Goal: Information Seeking & Learning: Learn about a topic

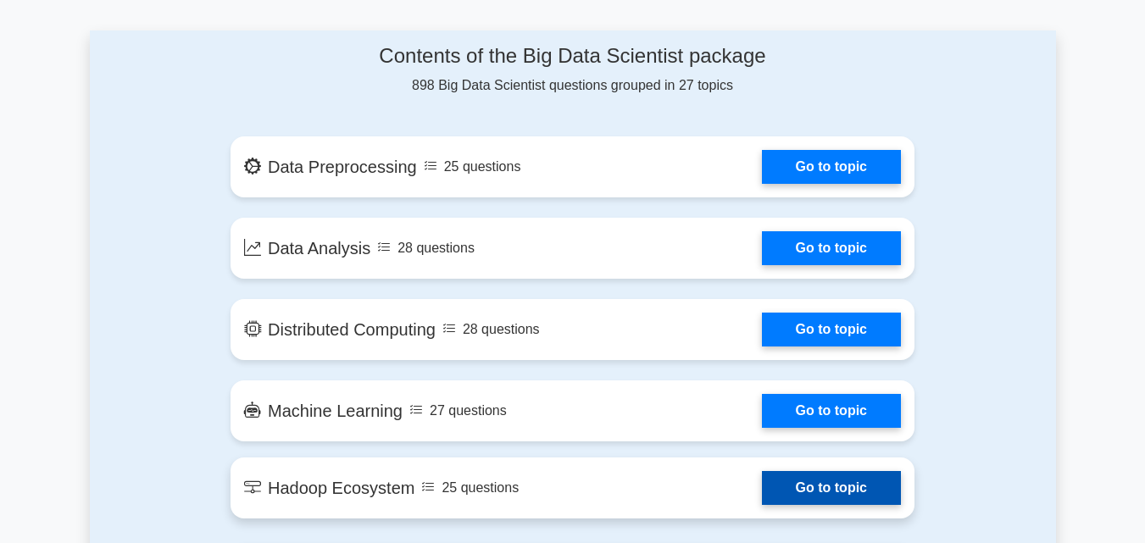
scroll to position [796, 0]
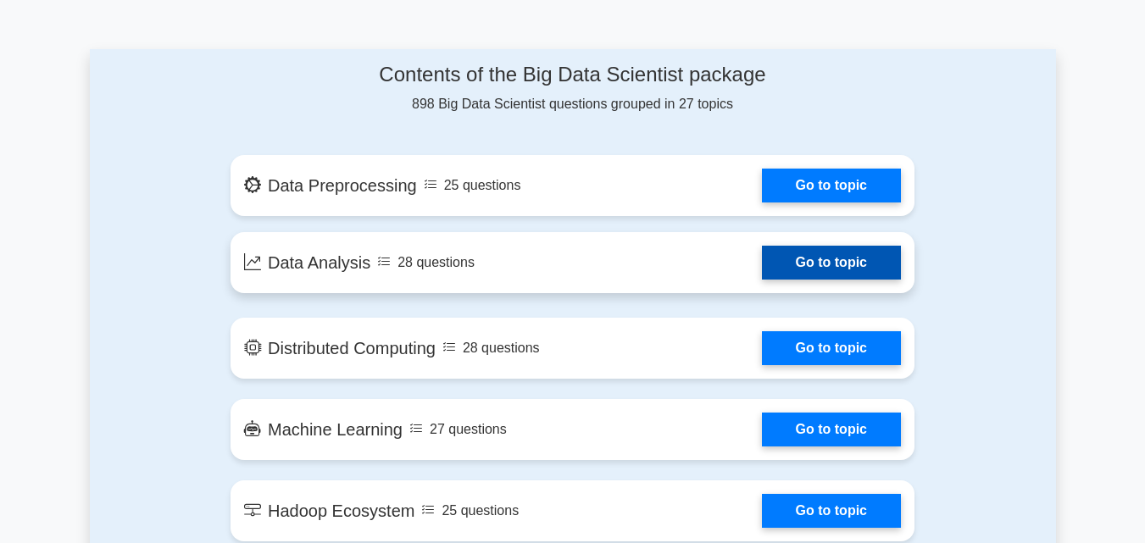
scroll to position [874, 0]
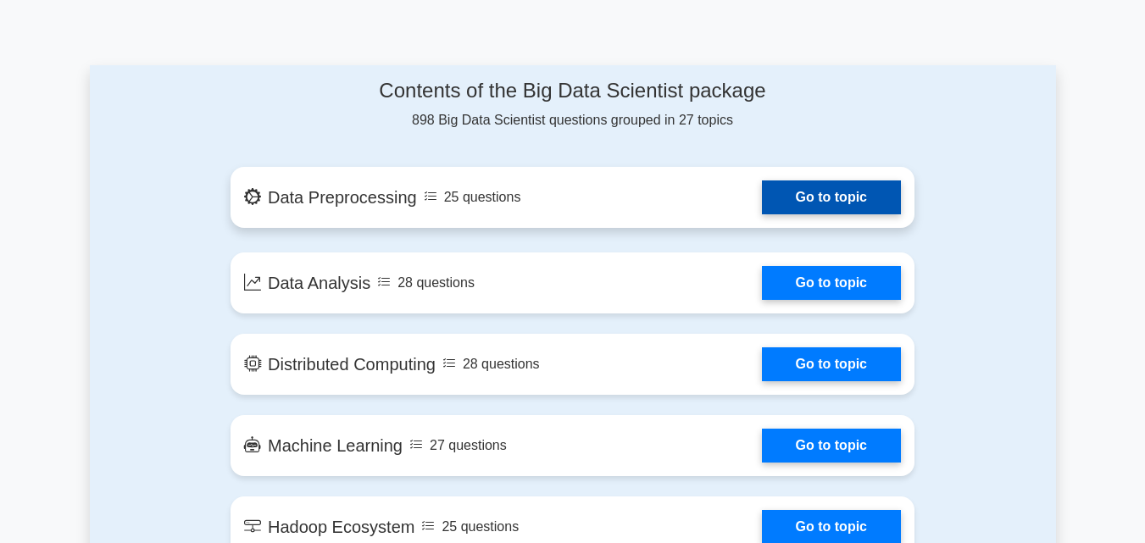
click at [819, 187] on link "Go to topic" at bounding box center [831, 197] width 139 height 34
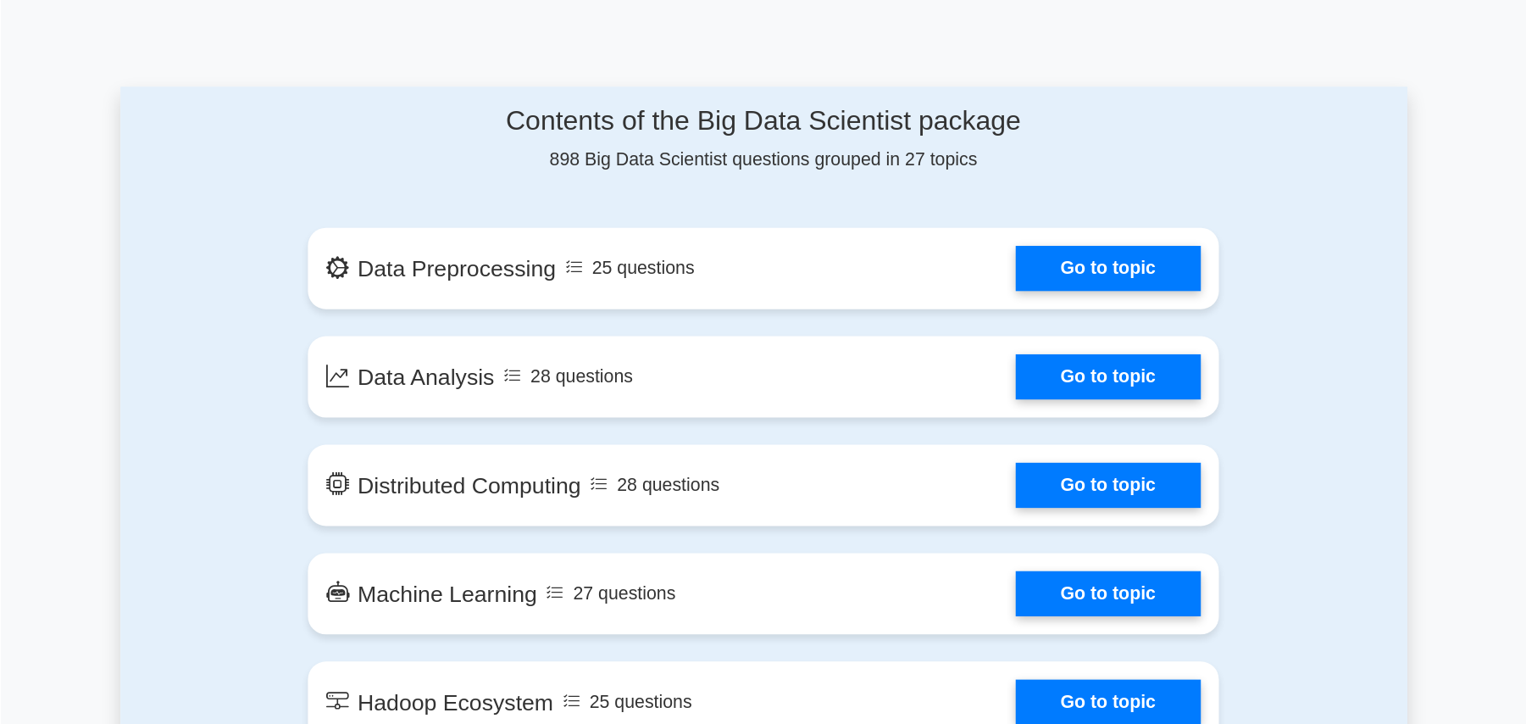
scroll to position [873, 0]
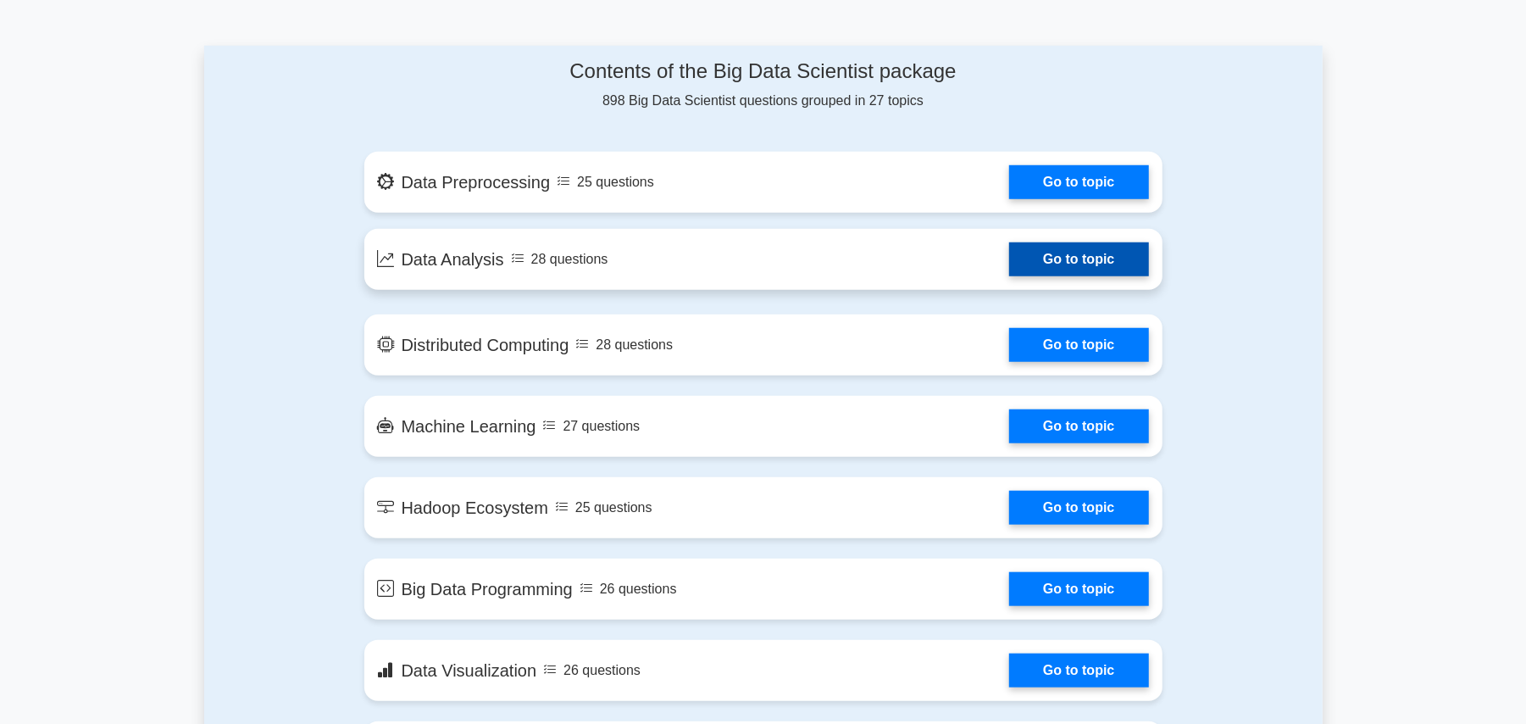
click at [1093, 263] on link "Go to topic" at bounding box center [1078, 259] width 139 height 34
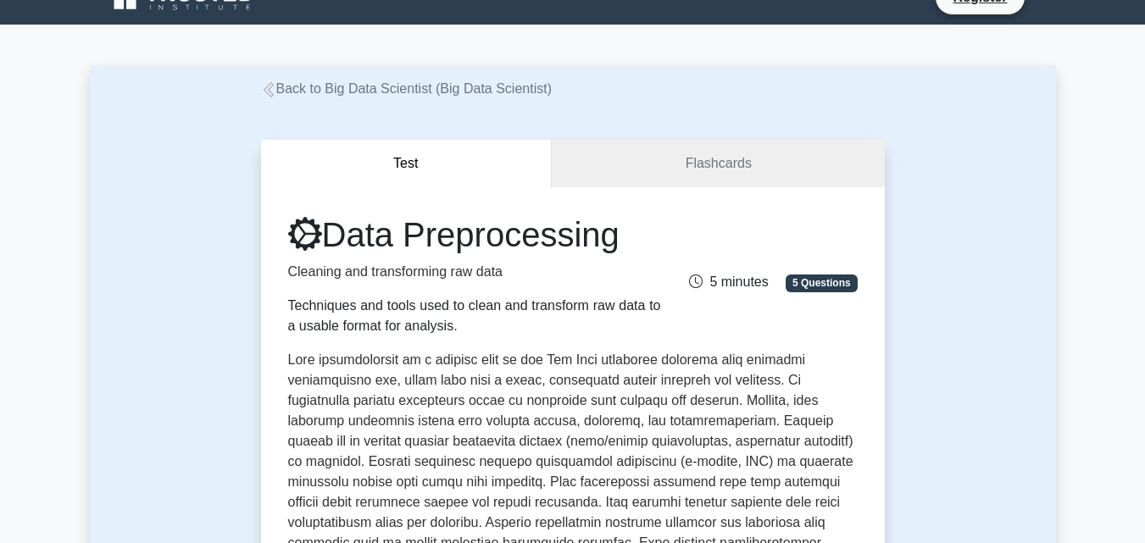
scroll to position [25, 0]
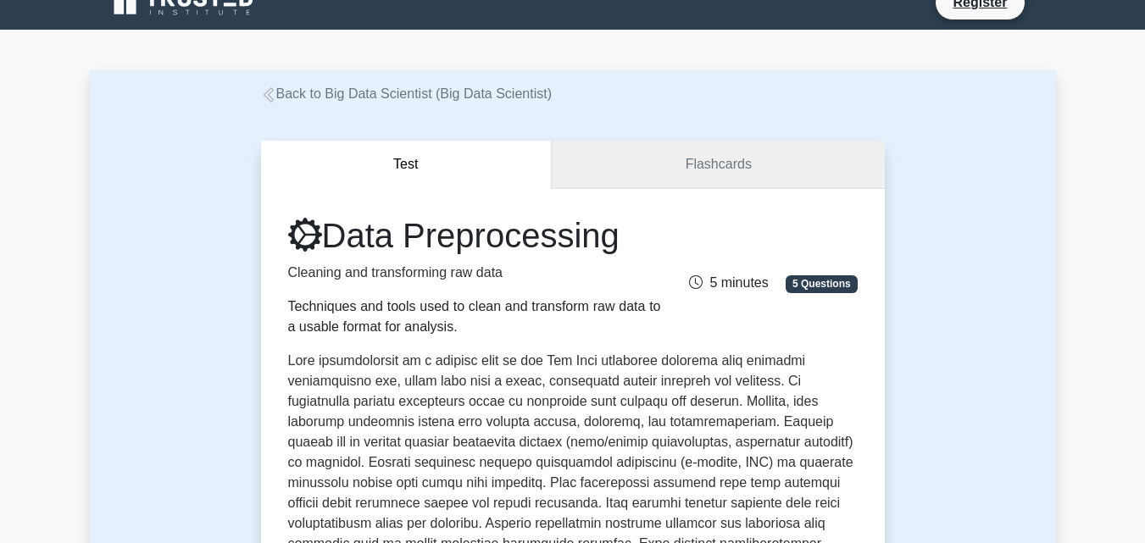
click at [813, 154] on link "Flashcards" at bounding box center [718, 165] width 332 height 48
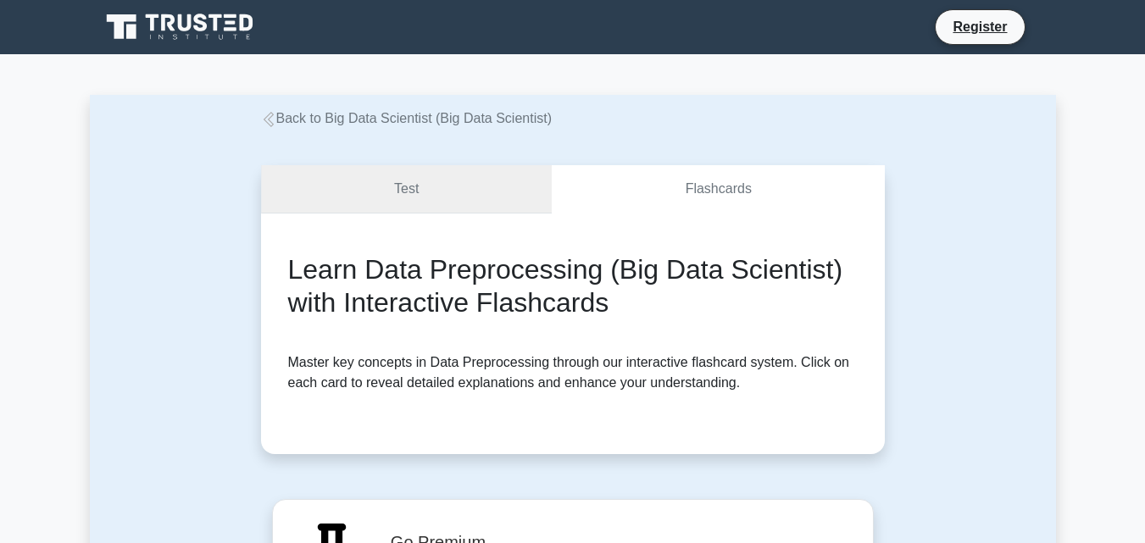
click at [459, 180] on link "Test" at bounding box center [407, 189] width 292 height 48
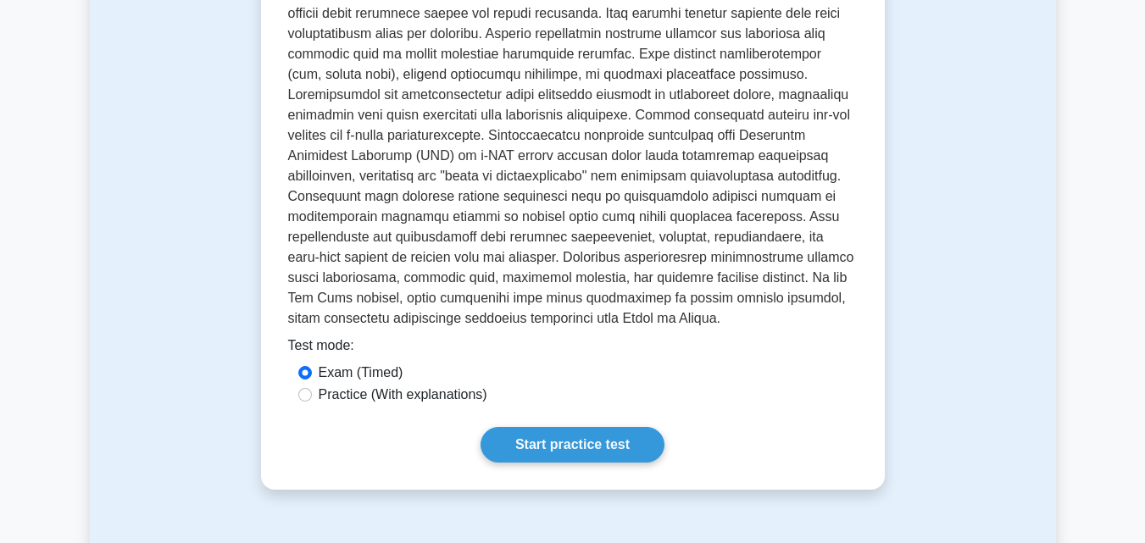
scroll to position [526, 0]
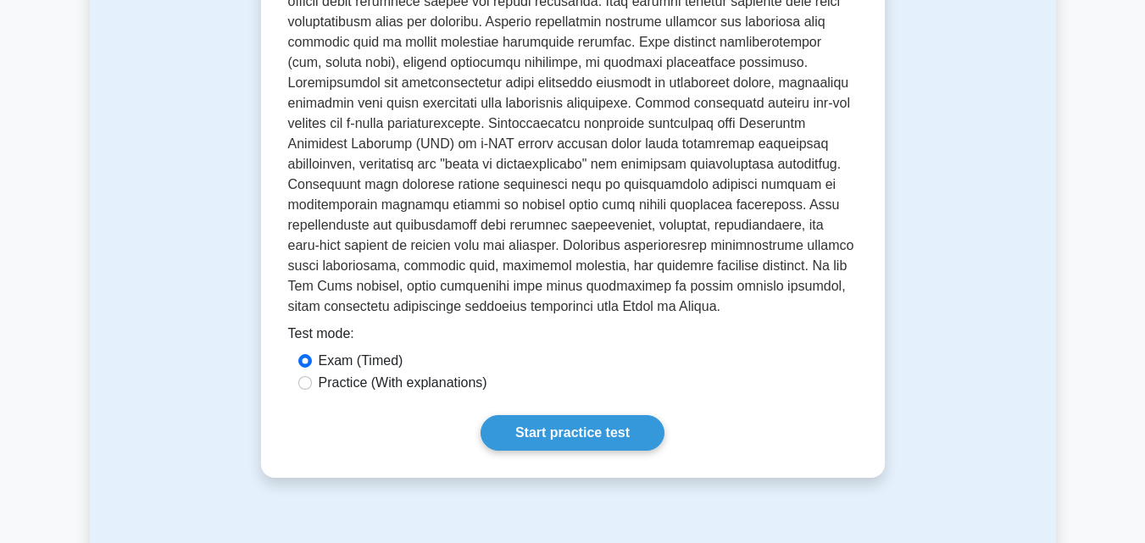
click at [457, 383] on label "Practice (With explanations)" at bounding box center [403, 383] width 169 height 20
click at [312, 383] on input "Practice (With explanations)" at bounding box center [305, 383] width 14 height 14
radio input "true"
click at [356, 364] on label "Exam (Timed)" at bounding box center [361, 361] width 85 height 20
click at [312, 364] on input "Exam (Timed)" at bounding box center [305, 361] width 14 height 14
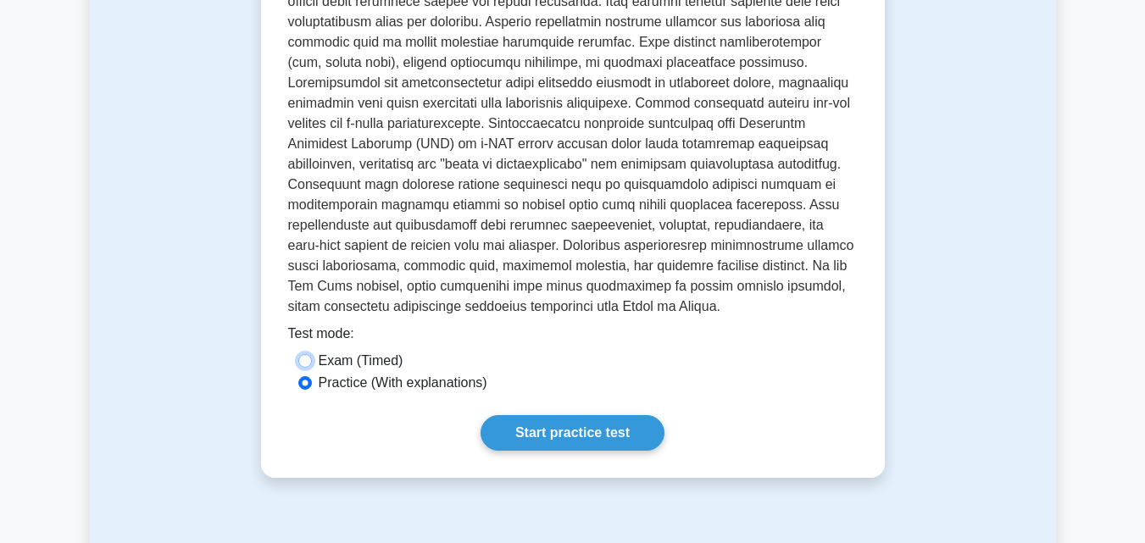
radio input "true"
click at [366, 379] on label "Practice (With explanations)" at bounding box center [403, 383] width 169 height 20
click at [312, 379] on input "Practice (With explanations)" at bounding box center [305, 383] width 14 height 14
radio input "true"
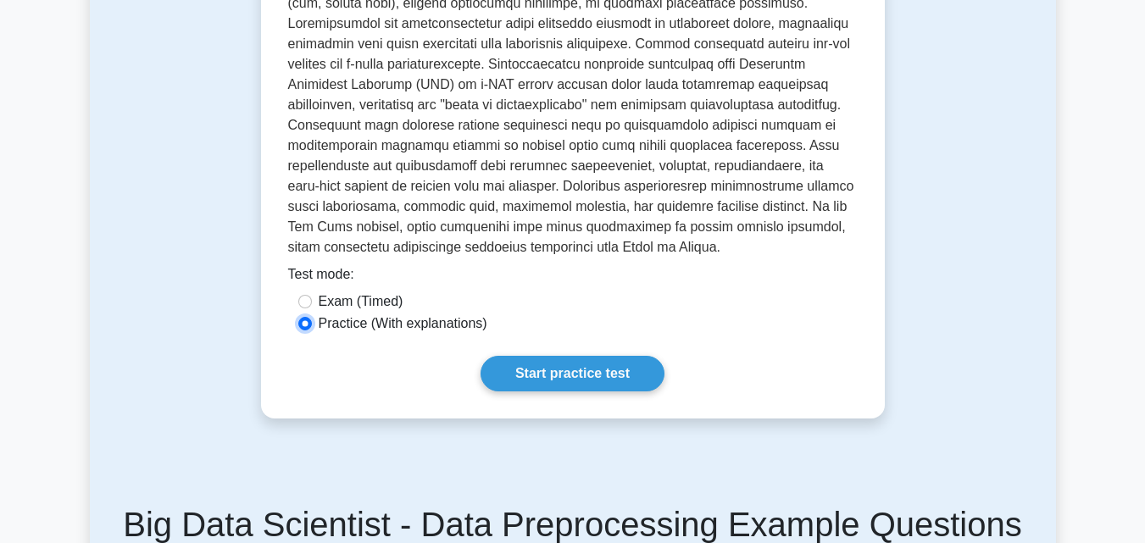
scroll to position [655, 0]
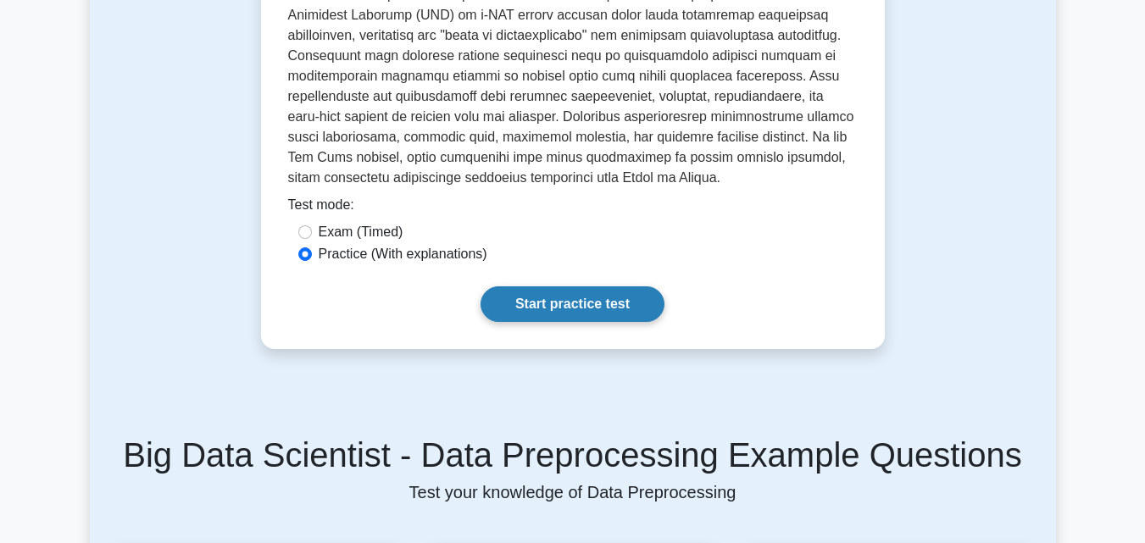
click at [615, 303] on link "Start practice test" at bounding box center [572, 304] width 184 height 36
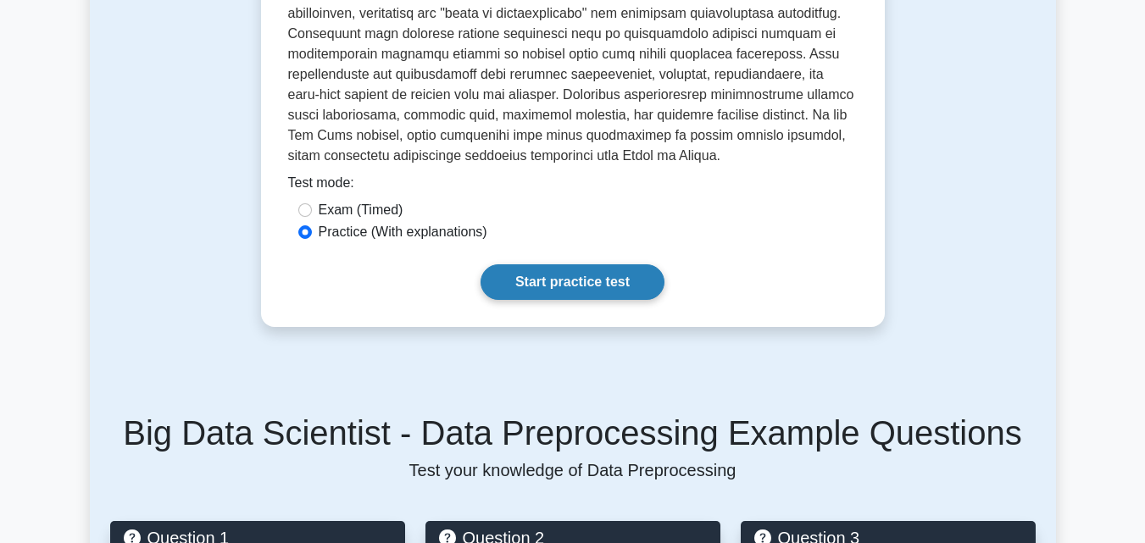
scroll to position [704, 0]
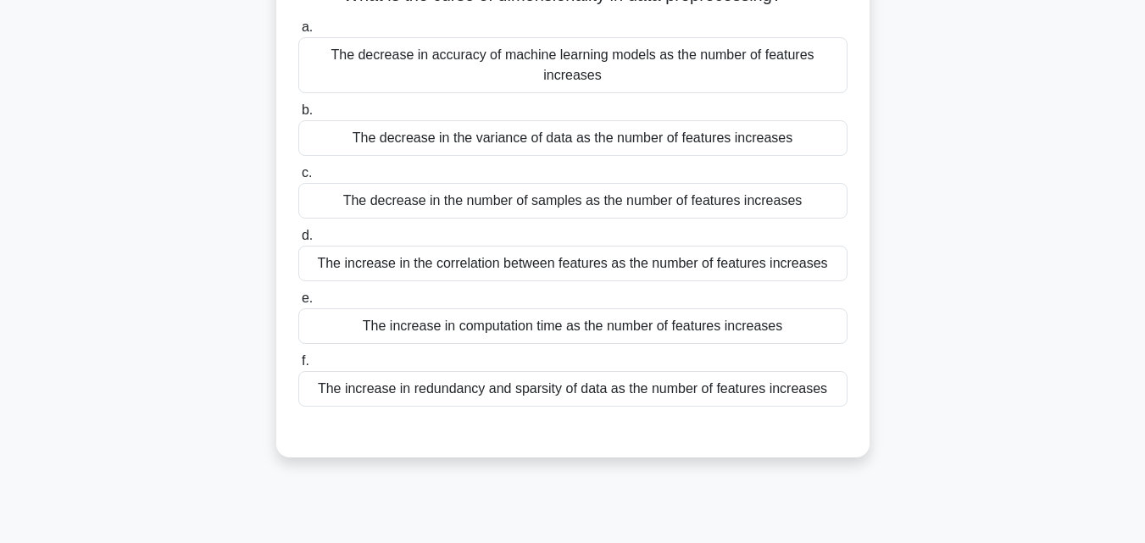
scroll to position [48, 0]
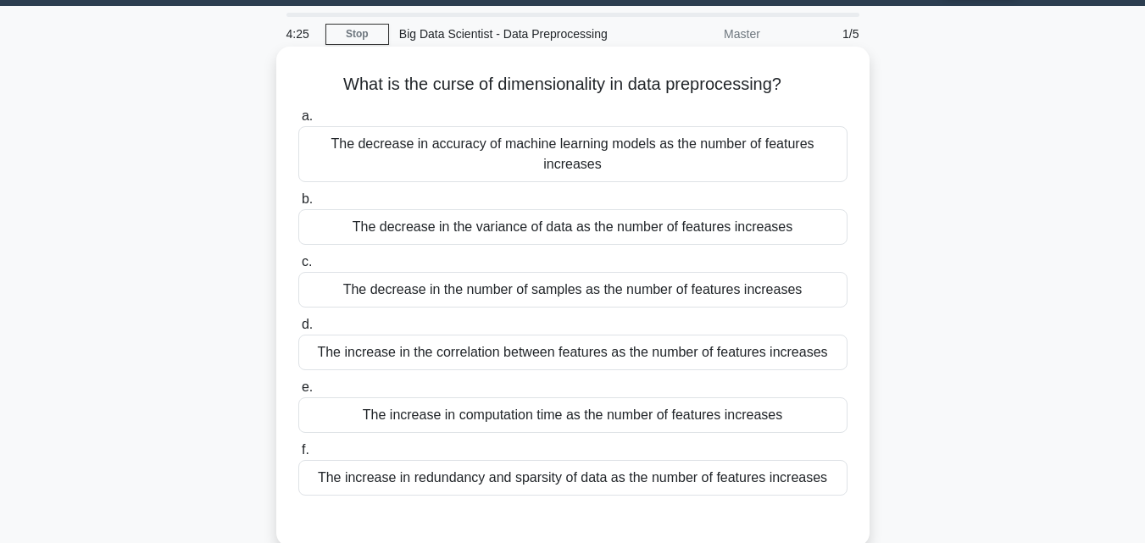
click at [637, 218] on div "The decrease in the variance of data as the number of features increases" at bounding box center [572, 227] width 549 height 36
click at [298, 205] on input "b. The decrease in the variance of data as the number of features increases" at bounding box center [298, 199] width 0 height 11
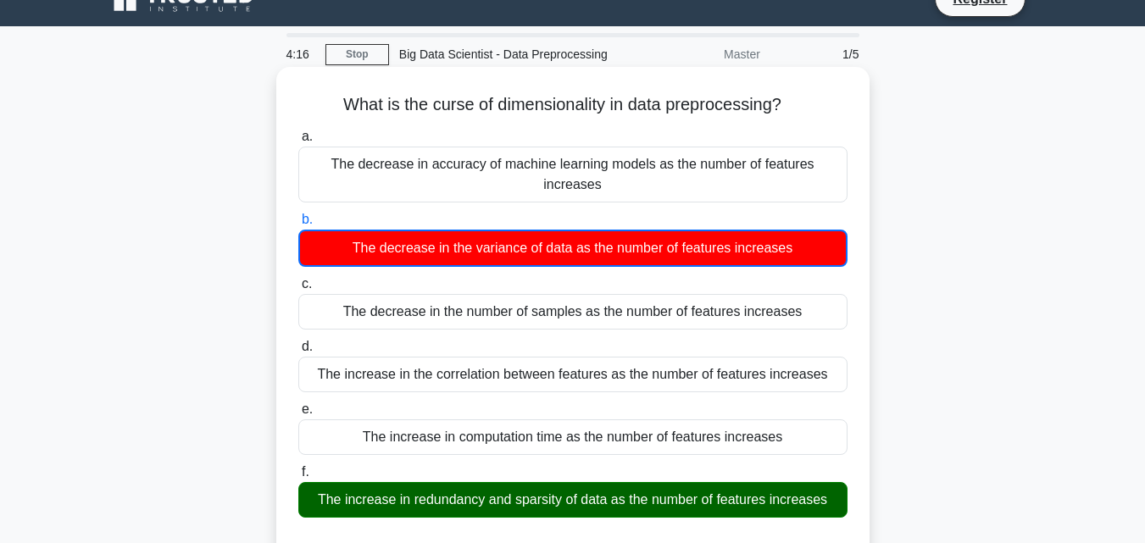
scroll to position [0, 0]
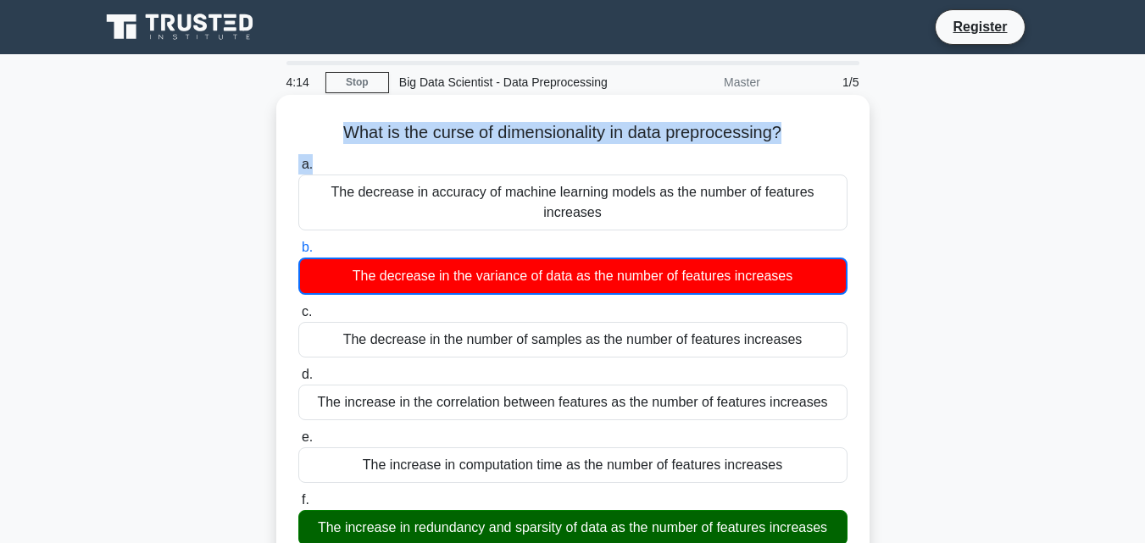
drag, startPoint x: 335, startPoint y: 133, endPoint x: 662, endPoint y: 153, distance: 327.7
click at [662, 153] on div "What is the curse of dimensionality in data preprocessing? .spinner_0XTQ{transf…" at bounding box center [573, 465] width 580 height 726
copy div "What is the curse of dimensionality in data preprocessing? .spinner_0XTQ{transf…"
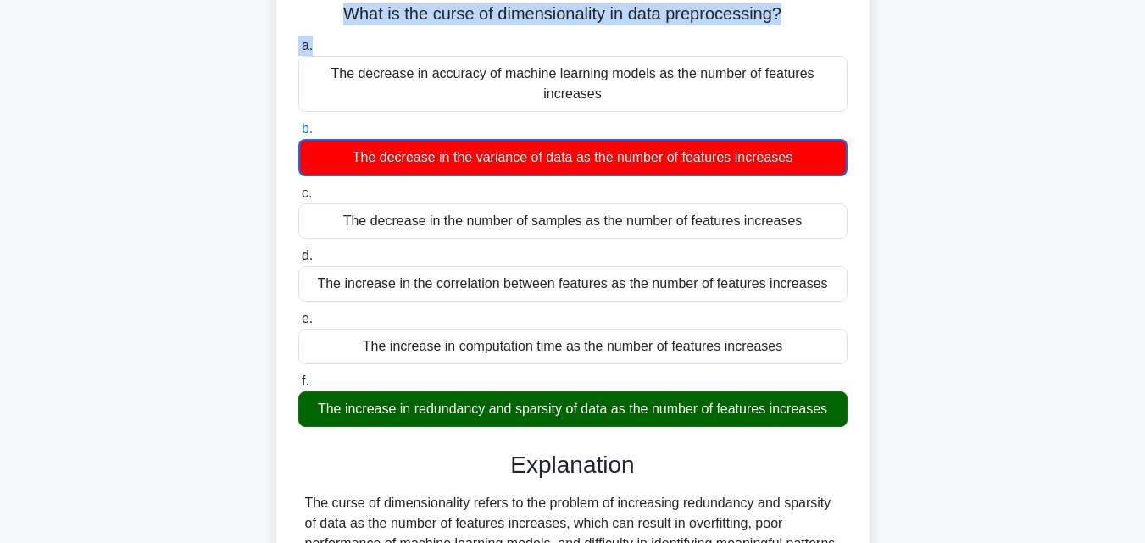
scroll to position [144, 0]
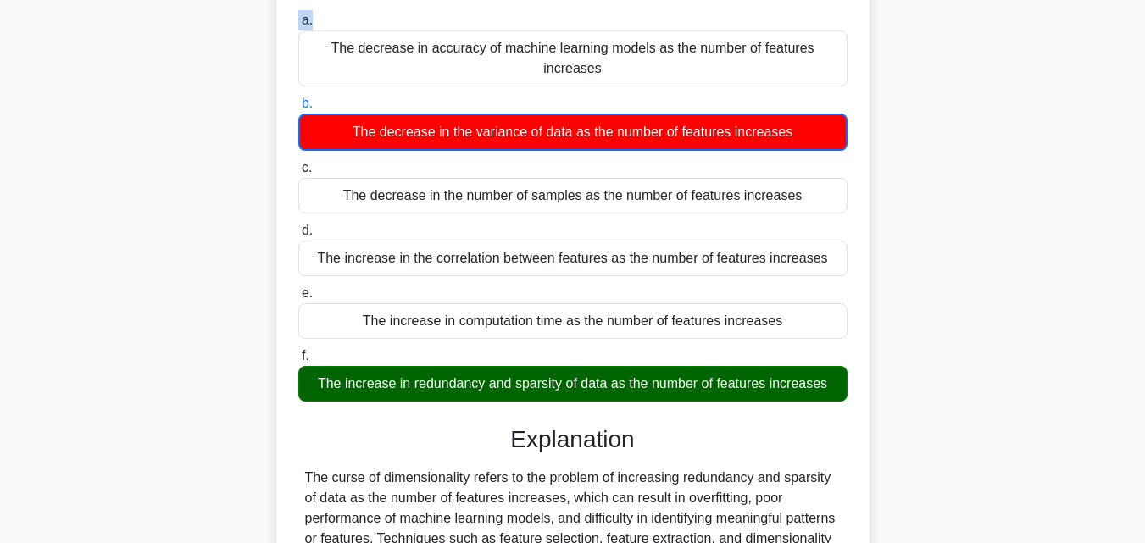
drag, startPoint x: 298, startPoint y: 270, endPoint x: 685, endPoint y: 342, distance: 393.1
click at [685, 342] on div "a. The decrease in accuracy of machine learning models as the number of feature…" at bounding box center [572, 206] width 569 height 398
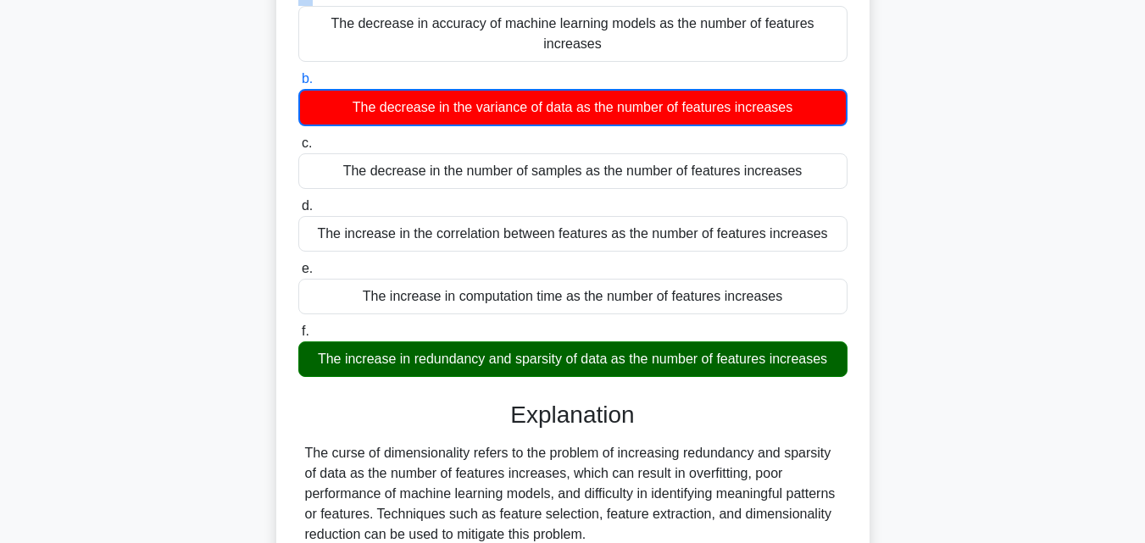
scroll to position [197, 0]
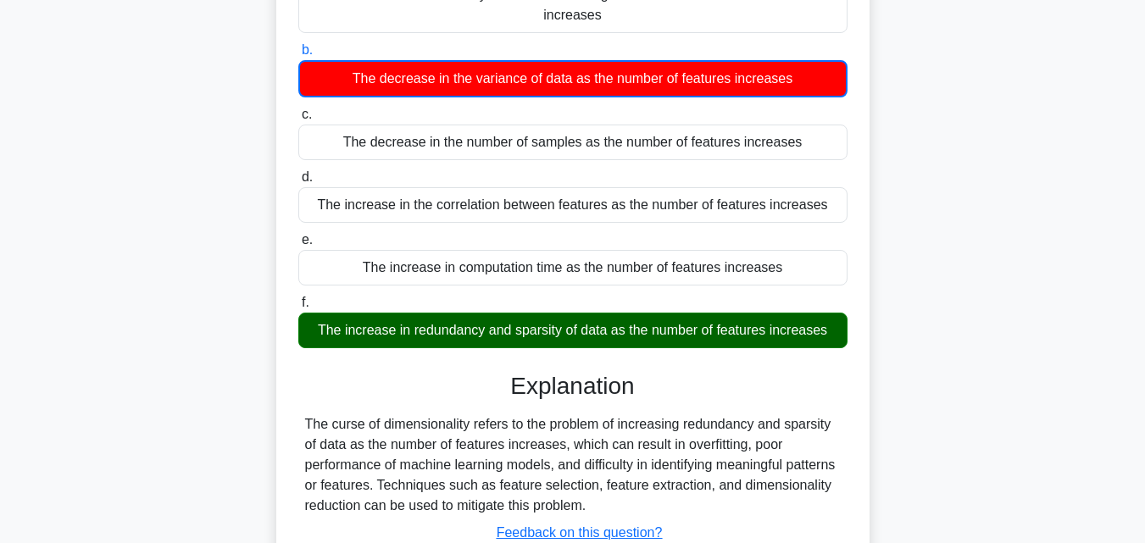
copy div "The increase in the correlation between features as the number of features incr…"
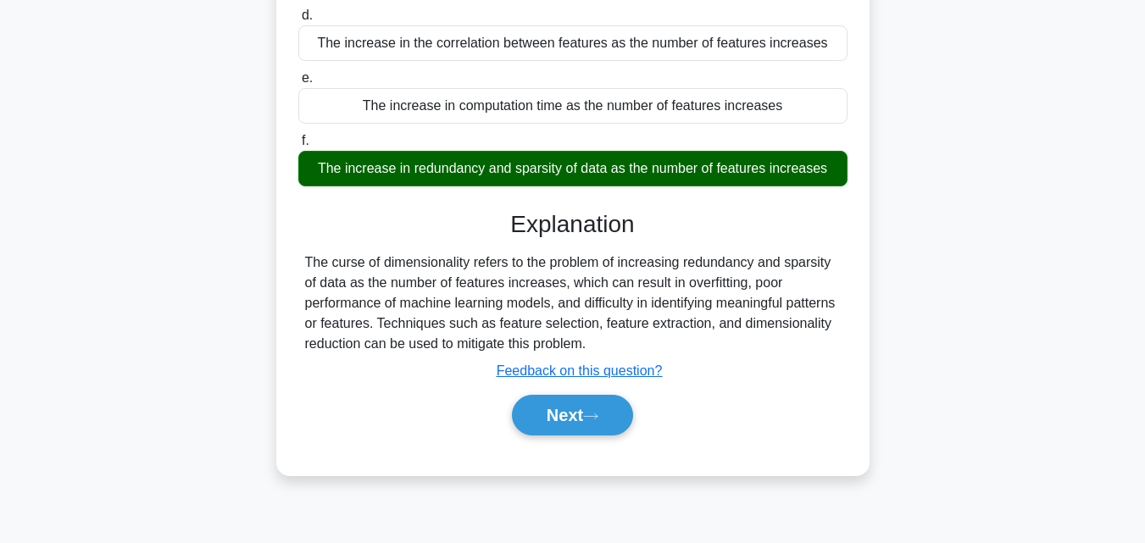
scroll to position [372, 0]
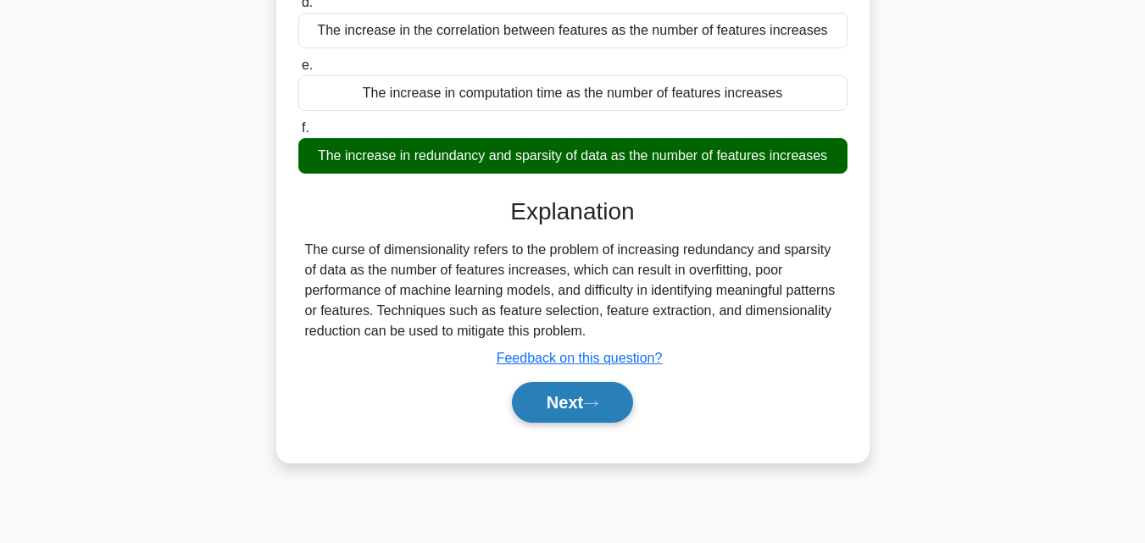
click at [569, 405] on button "Next" at bounding box center [572, 402] width 121 height 41
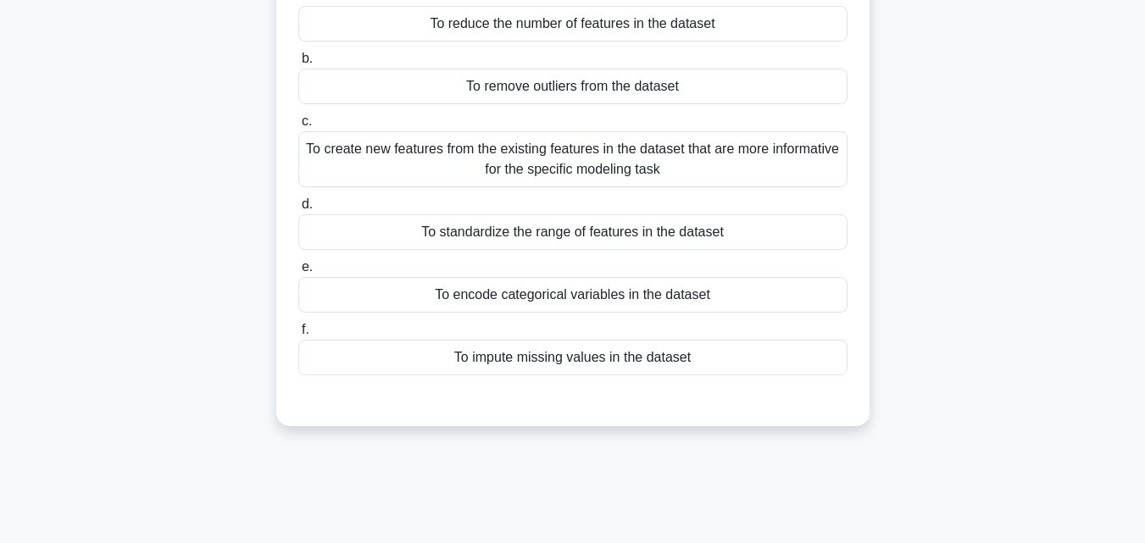
scroll to position [108, 0]
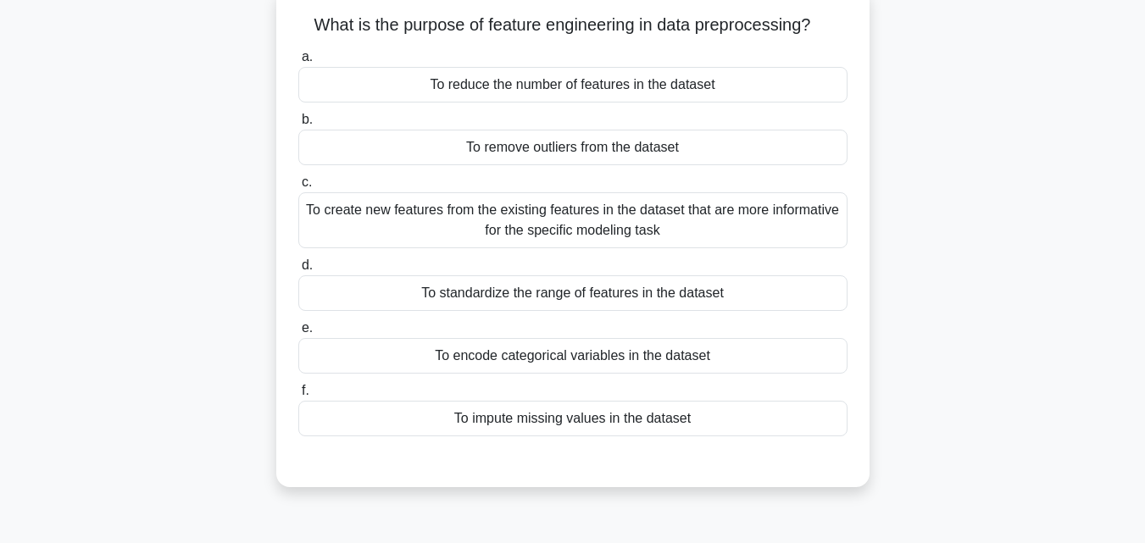
click at [342, 31] on h5 "What is the purpose of feature engineering in data preprocessing? .spinner_0XTQ…" at bounding box center [573, 25] width 553 height 22
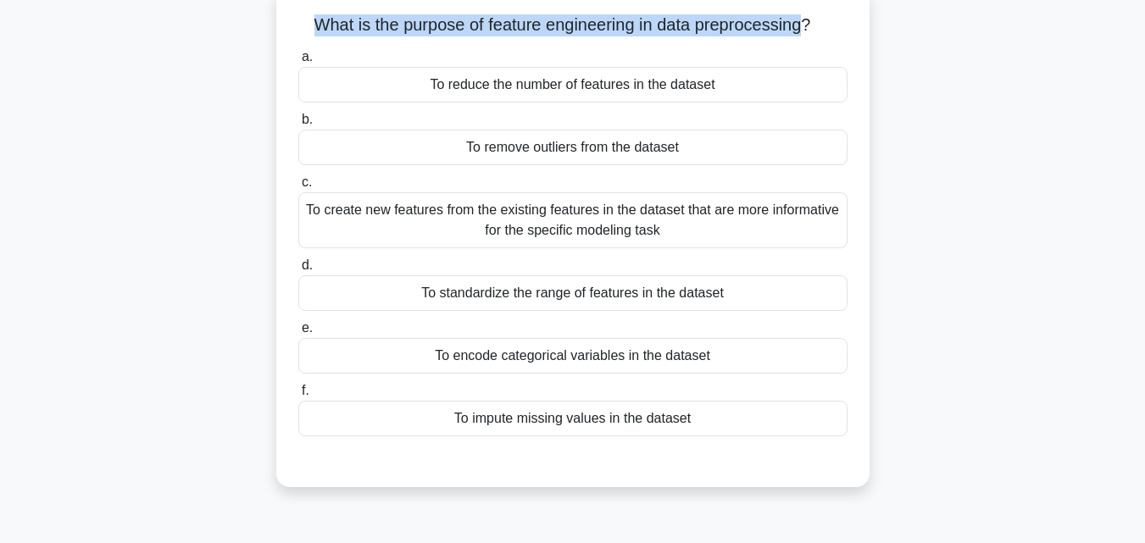
click at [775, 26] on h5 "What is the purpose of feature engineering in data preprocessing? .spinner_0XTQ…" at bounding box center [573, 25] width 553 height 22
copy h5 "What is the purpose of feature engineering in data preprocessing"
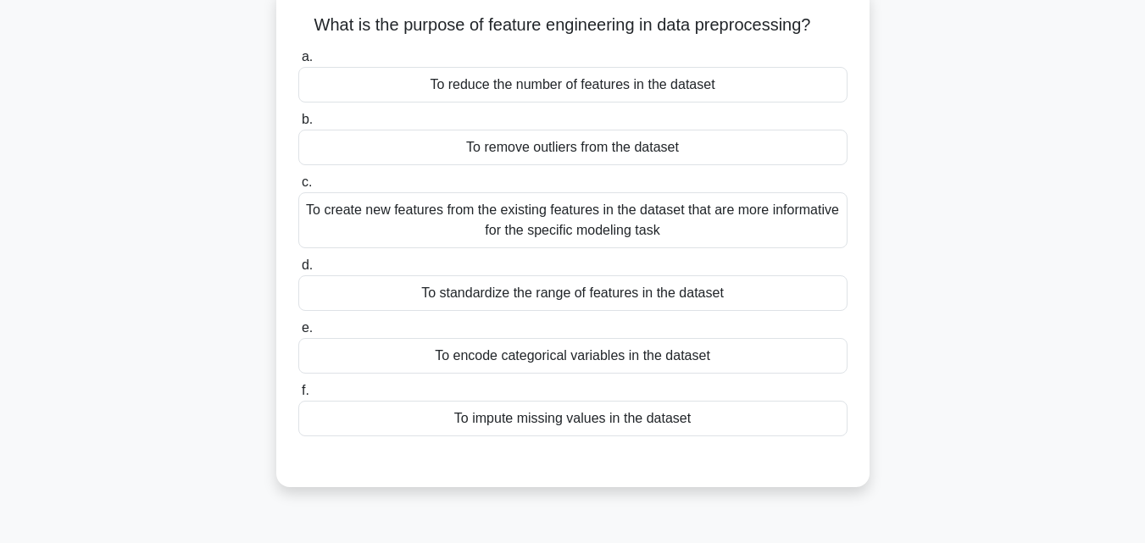
click at [566, 300] on div "To standardize the range of features in the dataset" at bounding box center [572, 293] width 549 height 36
click at [298, 271] on input "d. To standardize the range of features in the dataset" at bounding box center [298, 265] width 0 height 11
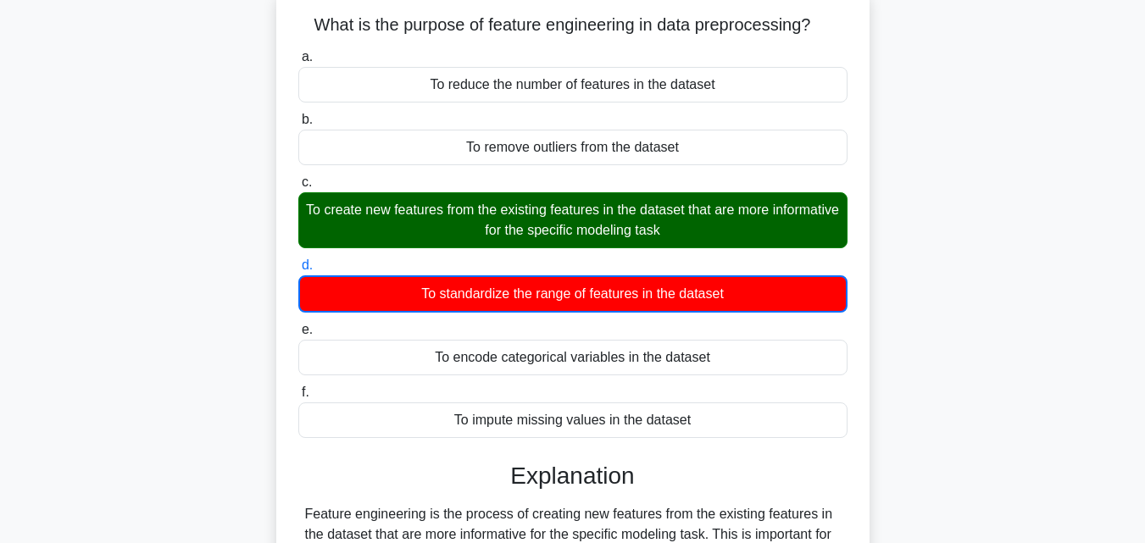
click at [566, 255] on div "a. To reduce the number of features in the dataset b. To remove outliers from t…" at bounding box center [572, 242] width 569 height 398
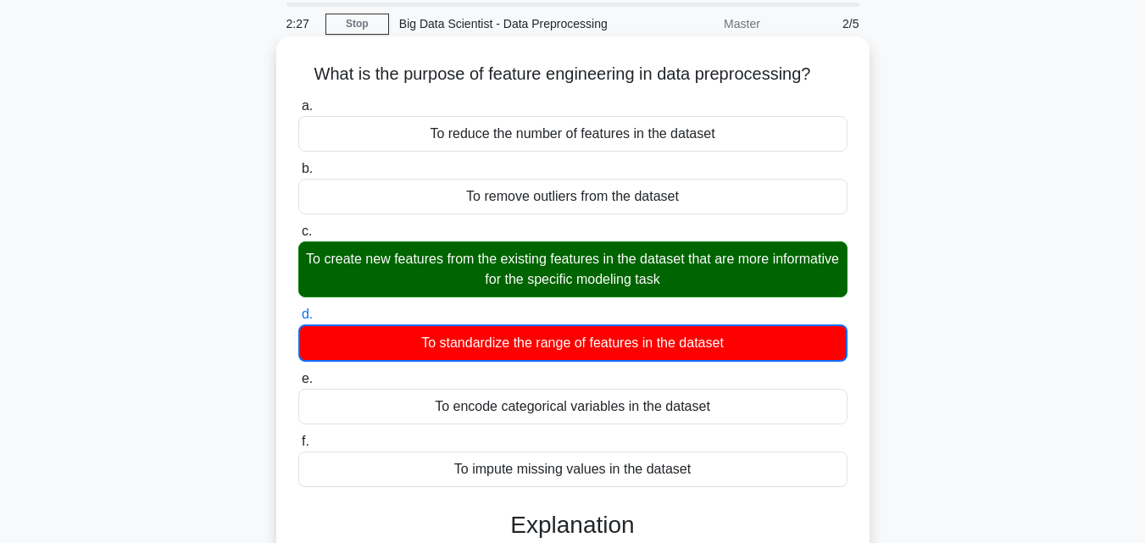
scroll to position [57, 0]
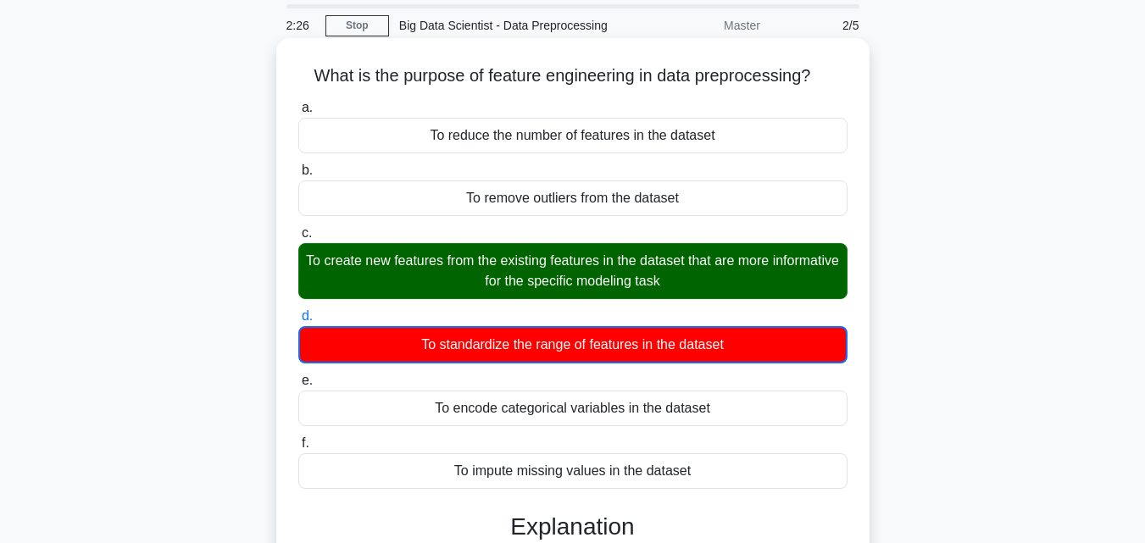
drag, startPoint x: 300, startPoint y: 78, endPoint x: 532, endPoint y: 264, distance: 297.2
click at [453, 172] on div "What is the purpose of feature engineering in data preprocessing? .spinner_0XTQ…" at bounding box center [573, 398] width 580 height 706
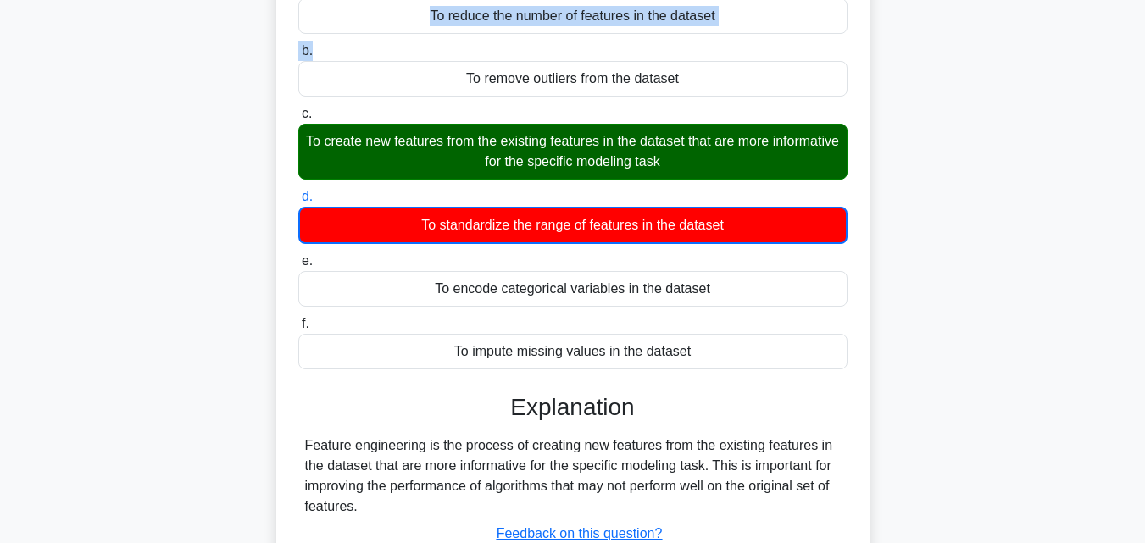
scroll to position [212, 0]
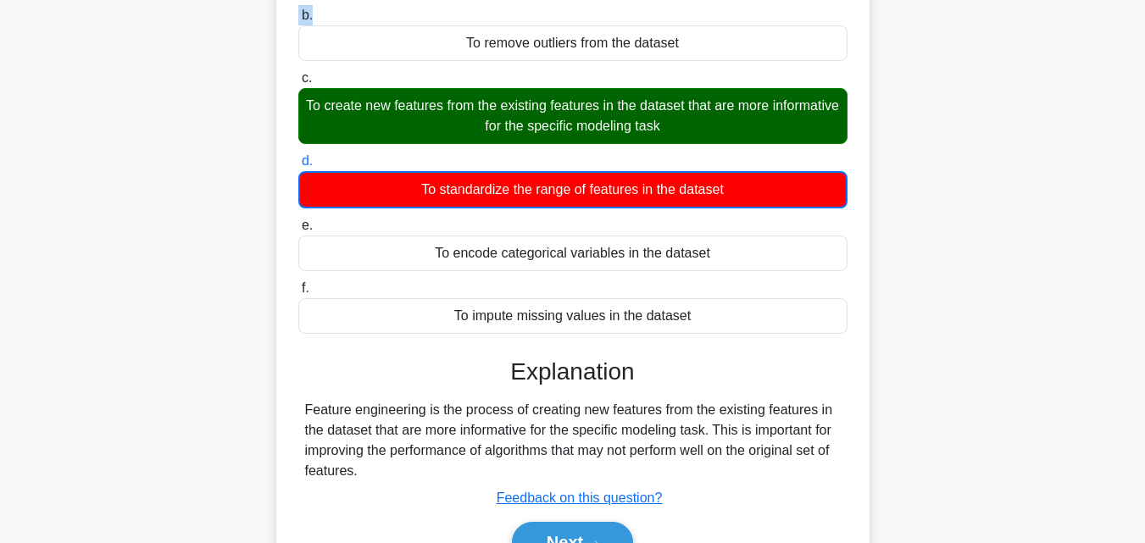
click at [779, 470] on div "Feature engineering is the process of creating new features from the existing f…" at bounding box center [573, 440] width 536 height 81
copy div "What is the purpose of feature engineering in data preprocessing? .spinner_0XTQ…"
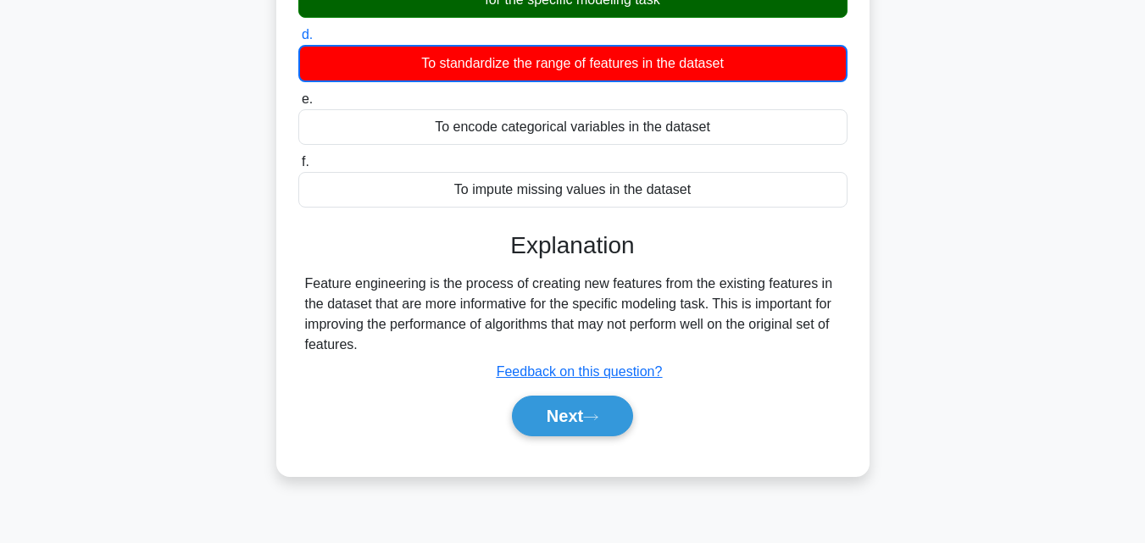
scroll to position [372, 0]
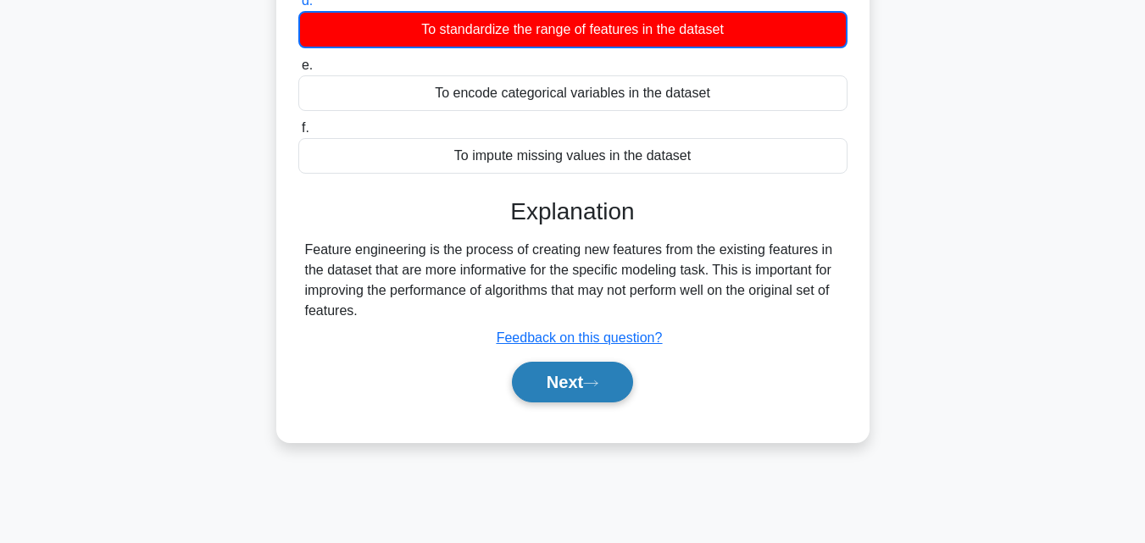
click at [564, 384] on button "Next" at bounding box center [572, 382] width 121 height 41
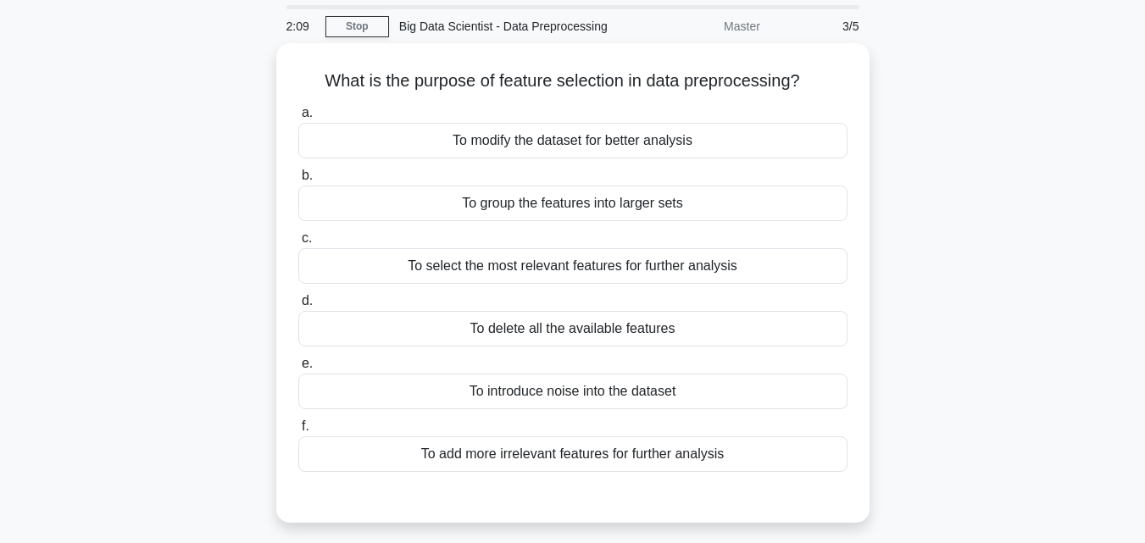
scroll to position [65, 0]
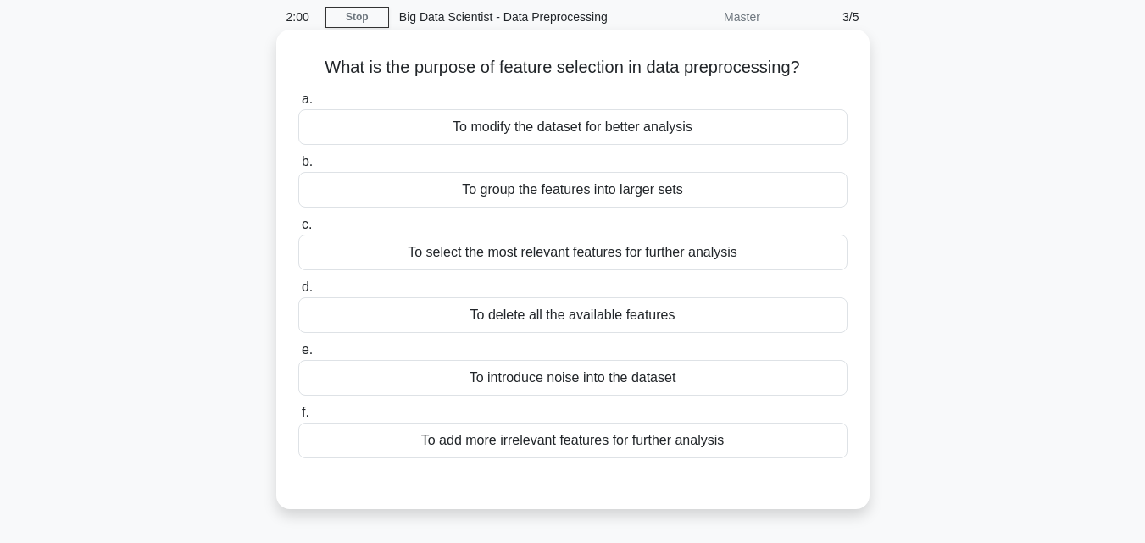
click at [608, 247] on div "To select the most relevant features for further analysis" at bounding box center [572, 253] width 549 height 36
click at [298, 230] on input "c. To select the most relevant features for further analysis" at bounding box center [298, 224] width 0 height 11
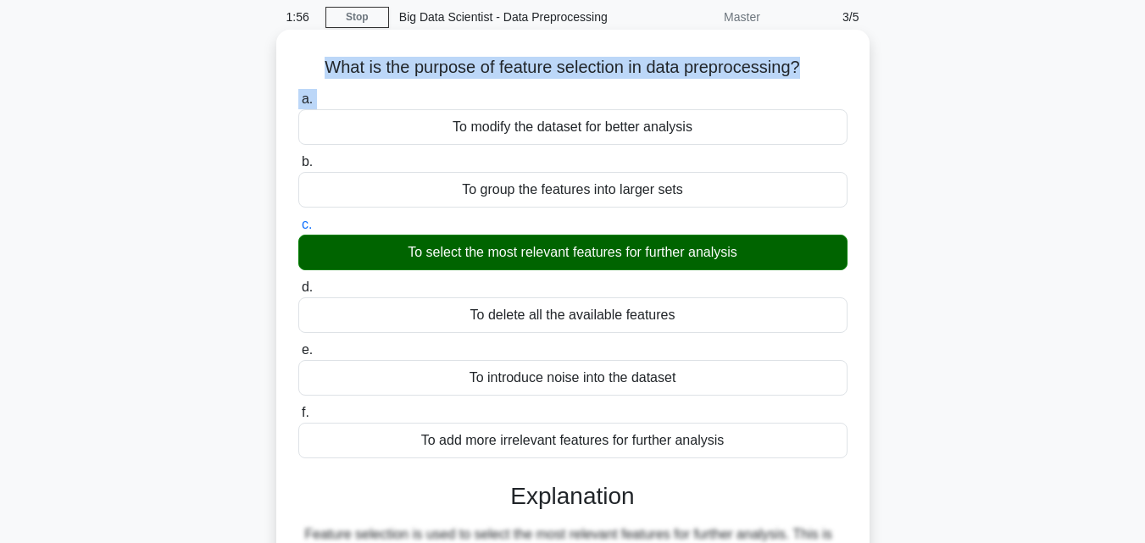
drag, startPoint x: 519, startPoint y: 214, endPoint x: 869, endPoint y: 447, distance: 419.3
click at [652, 303] on div "What is the purpose of feature selection in data preprocessing? .spinner_0XTQ{t…" at bounding box center [573, 439] width 580 height 806
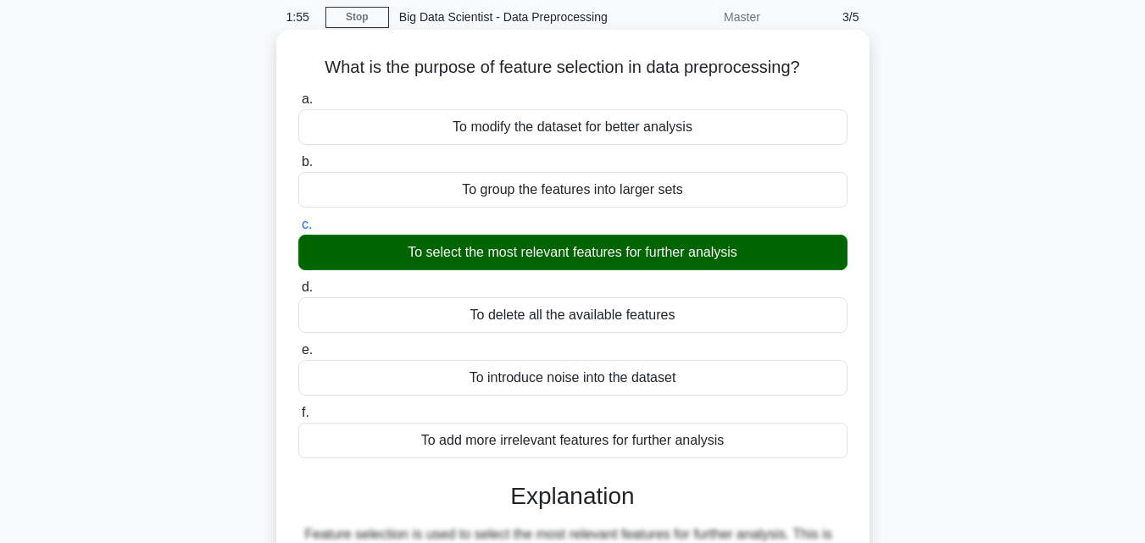
click at [739, 441] on div "To add more irrelevant features for further analysis" at bounding box center [572, 441] width 549 height 36
click at [298, 419] on input "f. To add more irrelevant features for further analysis" at bounding box center [298, 413] width 0 height 11
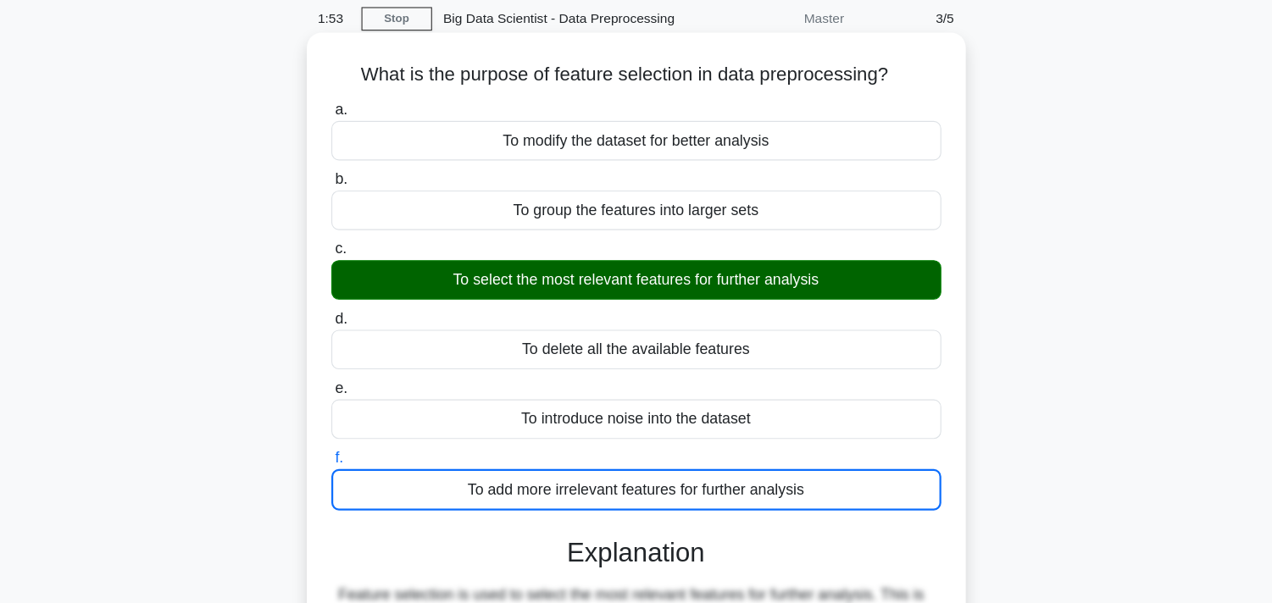
scroll to position [64, 0]
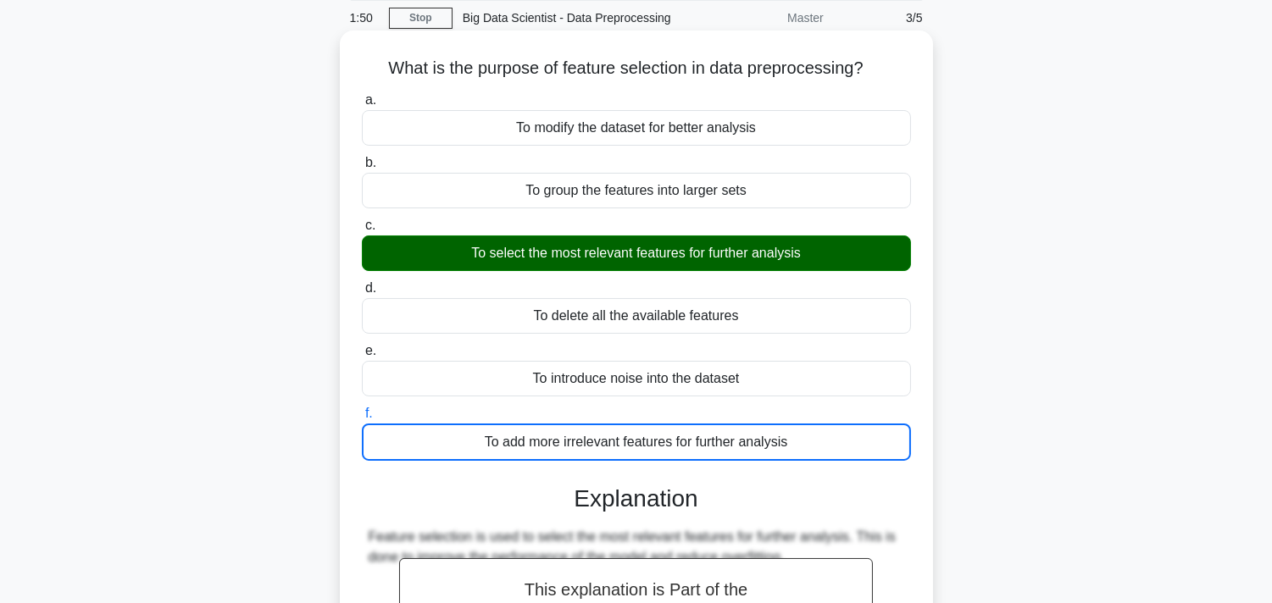
drag, startPoint x: 378, startPoint y: 61, endPoint x: 757, endPoint y: 310, distance: 453.4
click at [757, 310] on div "What is the purpose of feature selection in data preprocessing? .spinner_0XTQ{t…" at bounding box center [637, 441] width 580 height 808
copy div "What is the purpose of feature selection in data preprocessing? .spinner_0XTQ{t…"
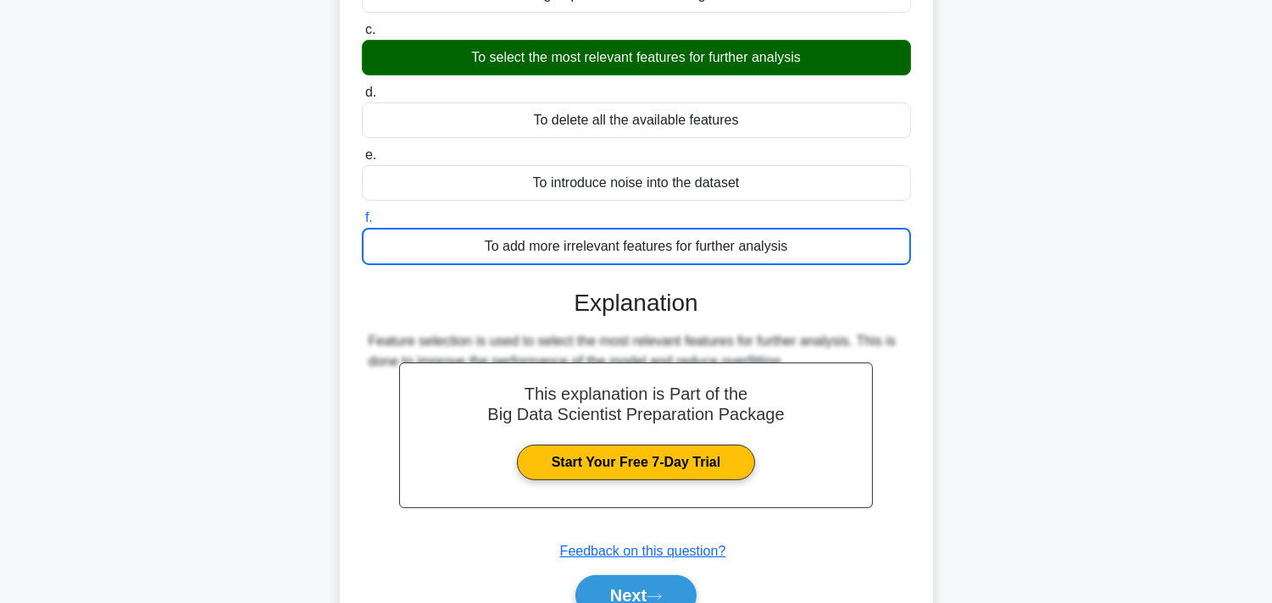
scroll to position [285, 0]
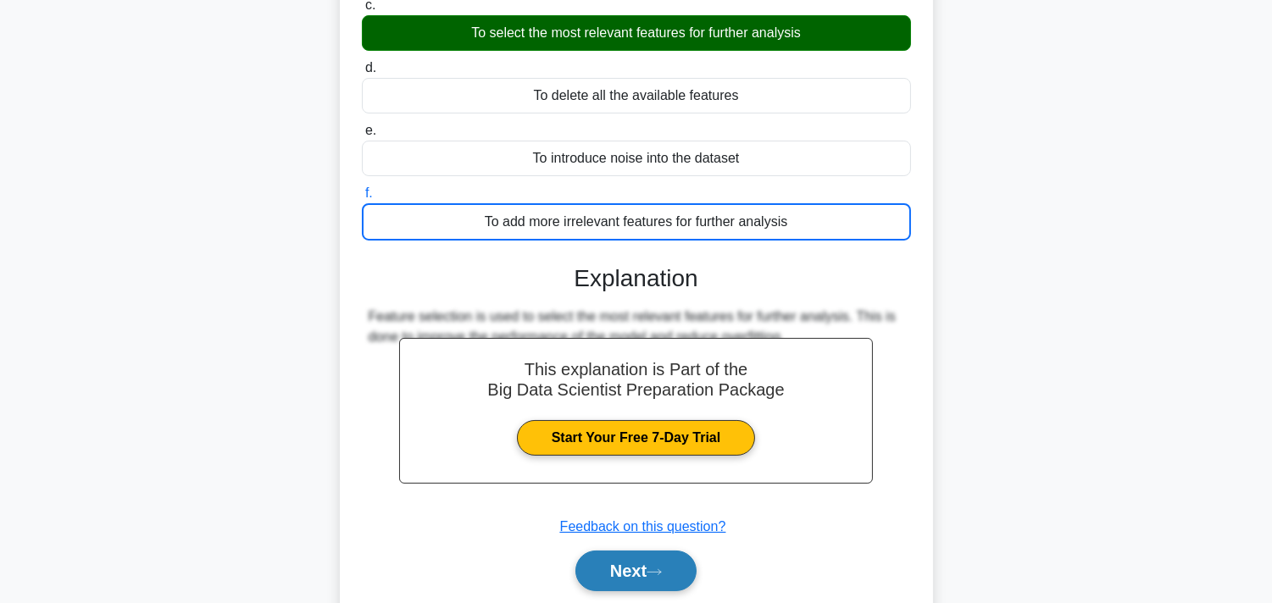
click at [674, 542] on button "Next" at bounding box center [635, 571] width 121 height 41
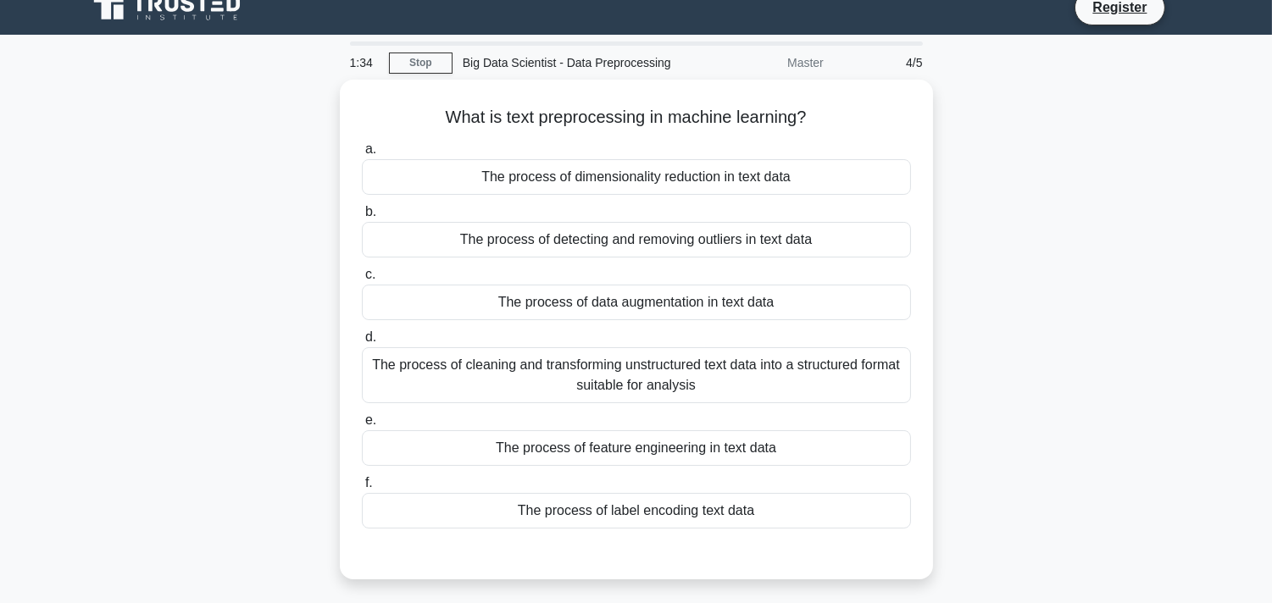
scroll to position [55, 0]
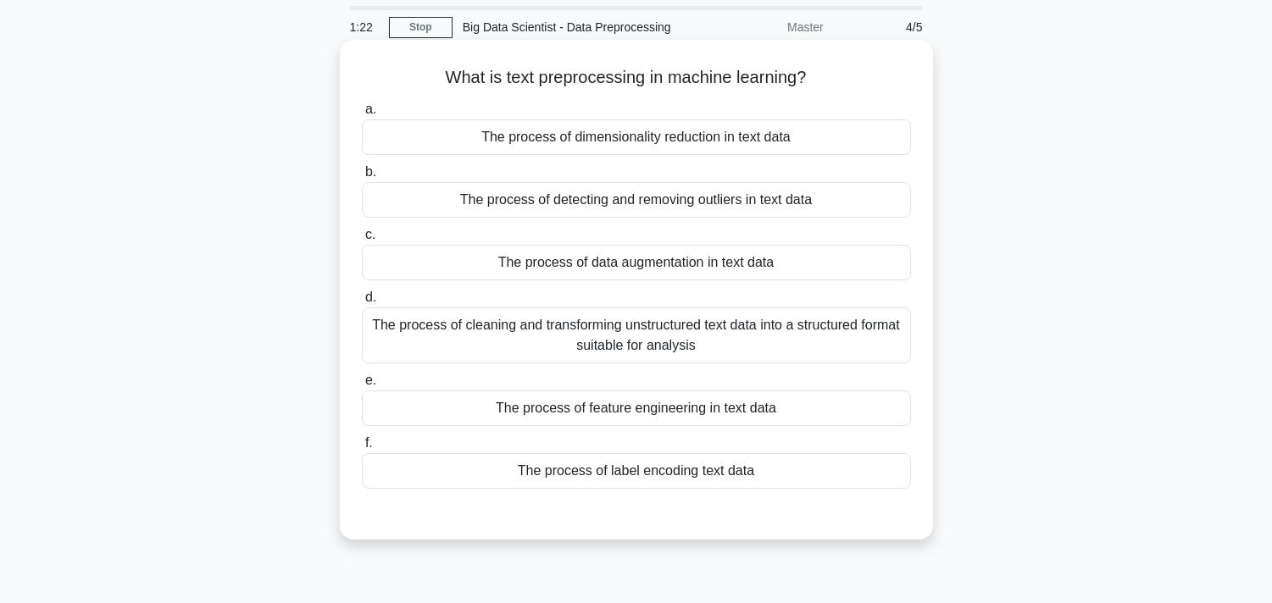
click at [614, 320] on div "The process of cleaning and transforming unstructured text data into a structur…" at bounding box center [636, 336] width 549 height 56
click at [362, 303] on input "d. The process of cleaning and transforming unstructured text data into a struc…" at bounding box center [362, 297] width 0 height 11
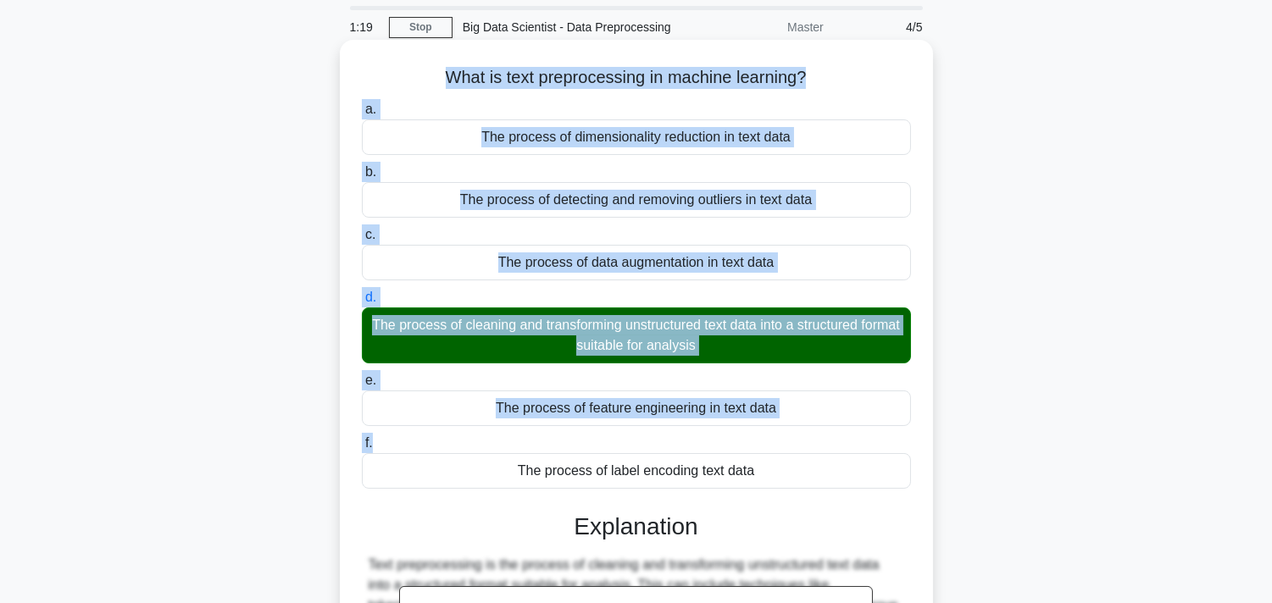
drag, startPoint x: 441, startPoint y: 73, endPoint x: 802, endPoint y: 442, distance: 516.5
click at [802, 442] on div "What is text preprocessing in machine learning? .spinner_0XTQ{transform-origin:…" at bounding box center [637, 460] width 580 height 826
copy div "What is text preprocessing in machine learning? .spinner_0XTQ{transform-origin:…"
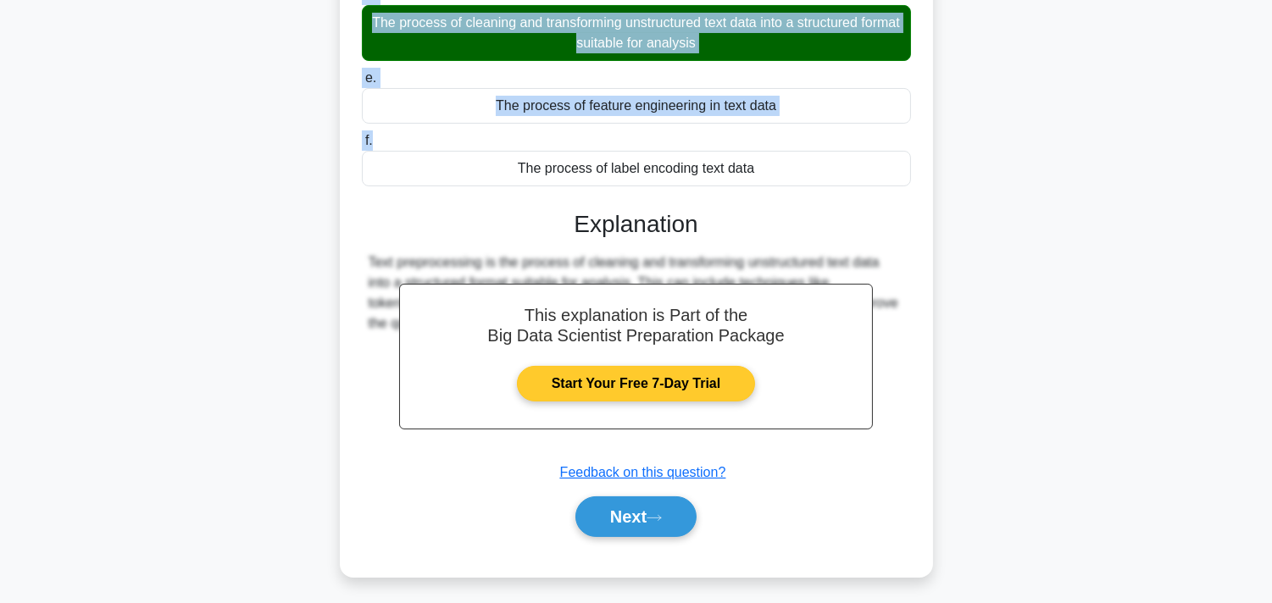
scroll to position [364, 0]
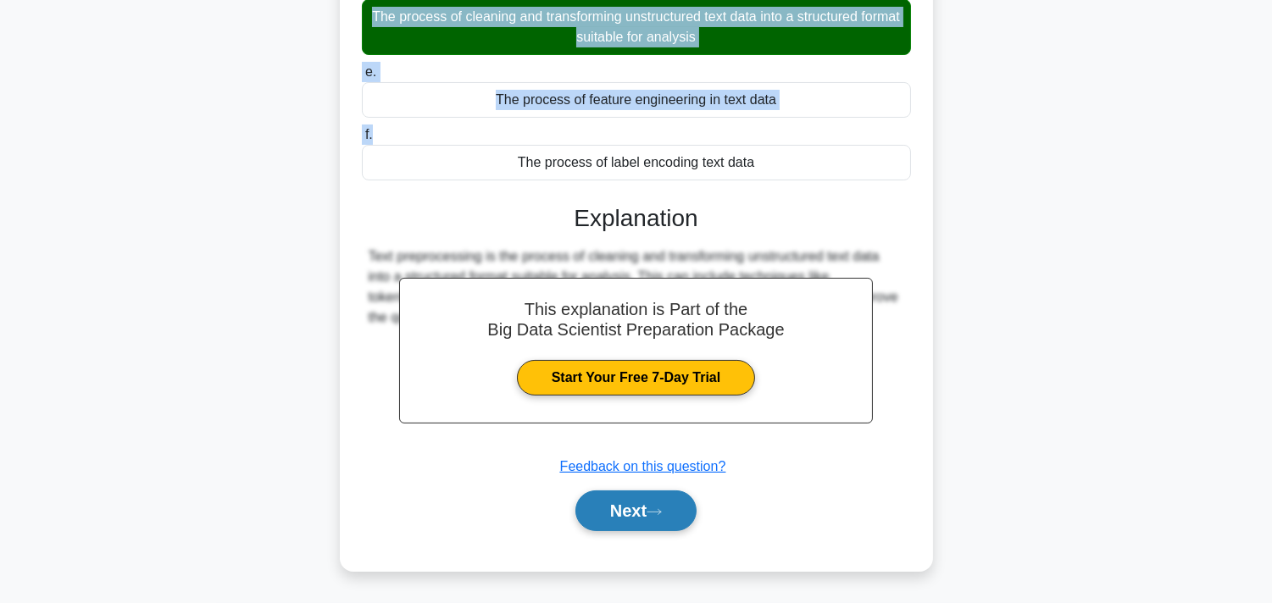
click at [656, 496] on button "Next" at bounding box center [635, 511] width 121 height 41
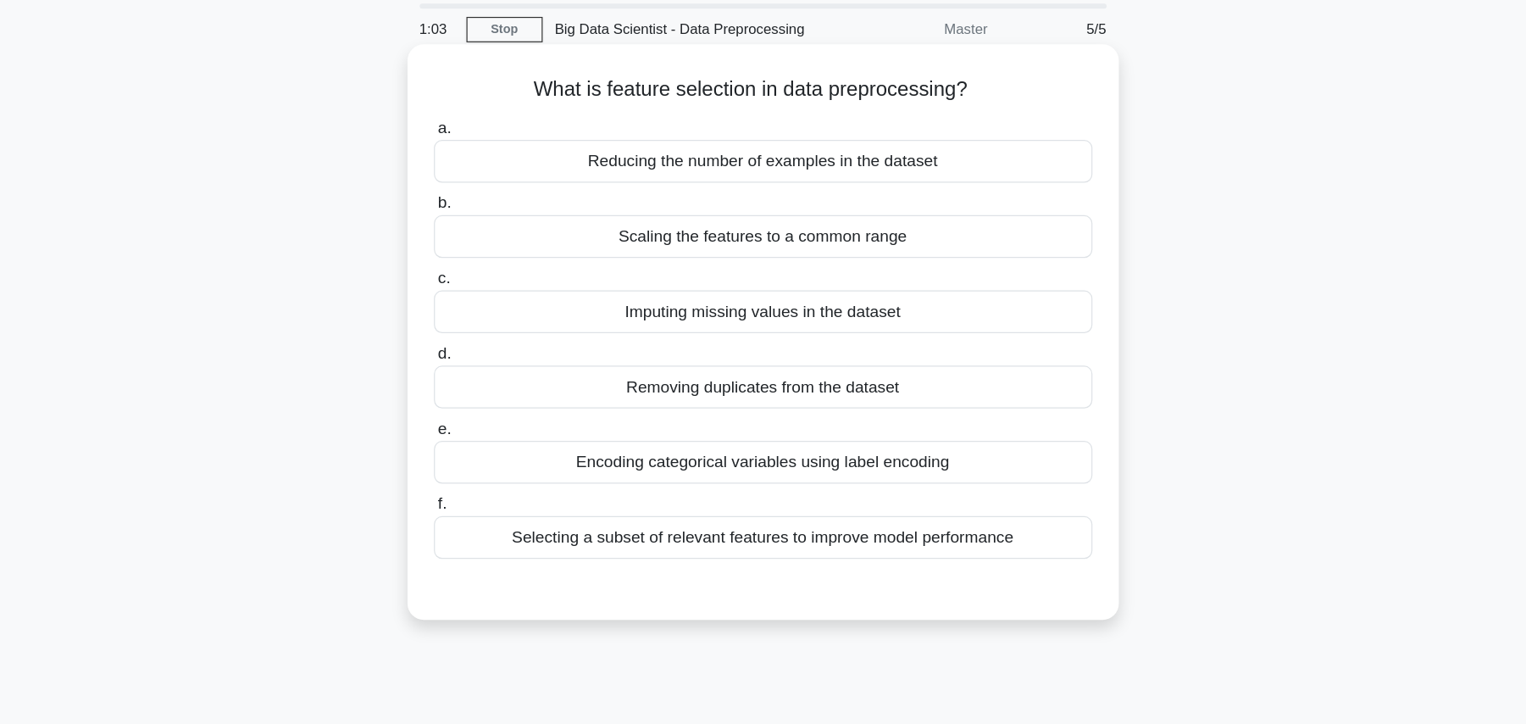
scroll to position [0, 0]
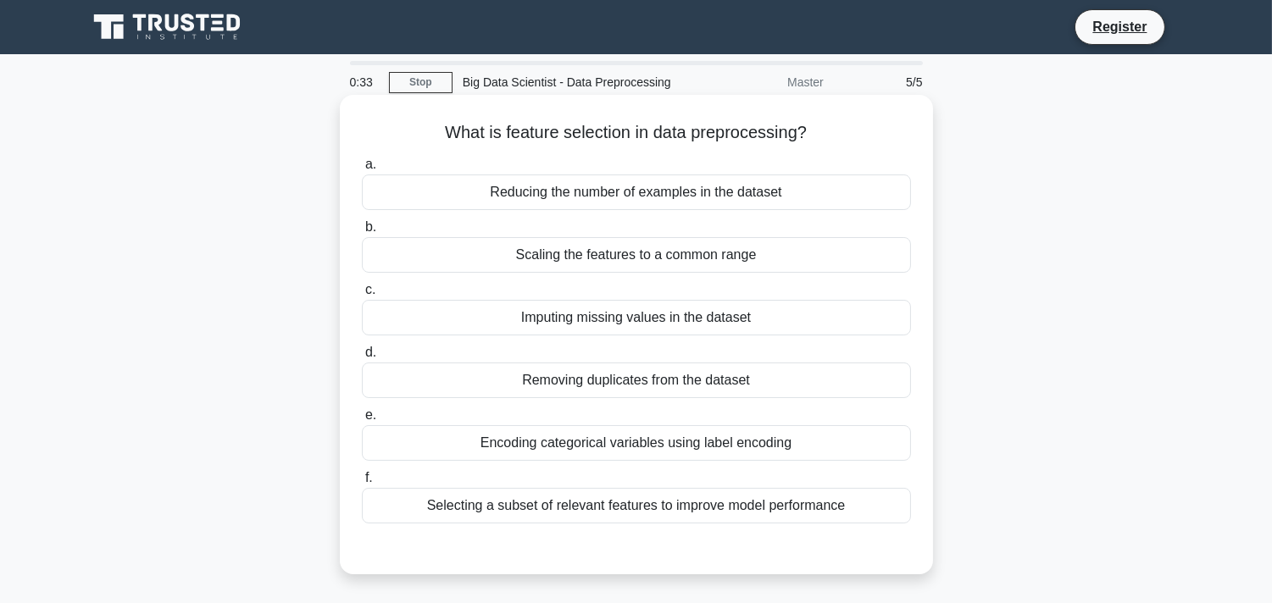
click at [638, 511] on div "Selecting a subset of relevant features to improve model performance" at bounding box center [636, 506] width 549 height 36
click at [362, 484] on input "f. Selecting a subset of relevant features to improve model performance" at bounding box center [362, 478] width 0 height 11
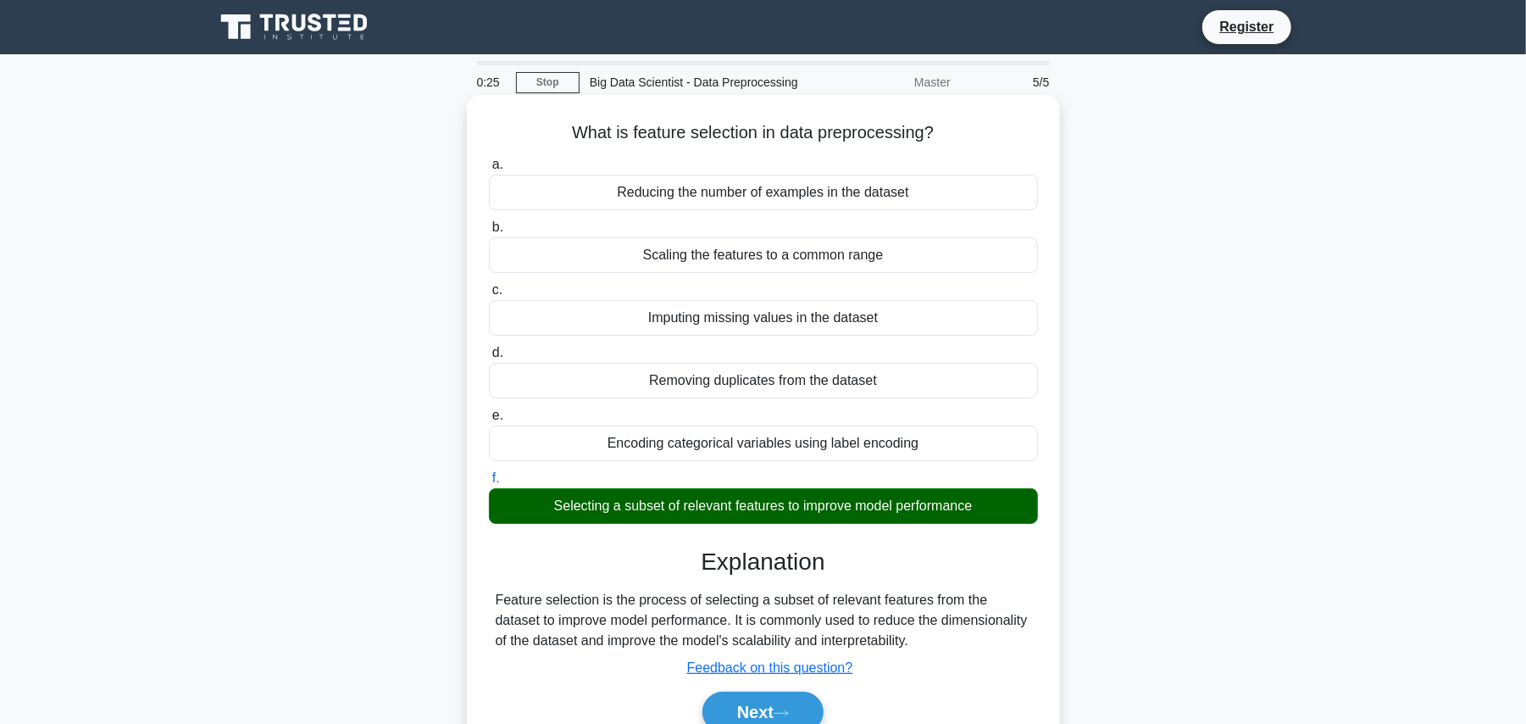
drag, startPoint x: 570, startPoint y: 127, endPoint x: 970, endPoint y: 513, distance: 555.6
click at [970, 513] on div "What is feature selection in data preprocessing? .spinner_0XTQ{transform-origin…" at bounding box center [764, 434] width 580 height 664
copy div "What is feature selection in data preprocessing? .spinner_0XTQ{transform-origin…"
click at [713, 542] on button "Next" at bounding box center [762, 711] width 121 height 41
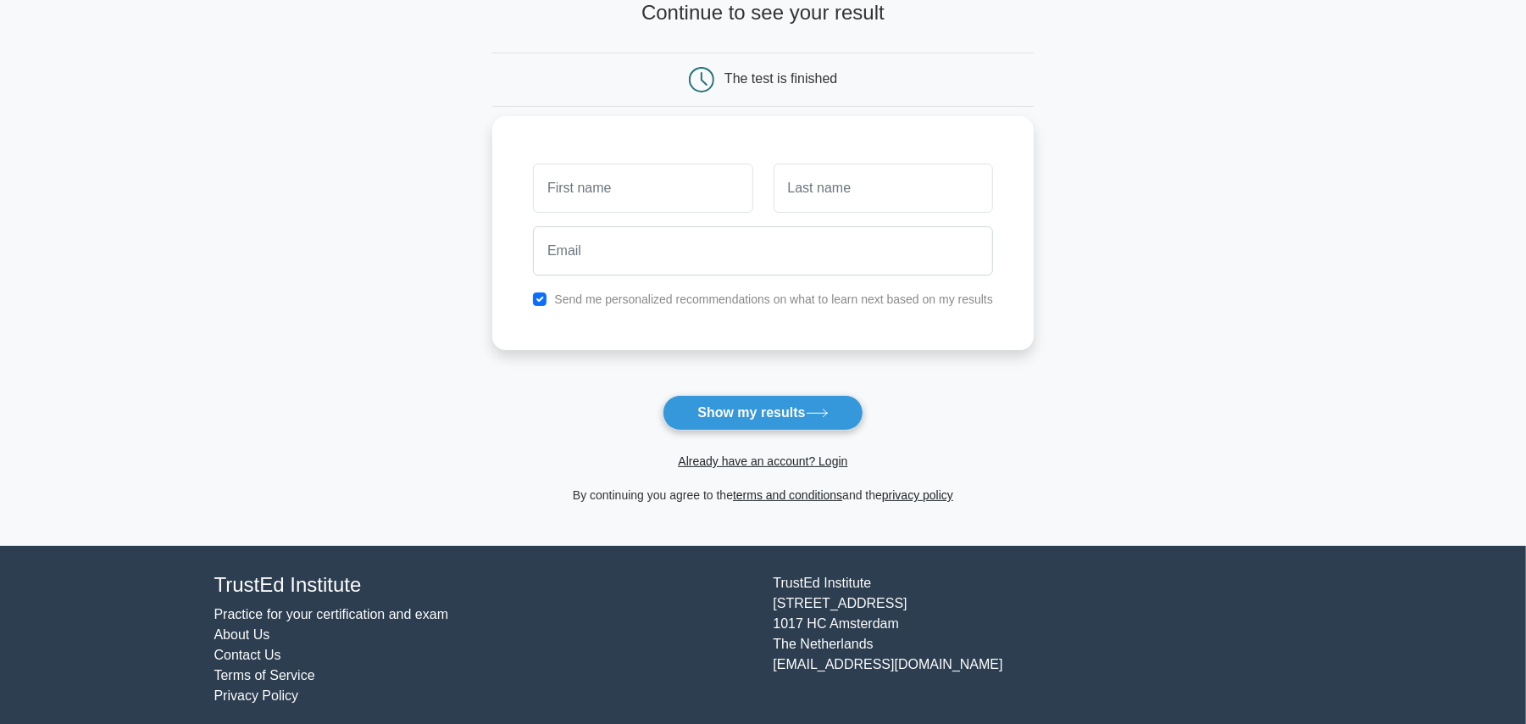
scroll to position [130, 0]
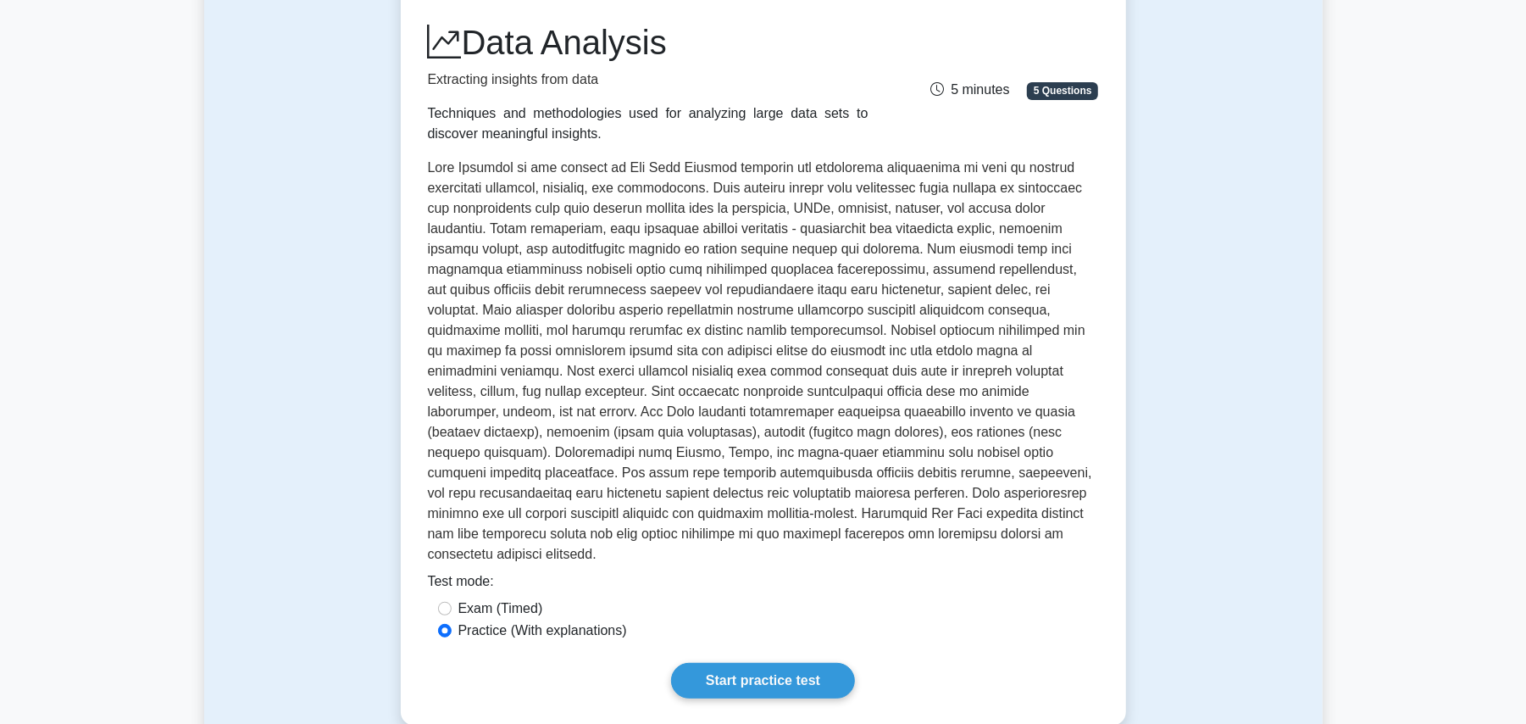
scroll to position [225, 0]
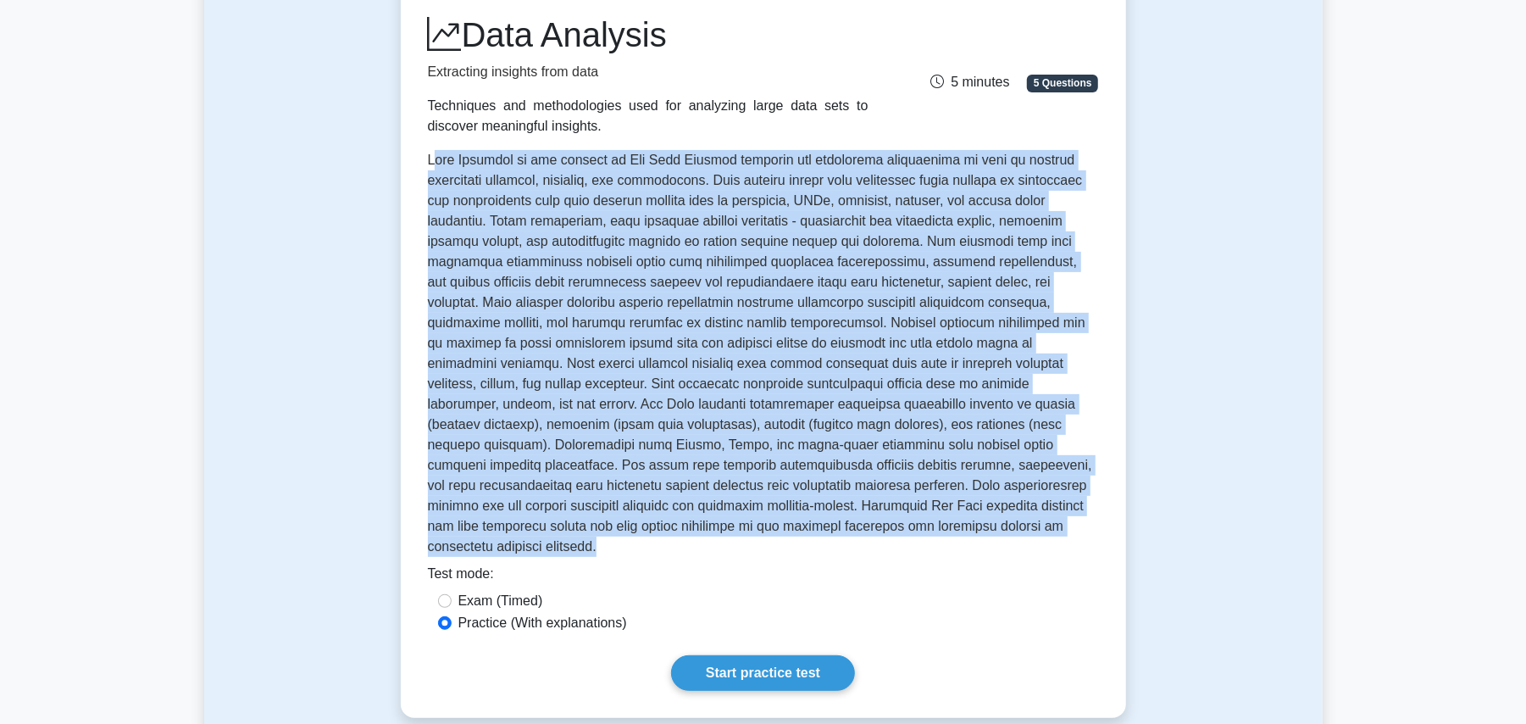
drag, startPoint x: 652, startPoint y: 529, endPoint x: 482, endPoint y: 171, distance: 395.7
click at [431, 147] on div "Data Analysis Extracting insights from data Techniques and methodologies used f…" at bounding box center [763, 288] width 671 height 549
copy p "Data Analysis in the context of Big Data Science involves the systematic examin…"
drag, startPoint x: 540, startPoint y: 125, endPoint x: 414, endPoint y: 114, distance: 126.8
click at [414, 114] on div "Data Analysis Extracting insights from data Techniques and methodologies used f…" at bounding box center [763, 352] width 725 height 730
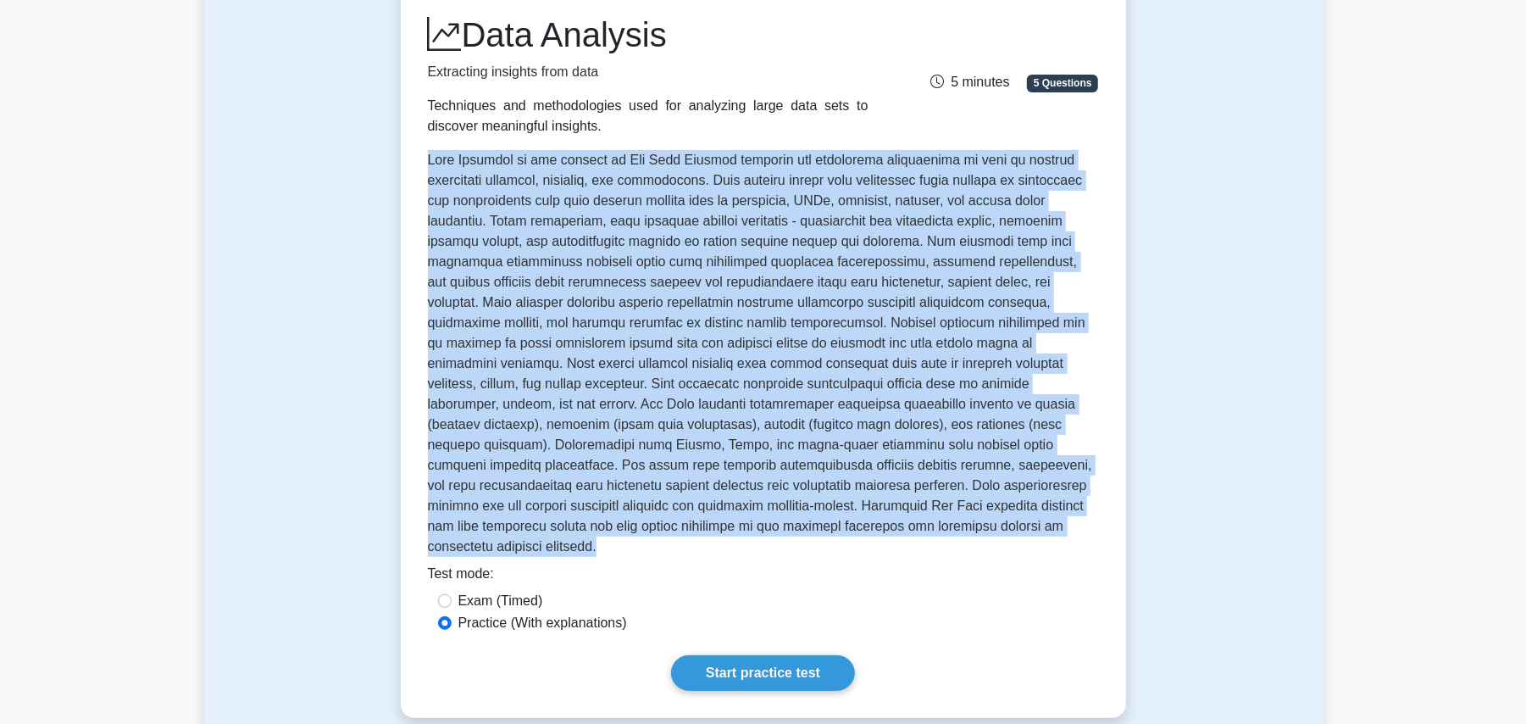
copy div "Techniques and methodologies used for analyzing large data sets to discover mea…"
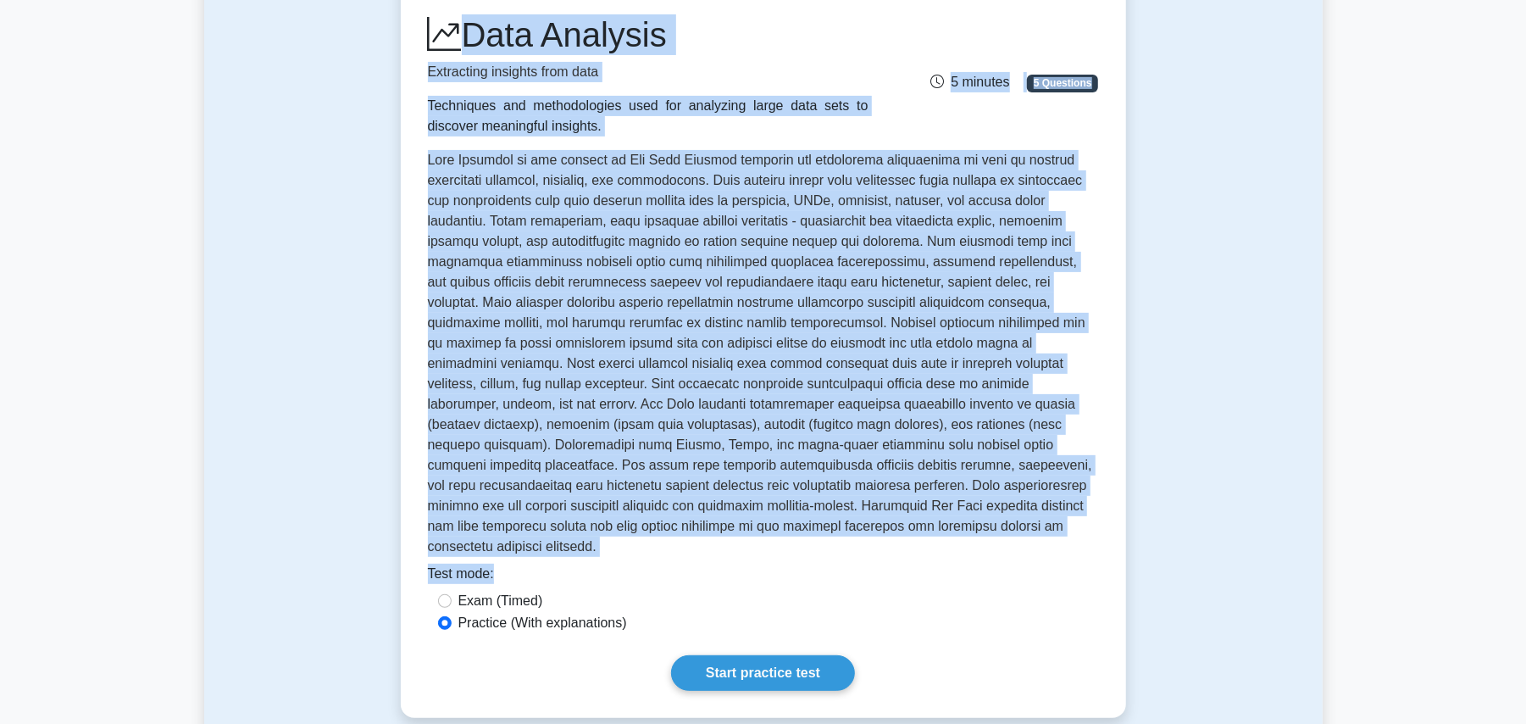
drag, startPoint x: 417, startPoint y: 25, endPoint x: 963, endPoint y: 481, distance: 711.7
click at [1074, 541] on div "Data Analysis Extracting insights from data Techniques and methodologies used f…" at bounding box center [763, 352] width 725 height 730
copy div "Data Analysis Extracting insights from data Techniques and methodologies used f…"
click at [922, 283] on p at bounding box center [763, 357] width 671 height 414
click at [807, 205] on p at bounding box center [763, 357] width 671 height 414
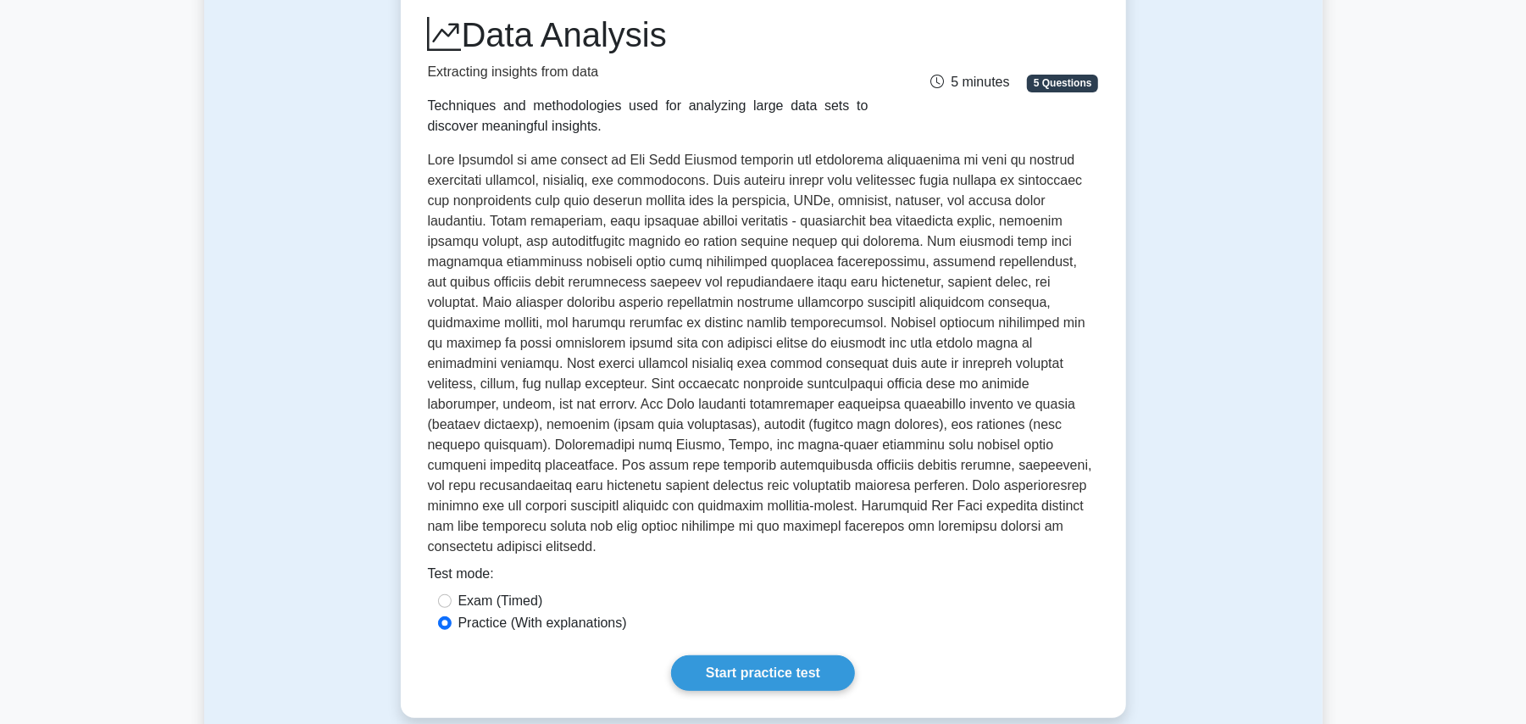
click at [912, 184] on p at bounding box center [763, 357] width 671 height 414
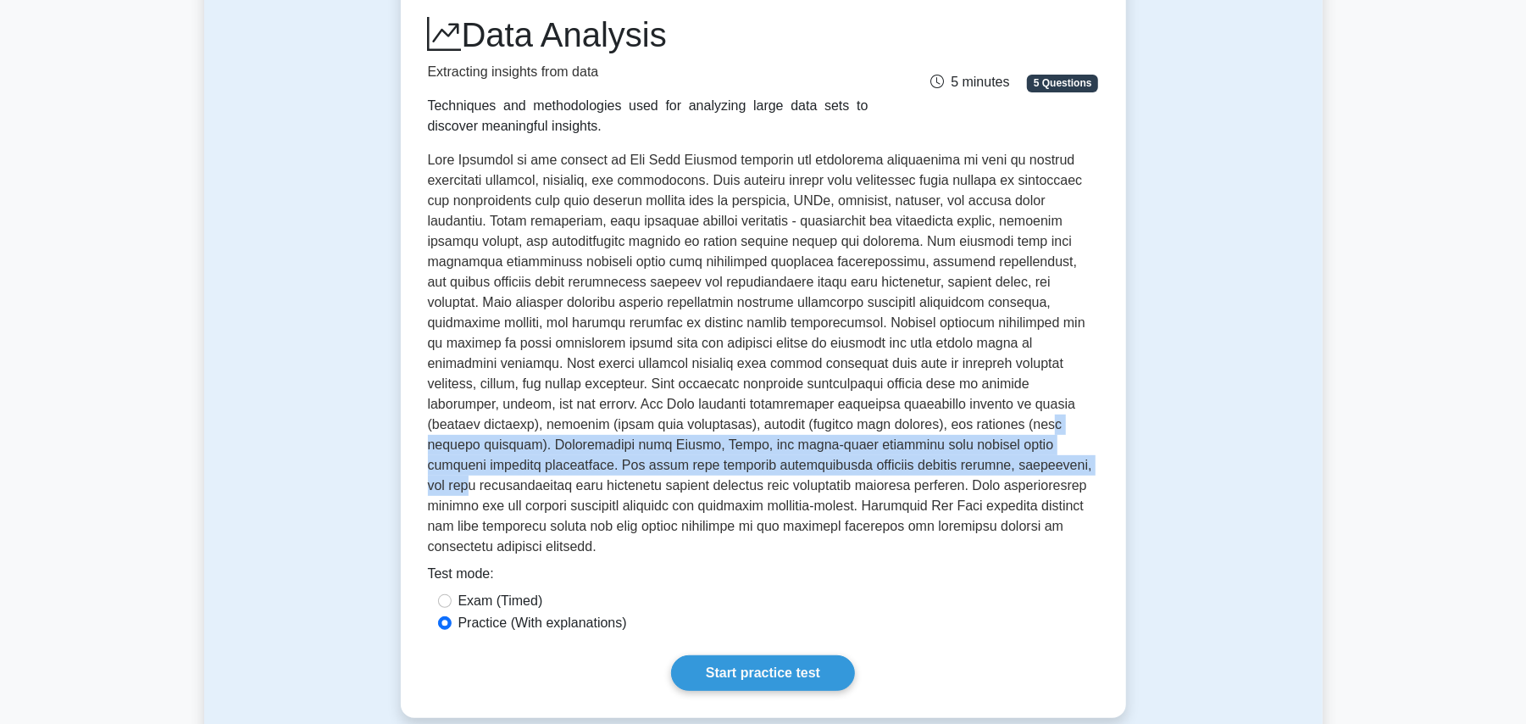
click at [530, 425] on p at bounding box center [763, 357] width 671 height 414
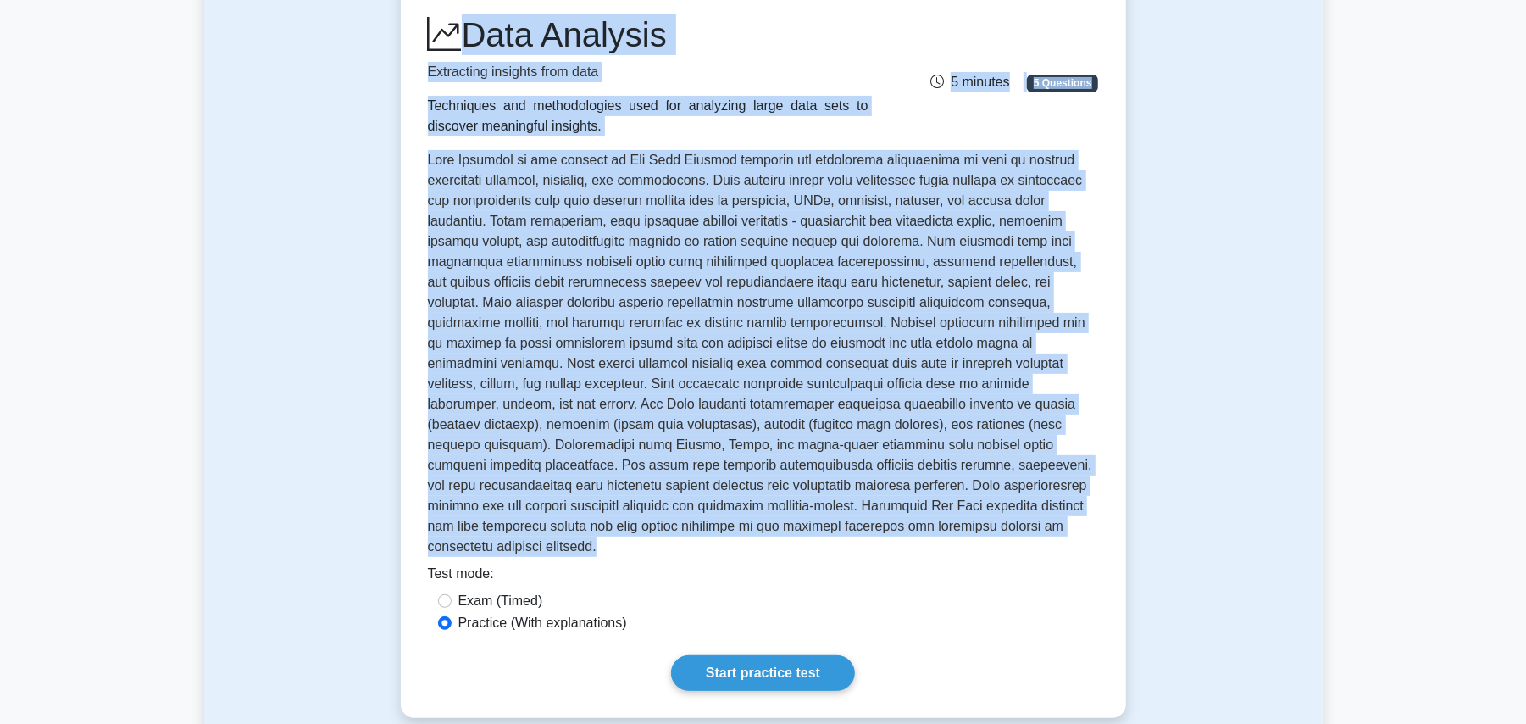
drag, startPoint x: 688, startPoint y: 530, endPoint x: 408, endPoint y: 31, distance: 572.5
click at [408, 31] on div "Data Analysis Extracting insights from data Techniques and methodologies used f…" at bounding box center [763, 352] width 725 height 730
copy div "Data Analysis Extracting insights from data Techniques and methodologies used f…"
click at [764, 658] on link "Start practice test" at bounding box center [763, 673] width 184 height 36
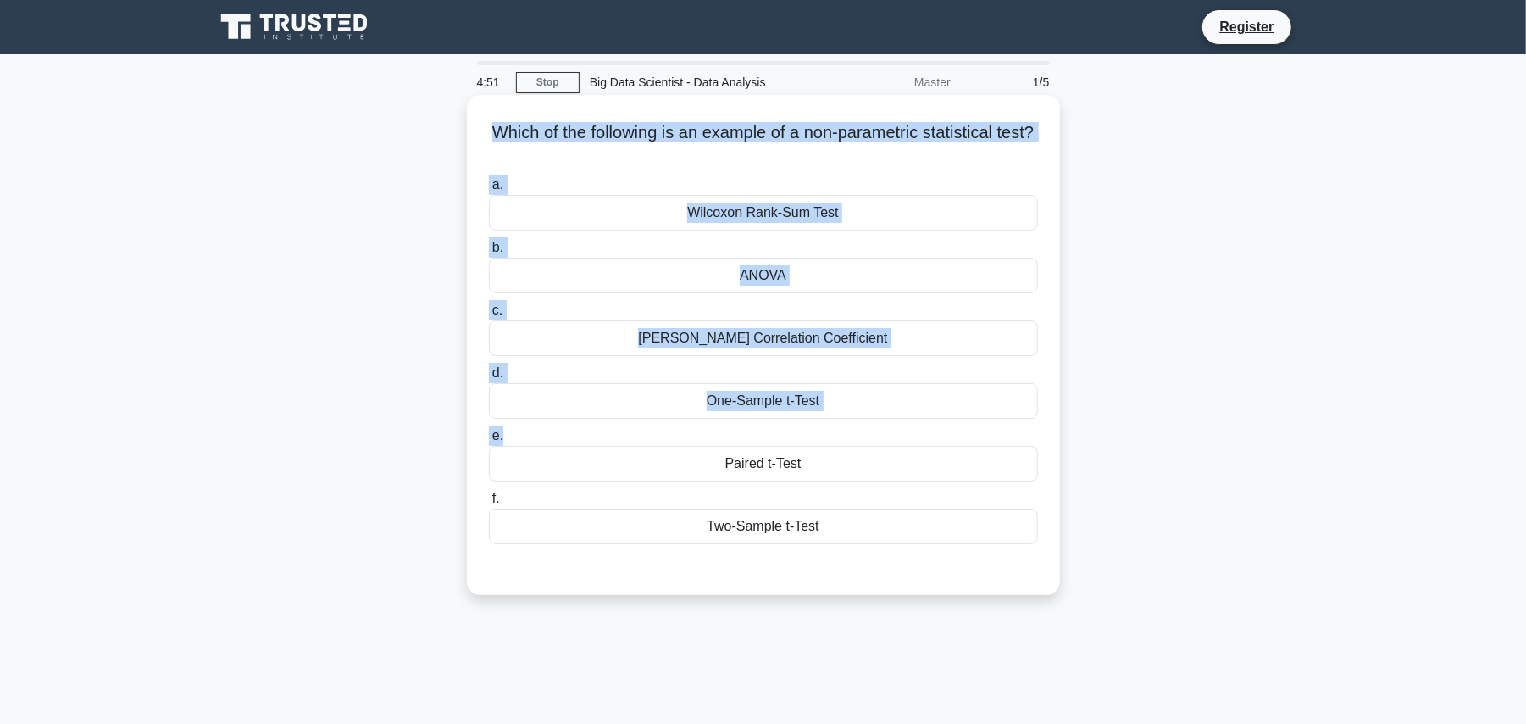
drag, startPoint x: 502, startPoint y: 130, endPoint x: 1045, endPoint y: 435, distance: 622.6
click at [1045, 435] on div "Which of the following is an example of a non-parametric statistical test? .spi…" at bounding box center [764, 345] width 580 height 486
click at [831, 524] on div "Two-Sample t-Test" at bounding box center [763, 526] width 549 height 36
copy div "Which of the following is an example of a non-parametric statistical test? .spi…"
click at [785, 285] on div "ANOVA" at bounding box center [763, 276] width 549 height 36
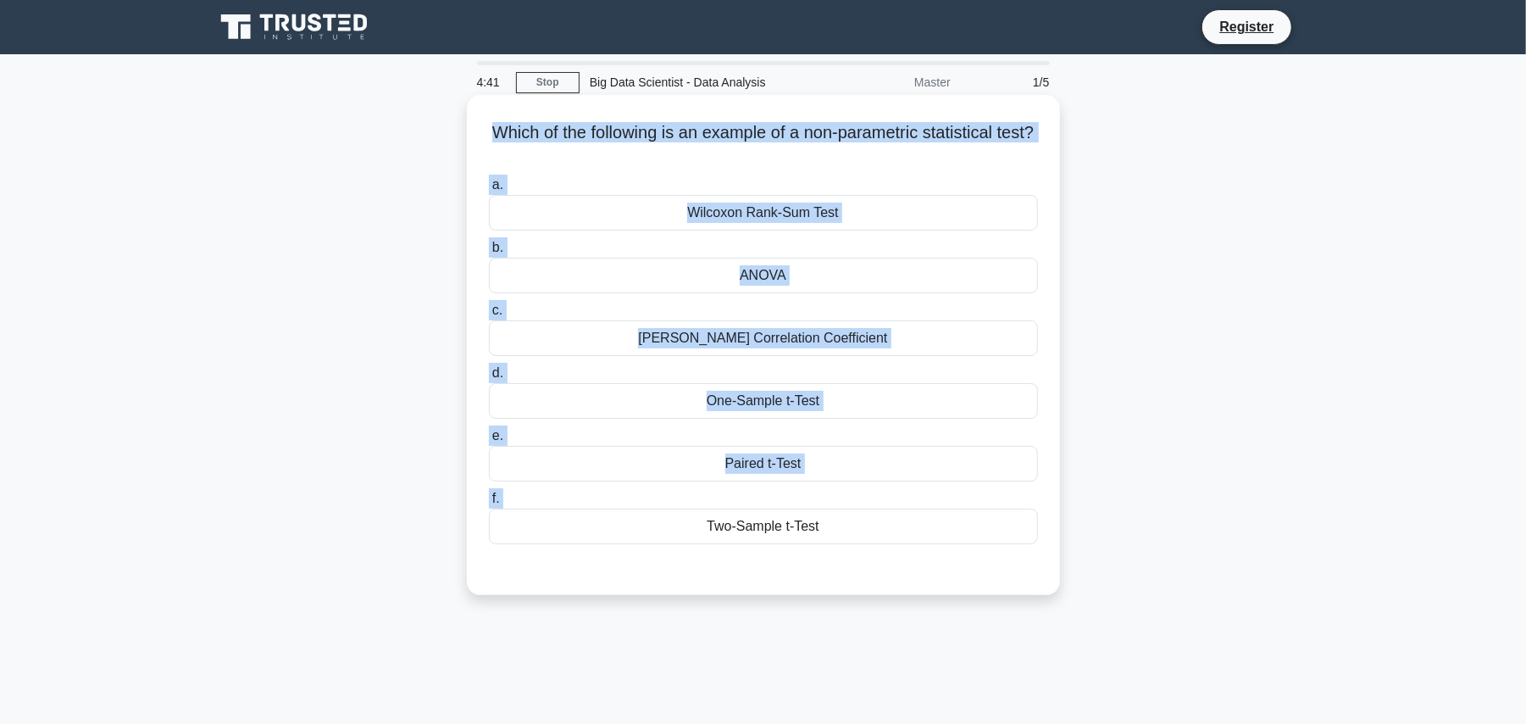
click at [489, 253] on input "b. [GEOGRAPHIC_DATA]" at bounding box center [489, 247] width 0 height 11
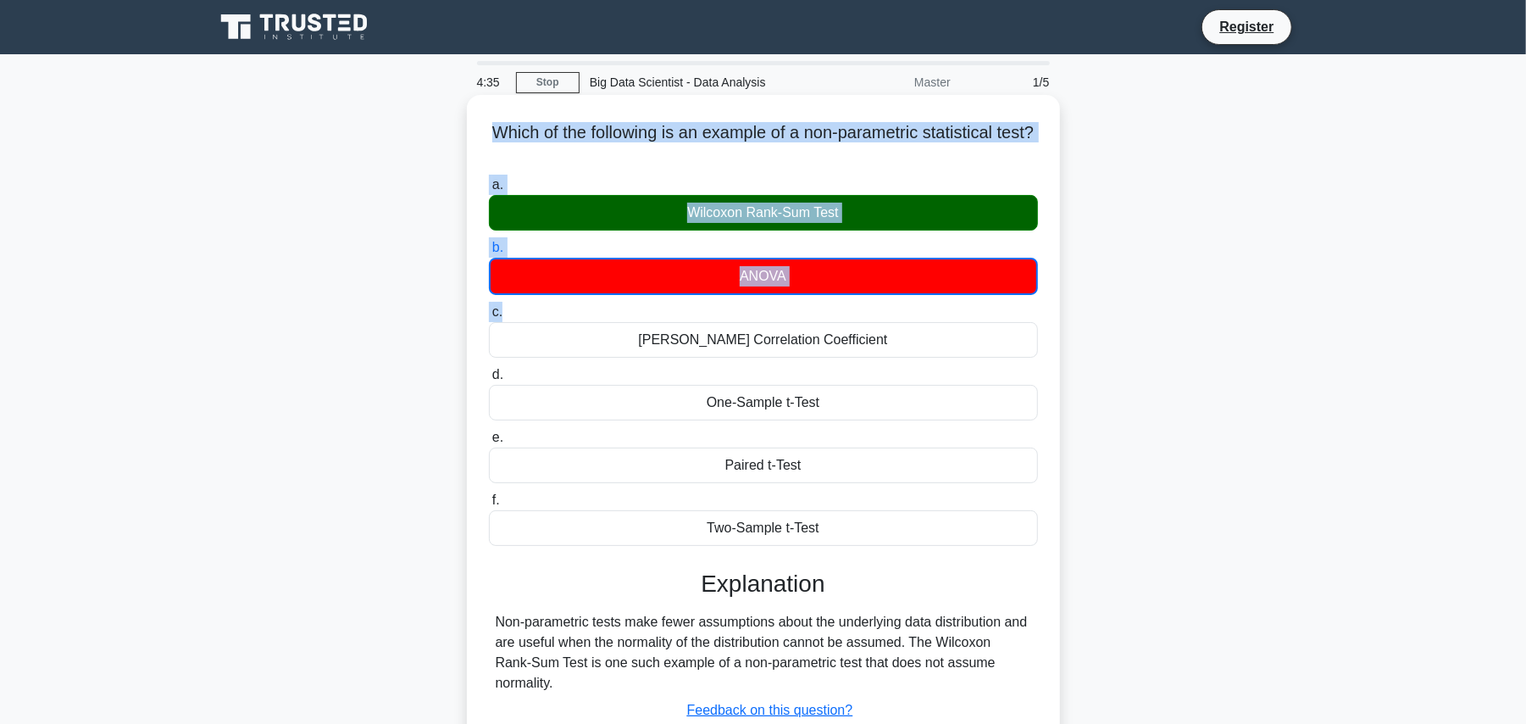
drag, startPoint x: 499, startPoint y: 130, endPoint x: 719, endPoint y: 334, distance: 299.8
click at [716, 330] on div "Which of the following is an example of a non-parametric statistical test? .spi…" at bounding box center [764, 455] width 580 height 706
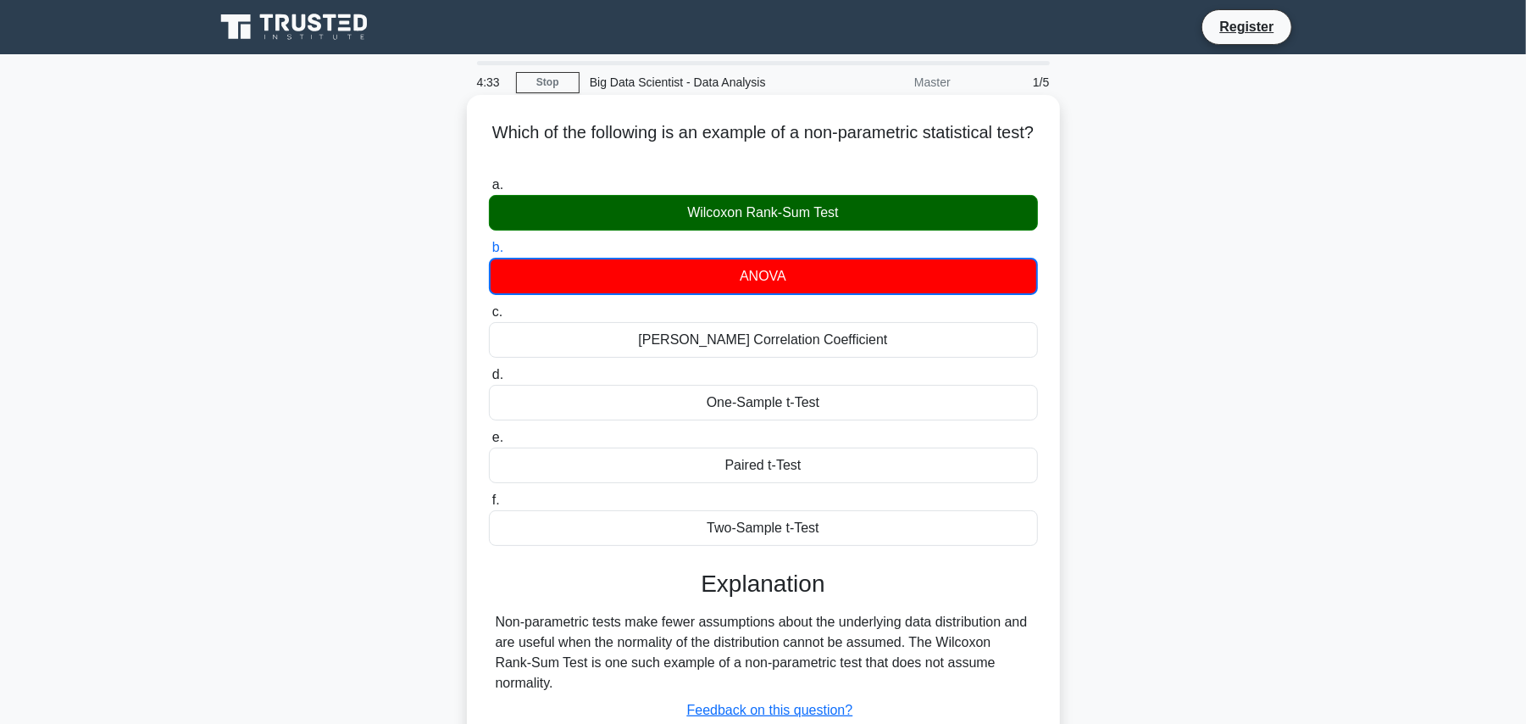
drag, startPoint x: 583, startPoint y: 688, endPoint x: 559, endPoint y: 692, distance: 24.1
click at [559, 692] on div "Non-parametric tests make fewer assumptions about the underlying data distribut…" at bounding box center [764, 652] width 536 height 81
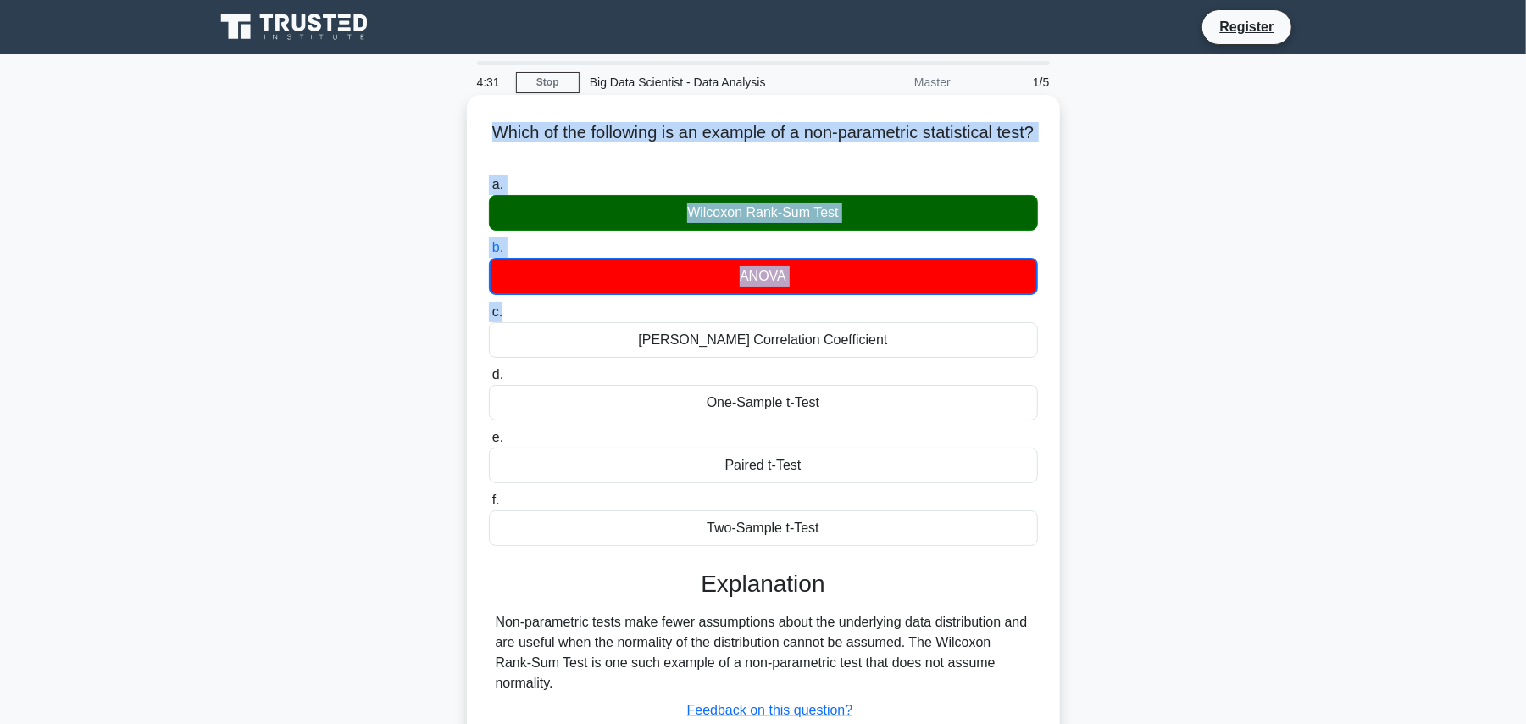
drag, startPoint x: 503, startPoint y: 130, endPoint x: 644, endPoint y: 307, distance: 226.2
click at [644, 307] on div "Which of the following is an example of a non-parametric statistical test? .spi…" at bounding box center [764, 455] width 580 height 706
click at [578, 680] on div "Non-parametric tests make fewer assumptions about the underlying data distribut…" at bounding box center [764, 652] width 536 height 81
copy div "Which of the following is an example of a non-parametric statistical test? .spi…"
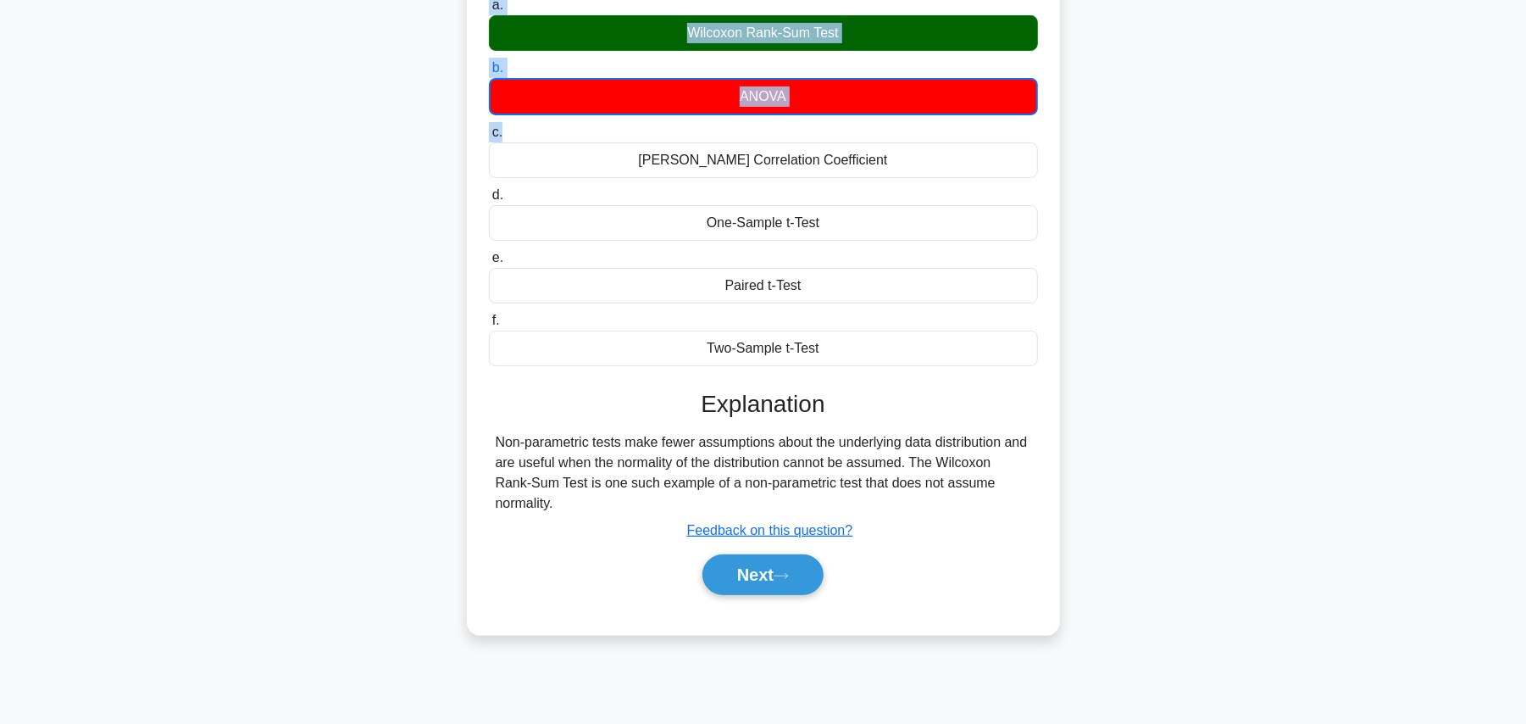
scroll to position [191, 0]
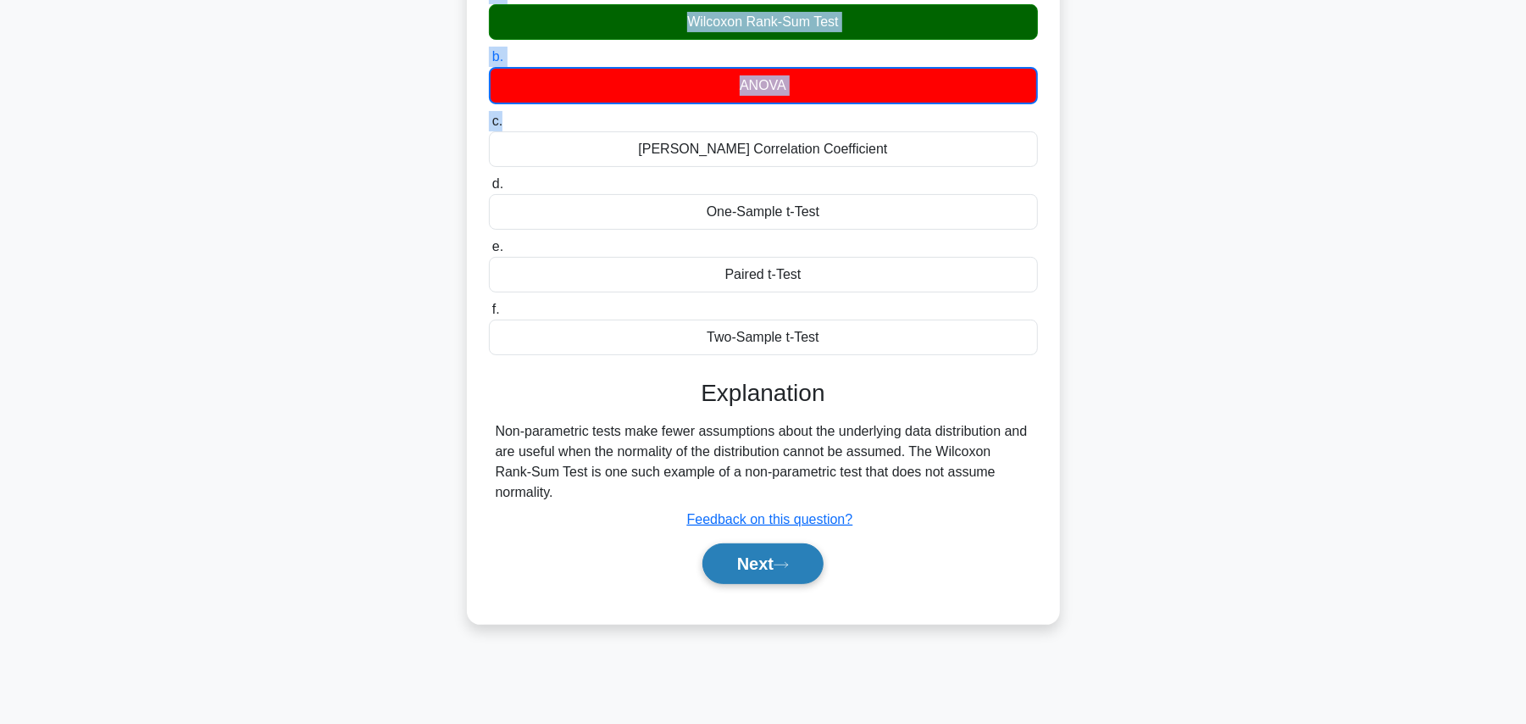
click at [789, 566] on icon at bounding box center [781, 564] width 15 height 9
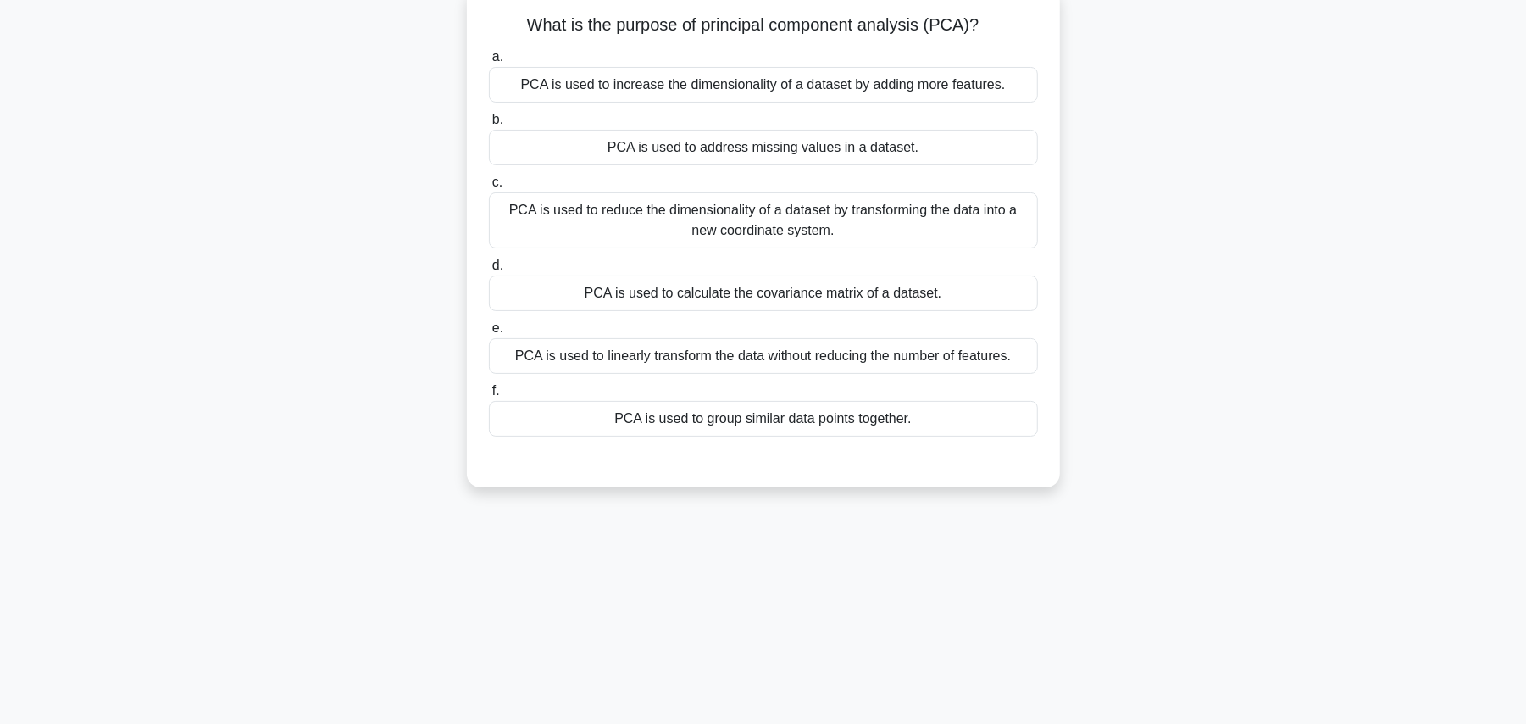
scroll to position [0, 0]
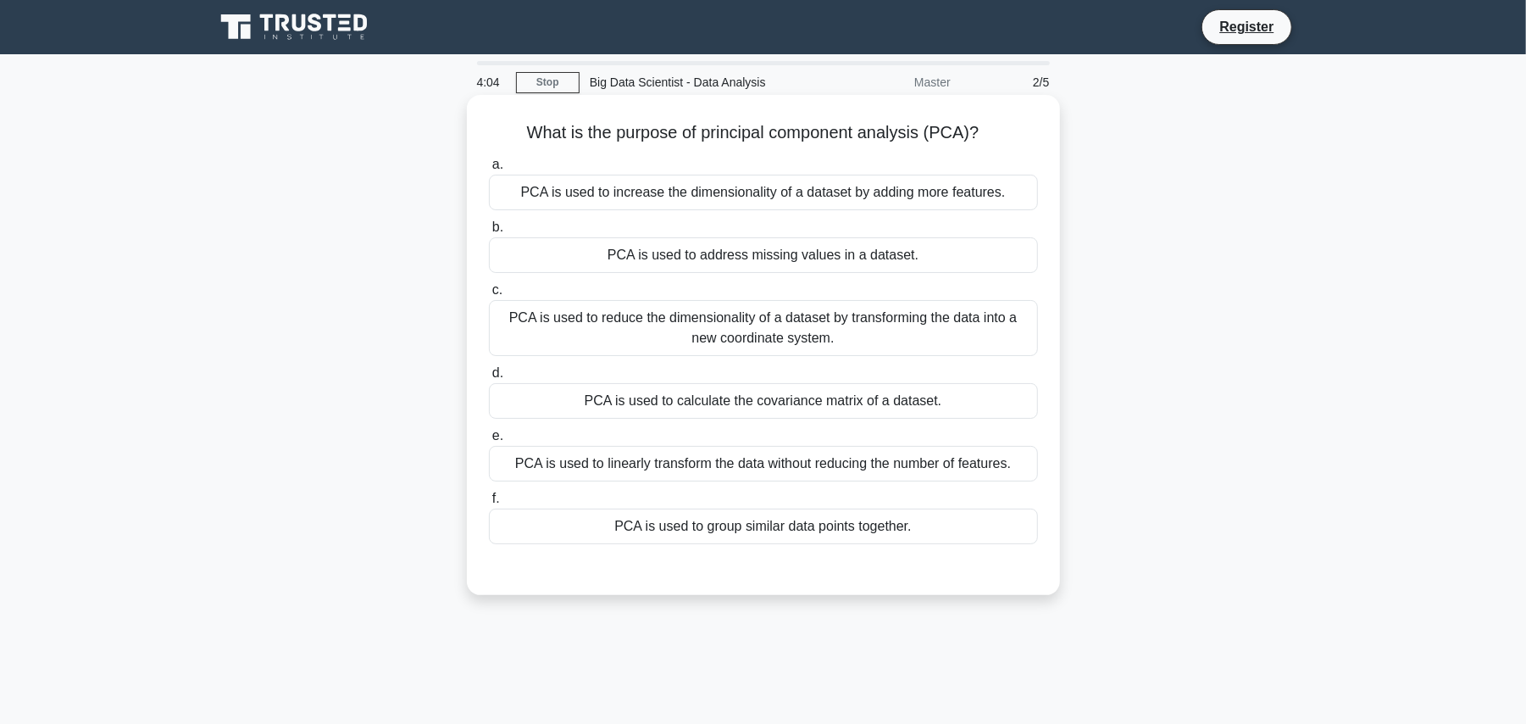
click at [793, 323] on div "PCA is used to reduce the dimensionality of a dataset by transforming the data …" at bounding box center [763, 328] width 549 height 56
click at [489, 296] on input "c. PCA is used to reduce the dimensionality of a dataset by transforming the da…" at bounding box center [489, 290] width 0 height 11
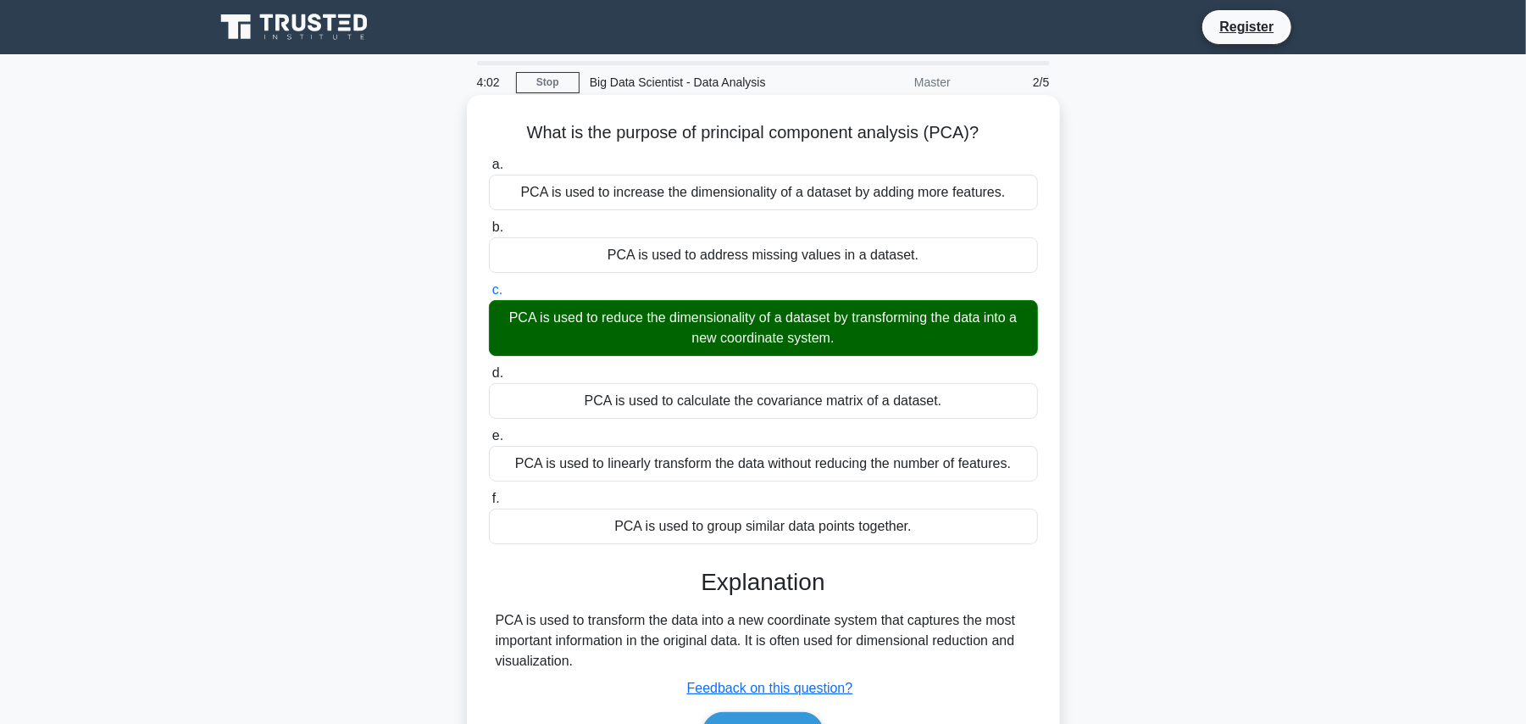
drag, startPoint x: 520, startPoint y: 129, endPoint x: 734, endPoint y: 459, distance: 393.5
click at [734, 459] on div "What is the purpose of principal component analysis (PCA)? .spinner_0XTQ{transf…" at bounding box center [764, 444] width 580 height 684
drag, startPoint x: 598, startPoint y: 671, endPoint x: 580, endPoint y: 671, distance: 18.6
click at [580, 671] on div "PCA is used to transform the data into a new coordinate system that captures th…" at bounding box center [764, 640] width 536 height 61
click at [530, 127] on h5 "What is the purpose of principal component analysis (PCA)? .spinner_0XTQ{transf…" at bounding box center [763, 133] width 553 height 22
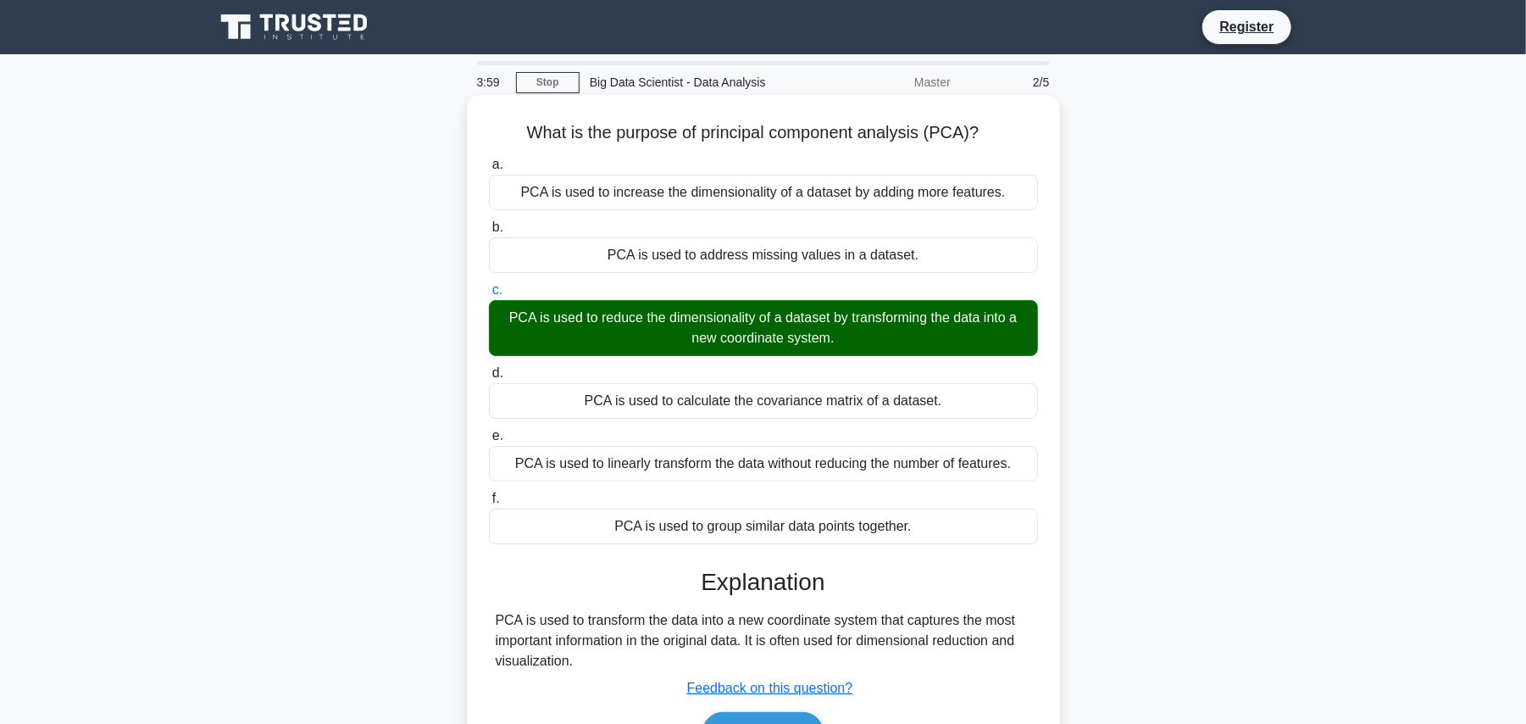
click at [530, 127] on h5 "What is the purpose of principal component analysis (PCA)? .spinner_0XTQ{transf…" at bounding box center [763, 133] width 553 height 22
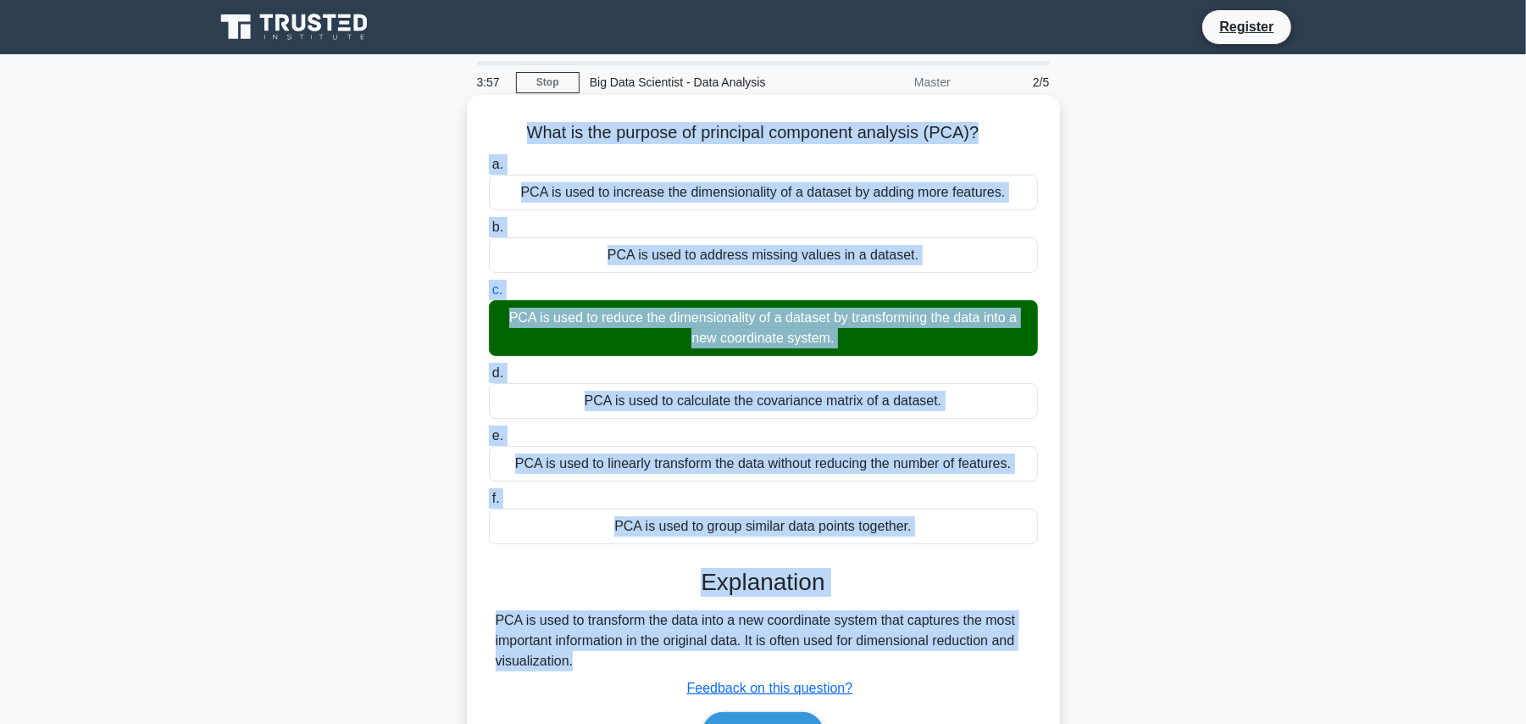
click at [578, 671] on div "PCA is used to transform the data into a new coordinate system that captures th…" at bounding box center [764, 640] width 536 height 61
copy div "What is the purpose of principal component analysis (PCA)? .spinner_0XTQ{transf…"
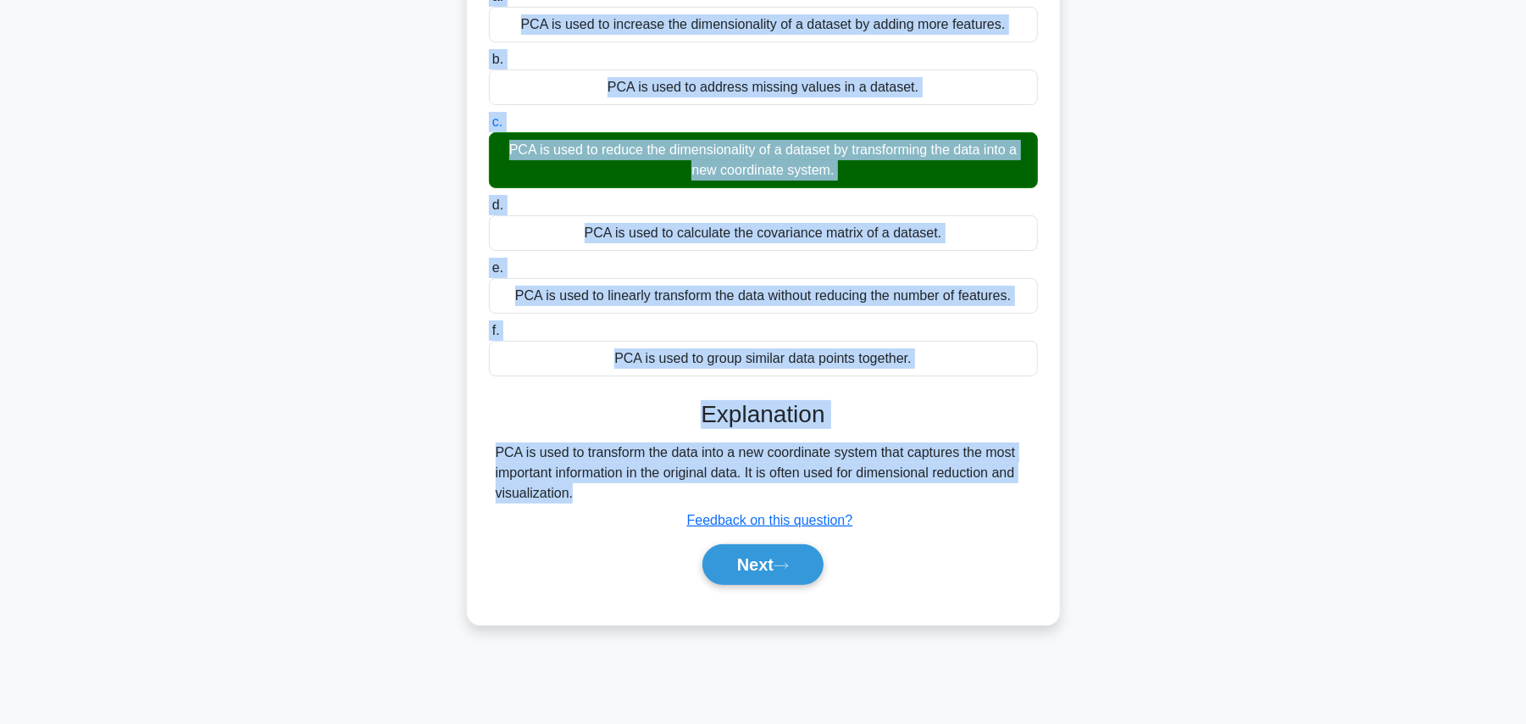
scroll to position [191, 0]
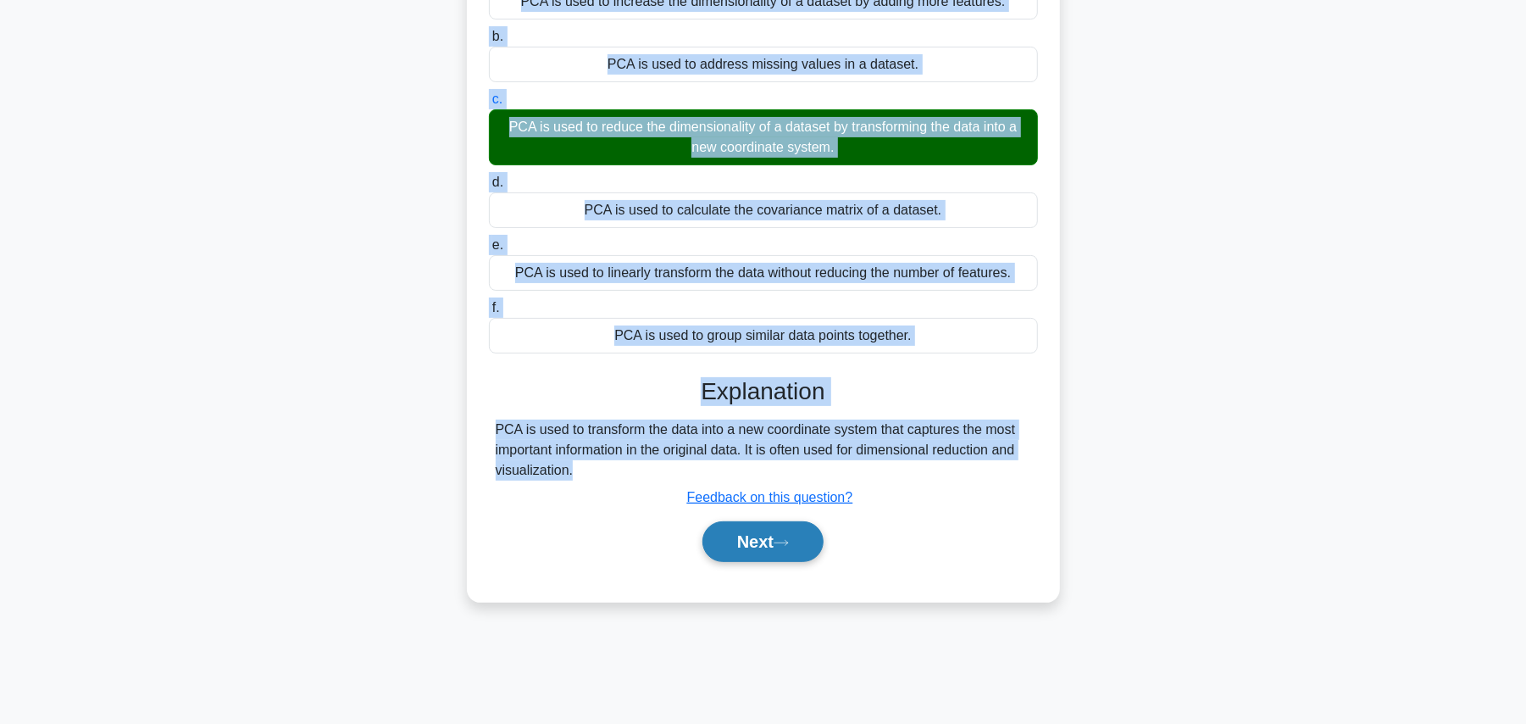
click at [773, 542] on button "Next" at bounding box center [762, 541] width 121 height 41
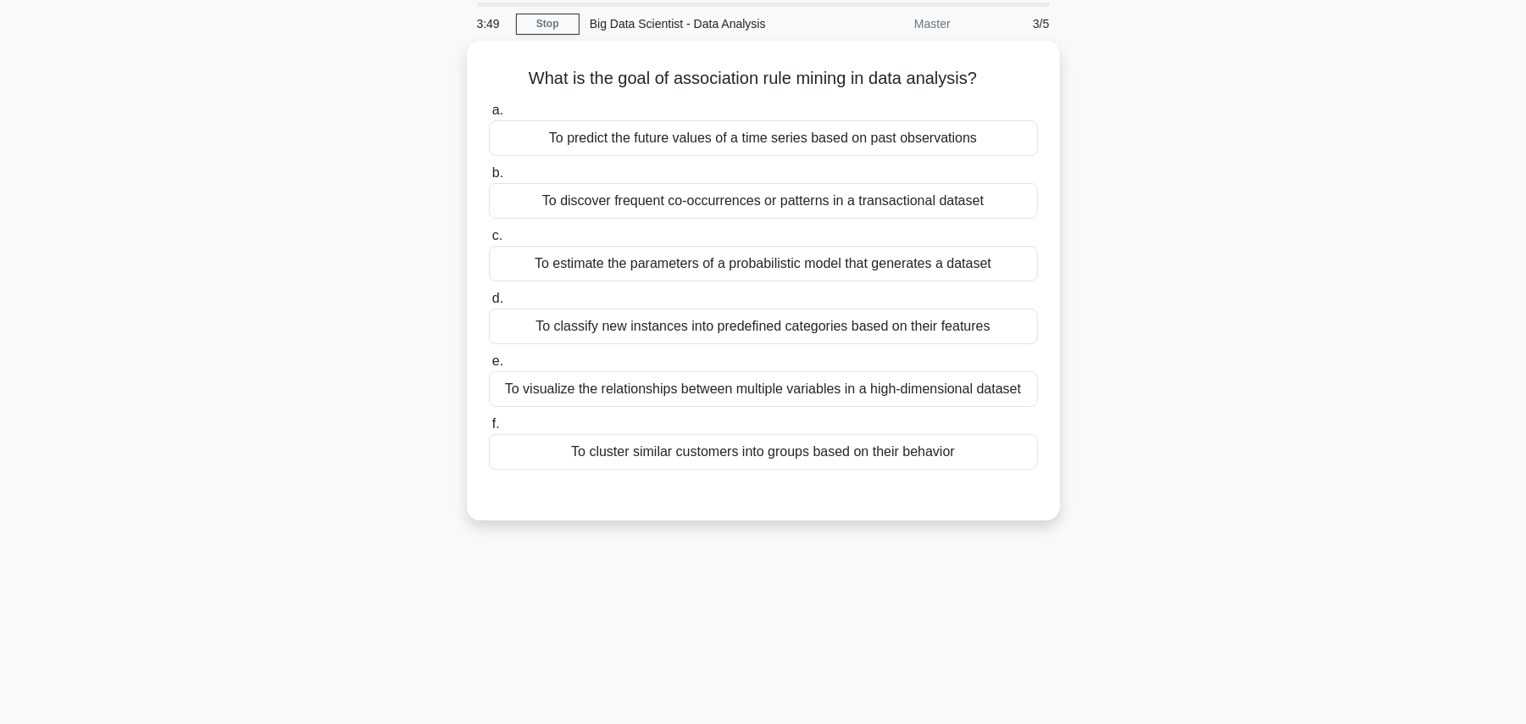
scroll to position [0, 0]
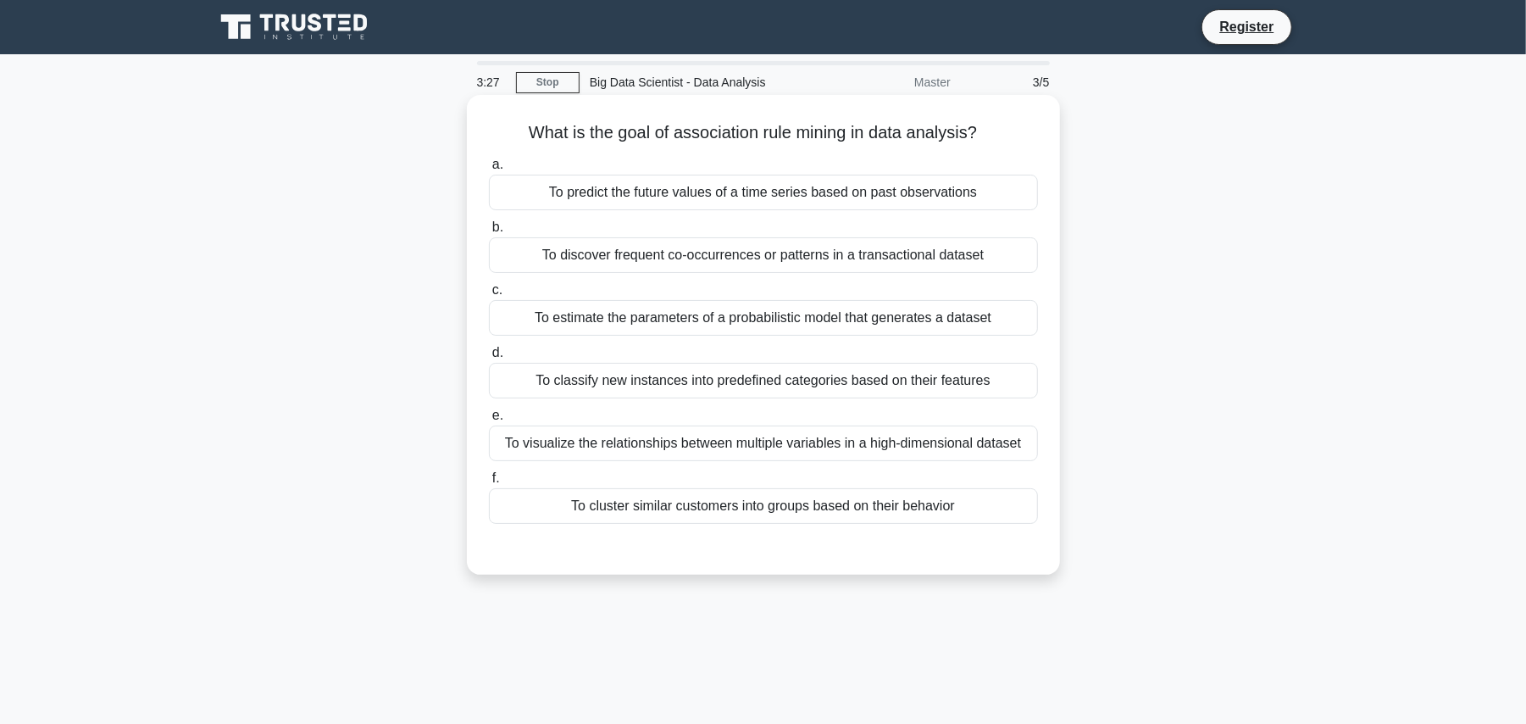
click at [890, 444] on div "To visualize the relationships between multiple variables in a high-dimensional…" at bounding box center [763, 443] width 549 height 36
click at [489, 421] on input "e. To visualize the relationships between multiple variables in a high-dimensio…" at bounding box center [489, 415] width 0 height 11
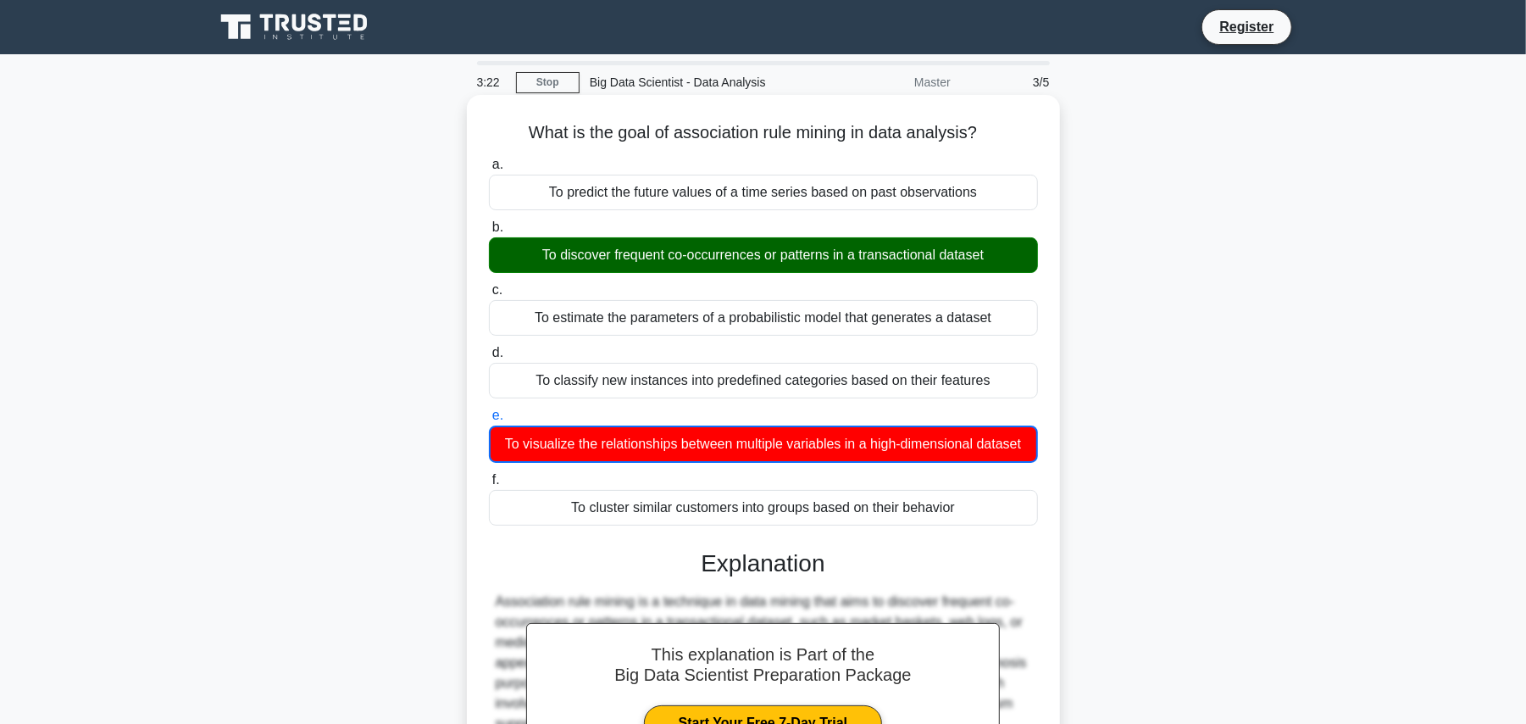
drag, startPoint x: 525, startPoint y: 127, endPoint x: 910, endPoint y: 333, distance: 436.4
click at [910, 333] on div "What is the goal of association rule mining in data analysis? .spinner_0XTQ{tra…" at bounding box center [764, 506] width 580 height 808
drag, startPoint x: 1000, startPoint y: 506, endPoint x: 961, endPoint y: 508, distance: 39.1
click at [961, 508] on div "To cluster similar customers into groups based on their behavior" at bounding box center [763, 508] width 549 height 36
click at [489, 486] on input "f. To cluster similar customers into groups based on their behavior" at bounding box center [489, 480] width 0 height 11
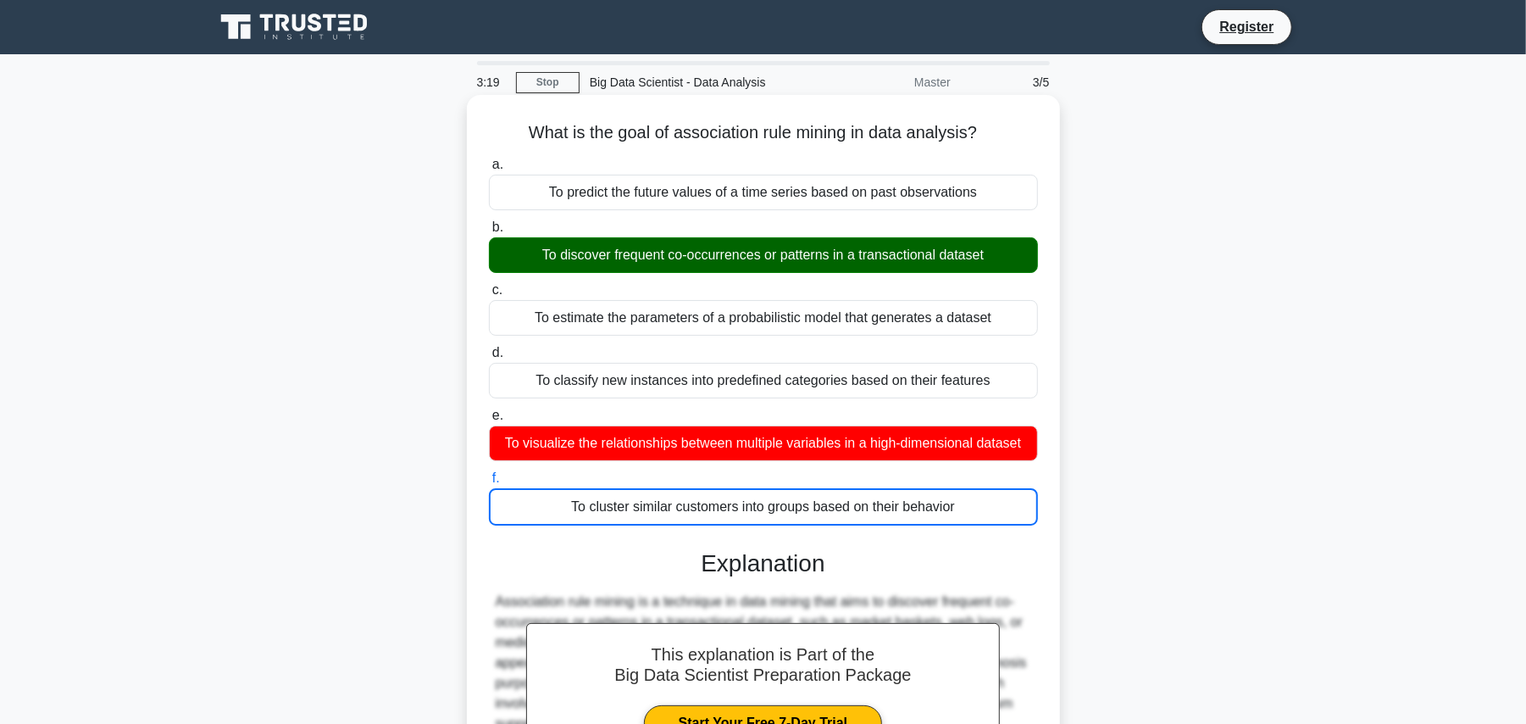
click at [536, 126] on h5 "What is the goal of association rule mining in data analysis? .spinner_0XTQ{tra…" at bounding box center [763, 133] width 553 height 22
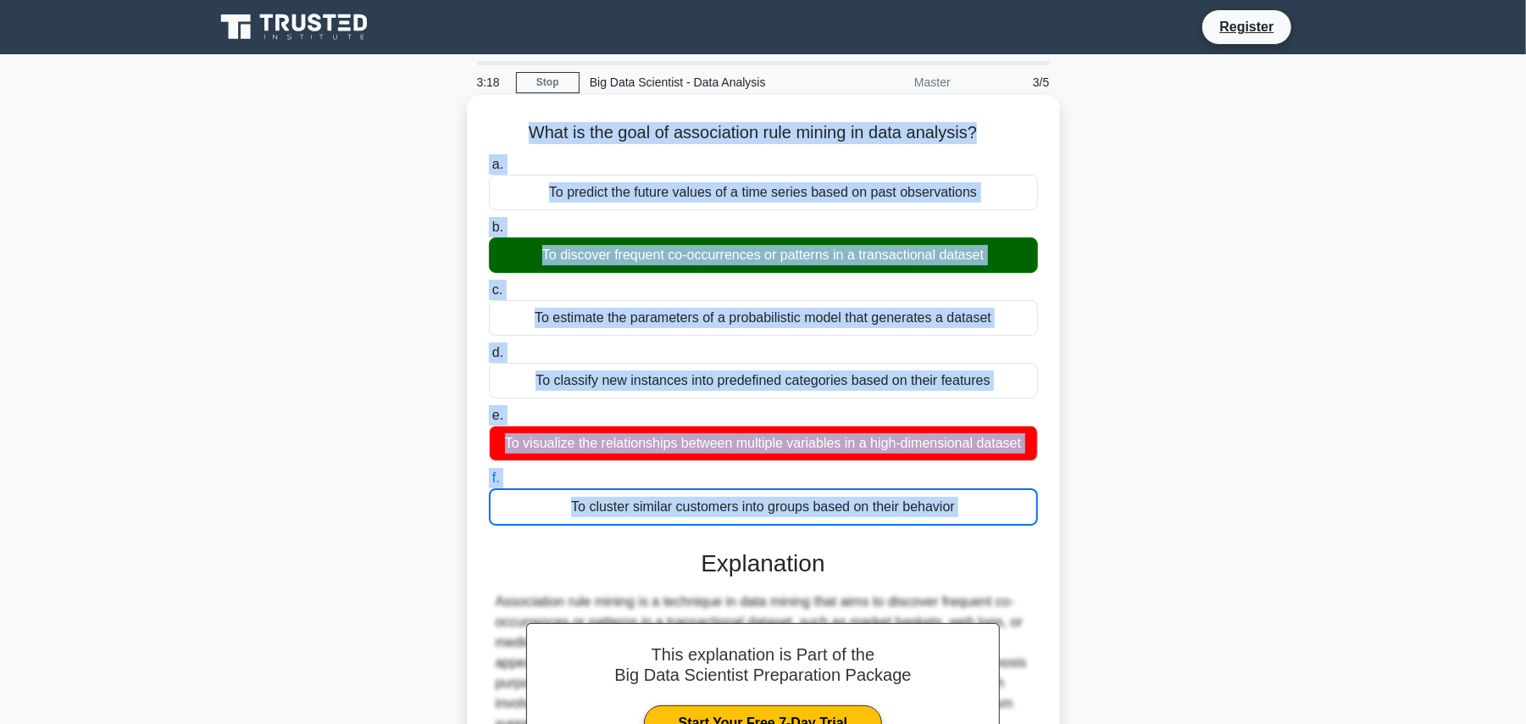
click at [959, 516] on div "To cluster similar customers into groups based on their behavior" at bounding box center [763, 506] width 549 height 37
copy div "What is the goal of association rule mining in data analysis? .spinner_0XTQ{tra…"
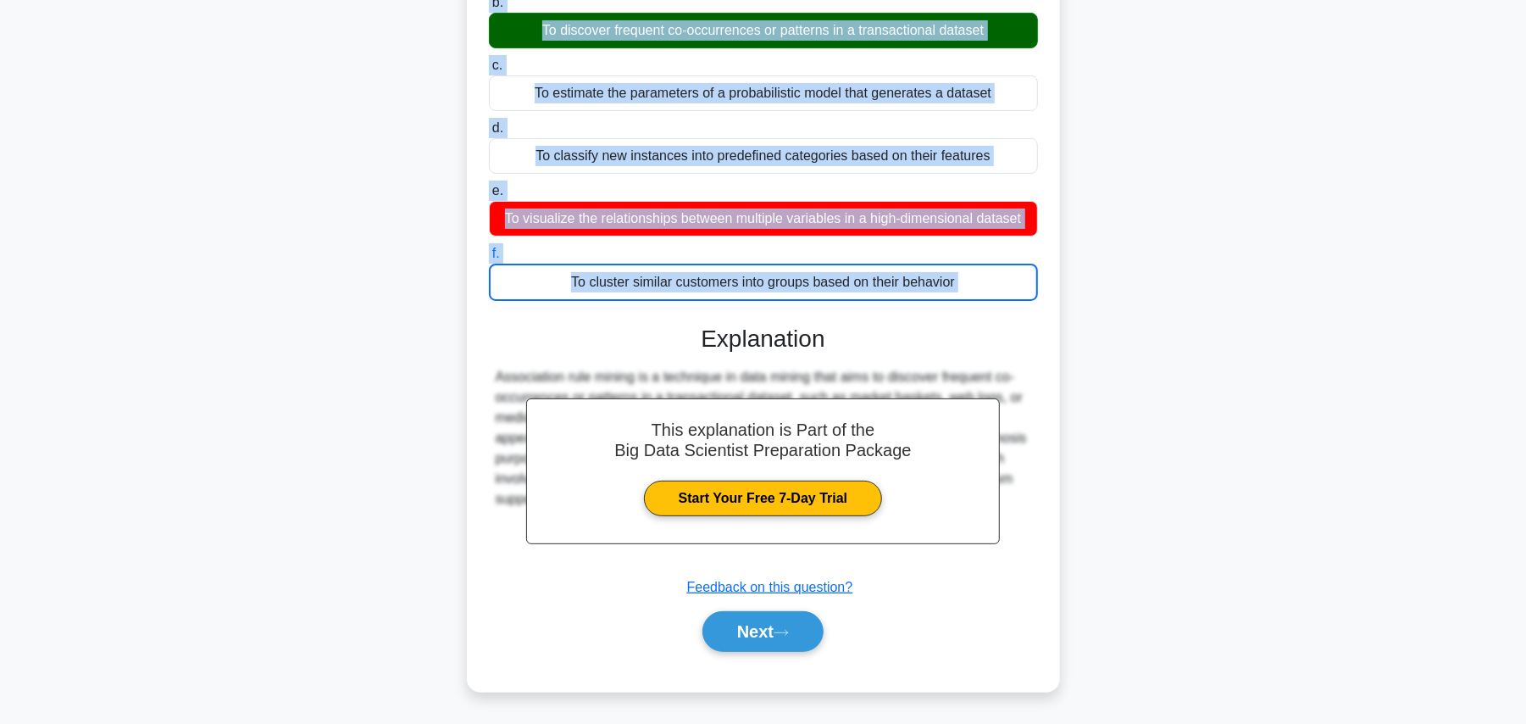
scroll to position [227, 0]
click at [739, 636] on button "Next" at bounding box center [762, 631] width 121 height 41
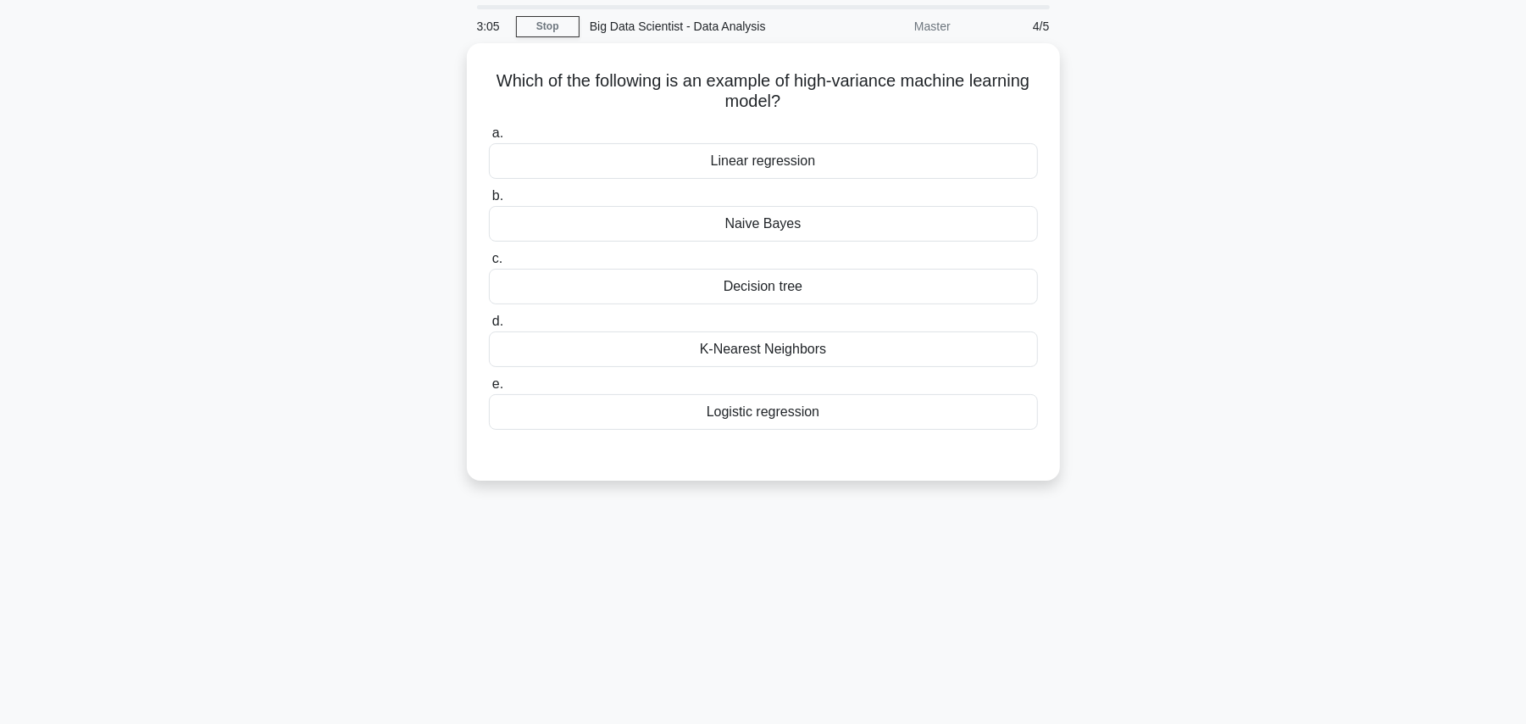
scroll to position [0, 0]
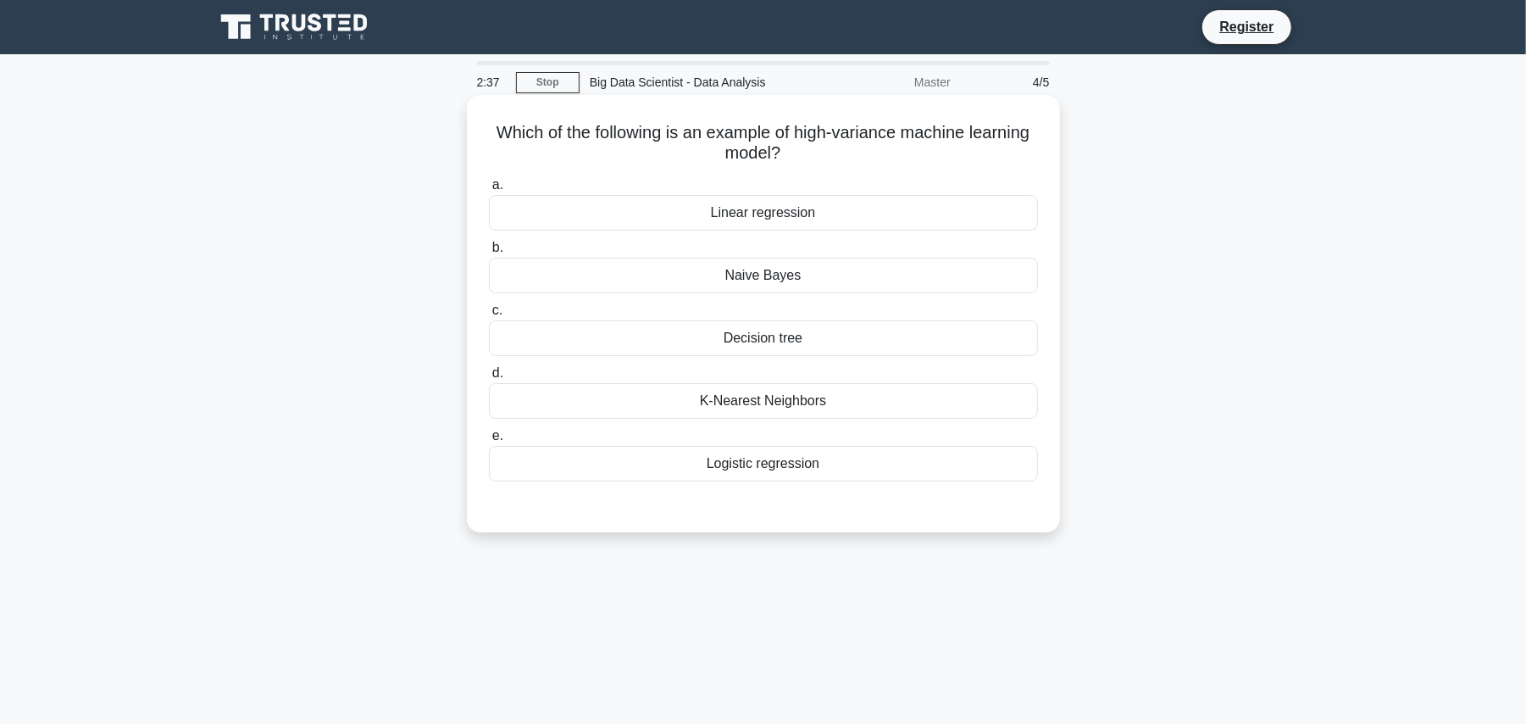
click at [768, 336] on div "Decision tree" at bounding box center [763, 338] width 549 height 36
click at [489, 316] on input "c. Decision tree" at bounding box center [489, 310] width 0 height 11
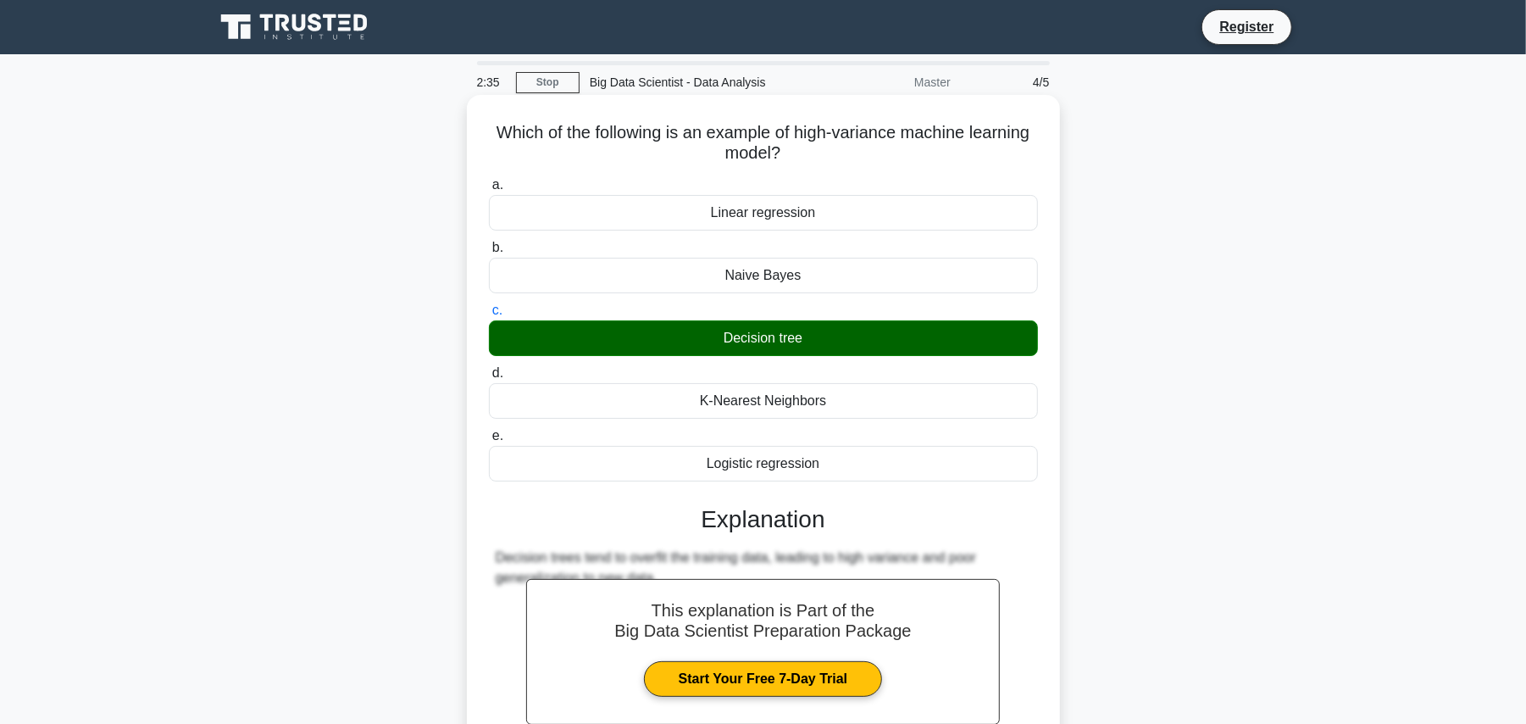
click at [520, 125] on h5 "Which of the following is an example of high-variance machine learning model? .…" at bounding box center [763, 143] width 553 height 42
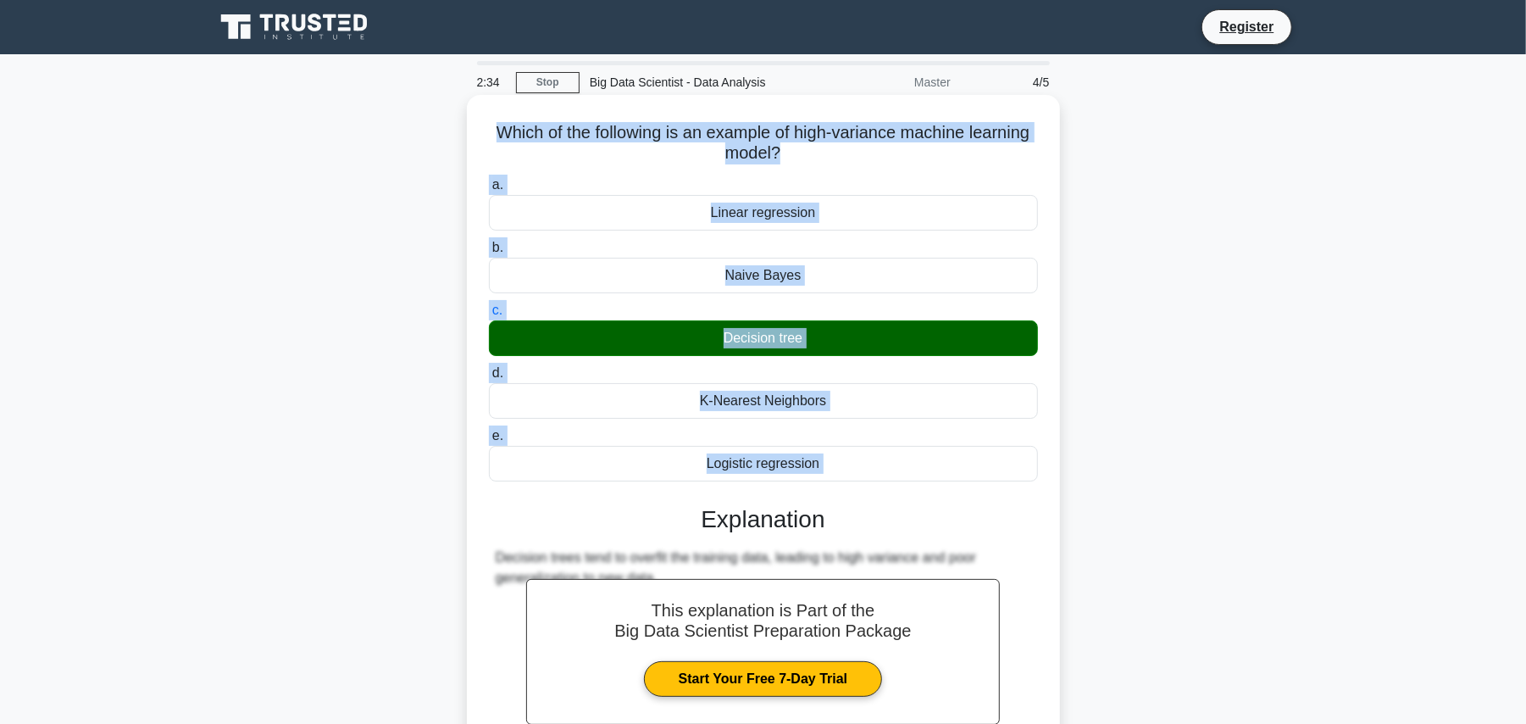
click at [832, 464] on div "Logistic regression" at bounding box center [763, 464] width 549 height 36
copy div "Which of the following is an example of high-variance machine learning model? .…"
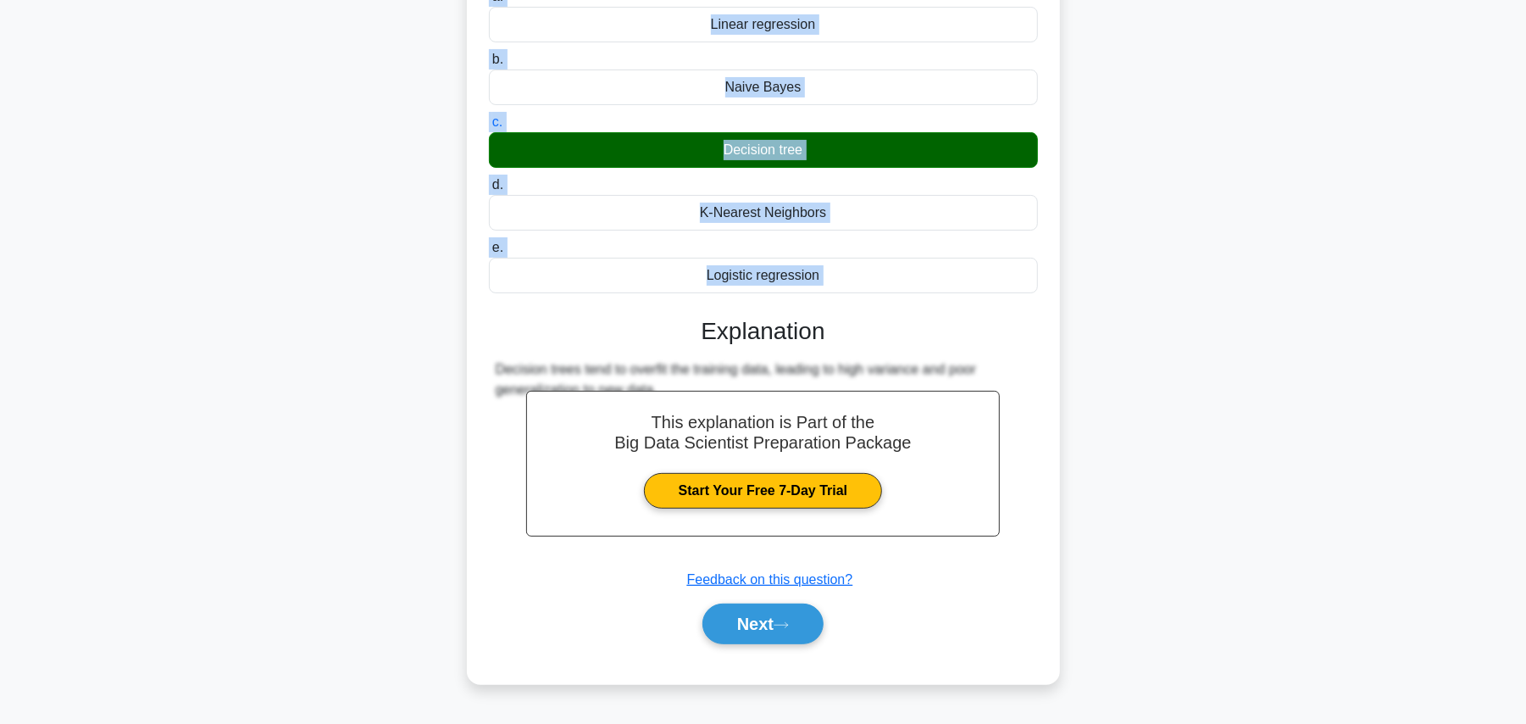
scroll to position [191, 0]
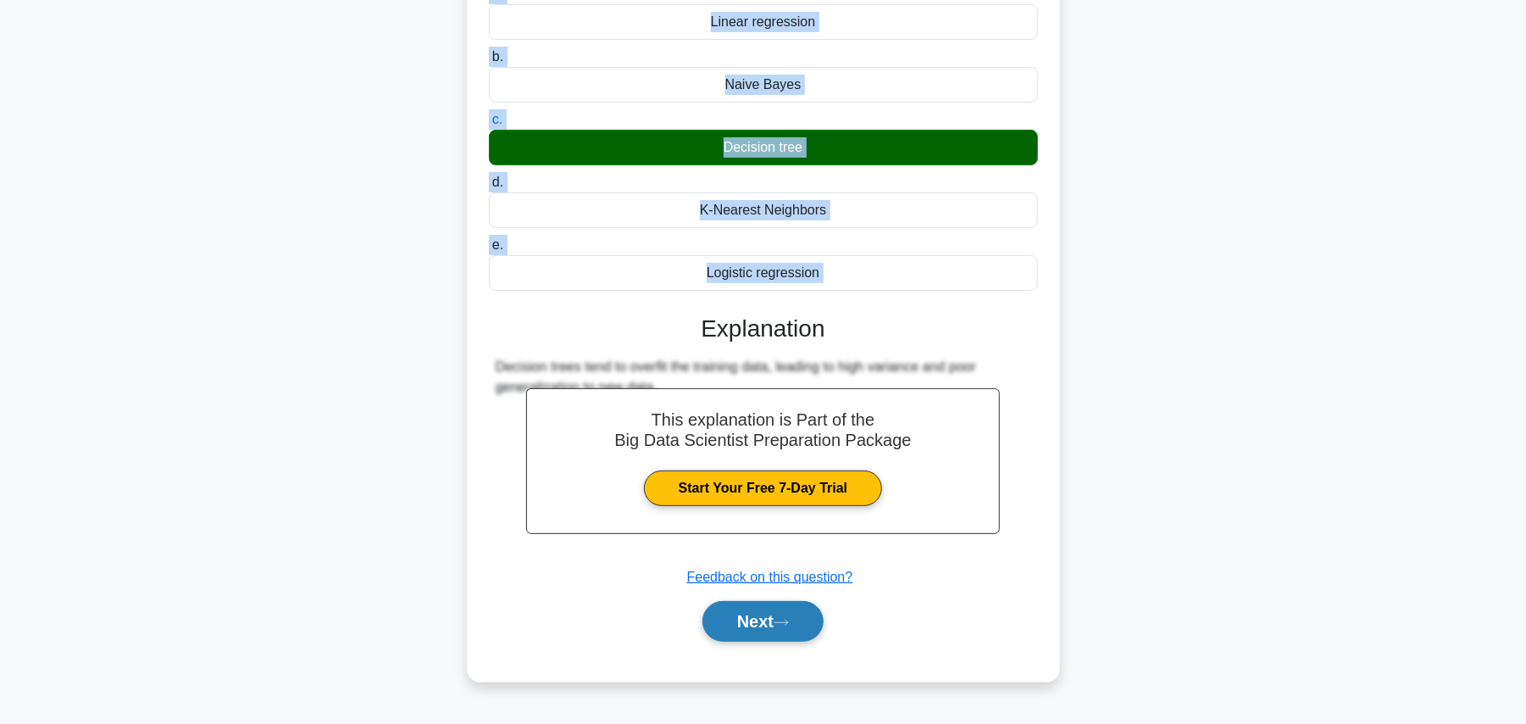
click at [800, 621] on button "Next" at bounding box center [762, 621] width 121 height 41
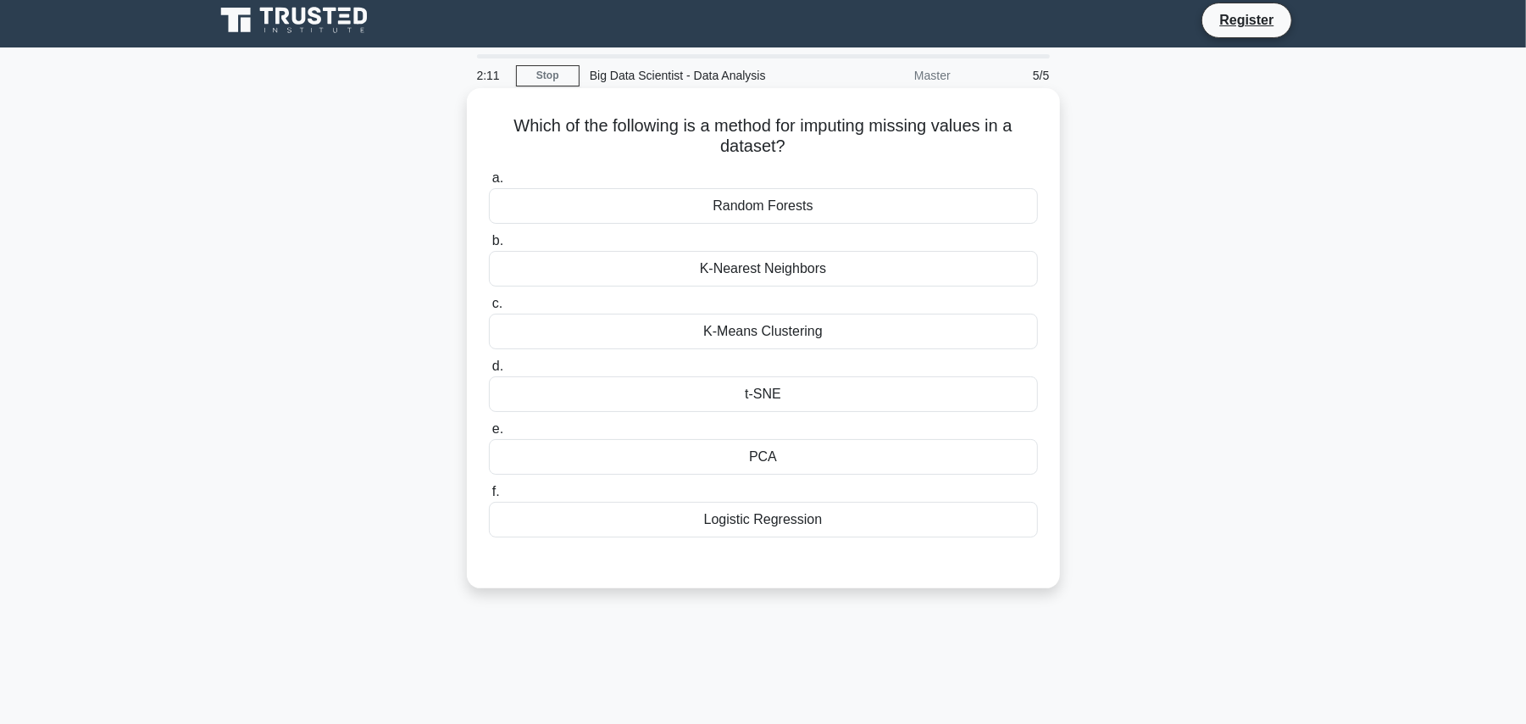
scroll to position [0, 0]
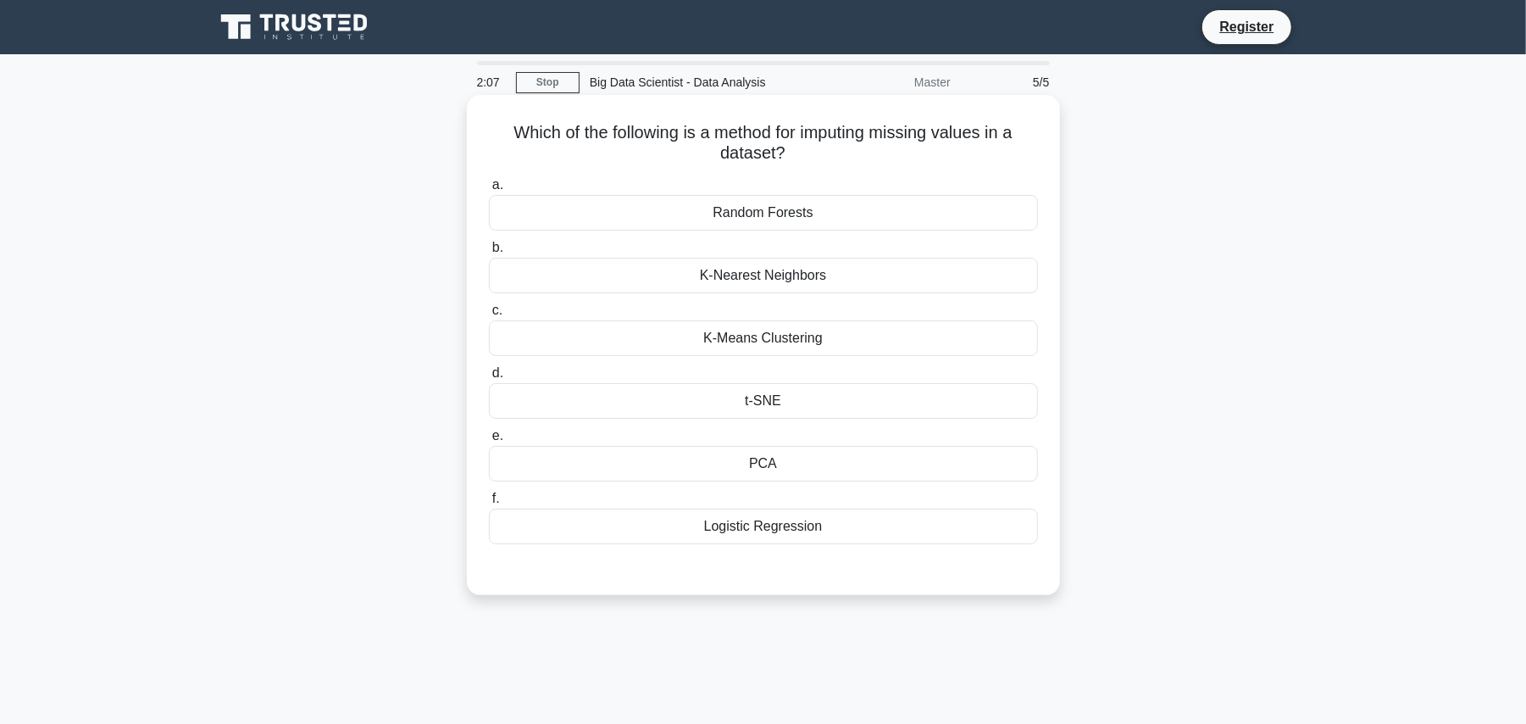
click at [530, 130] on h5 "Which of the following is a method for imputing missing values in a dataset? .s…" at bounding box center [763, 143] width 553 height 42
click at [791, 332] on div "K-Means Clustering" at bounding box center [763, 338] width 549 height 36
click at [489, 316] on input "c. K-Means Clustering" at bounding box center [489, 310] width 0 height 11
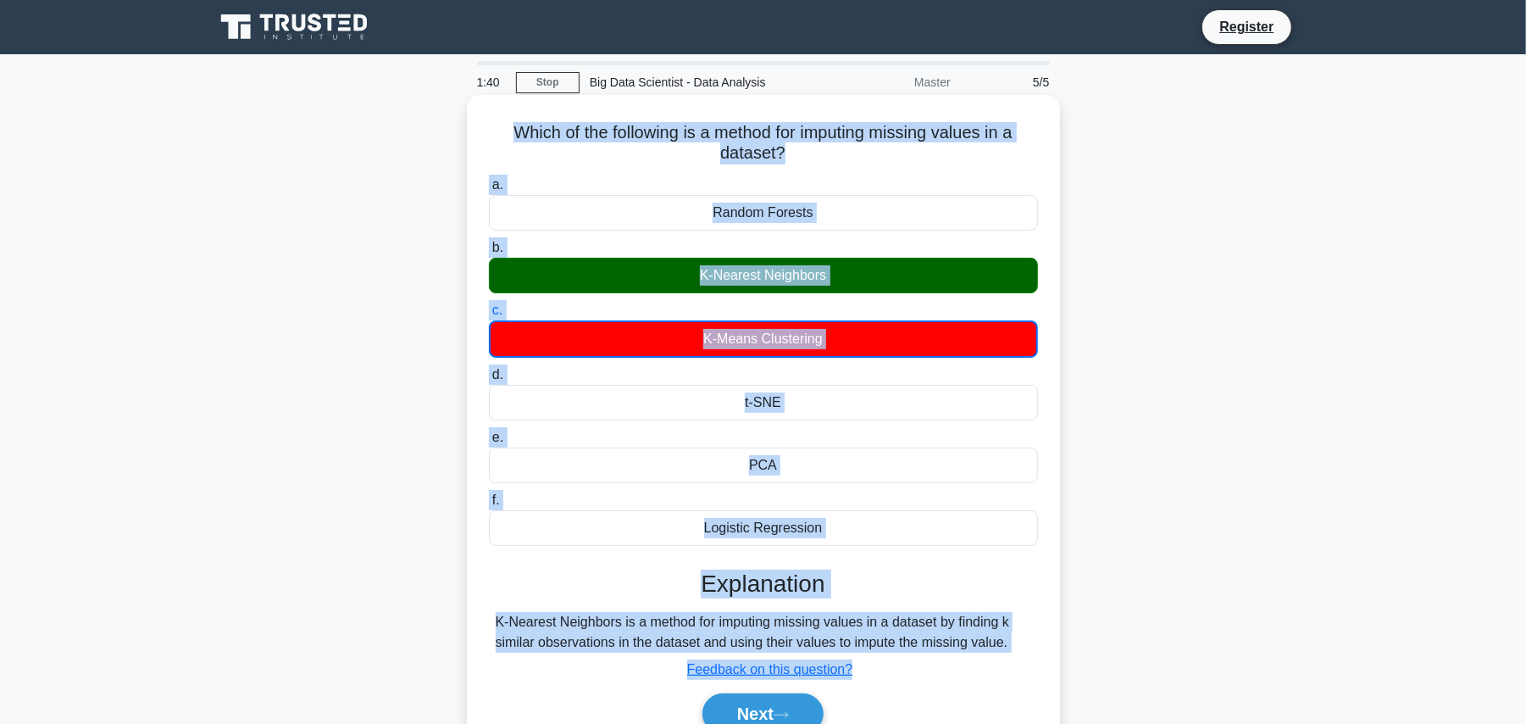
drag, startPoint x: 496, startPoint y: 130, endPoint x: 980, endPoint y: 669, distance: 724.3
click at [980, 669] on div "Which of the following is a method for imputing missing values in a dataset? .s…" at bounding box center [764, 434] width 580 height 665
copy div "Which of the following is a method for imputing missing values in a dataset? .s…"
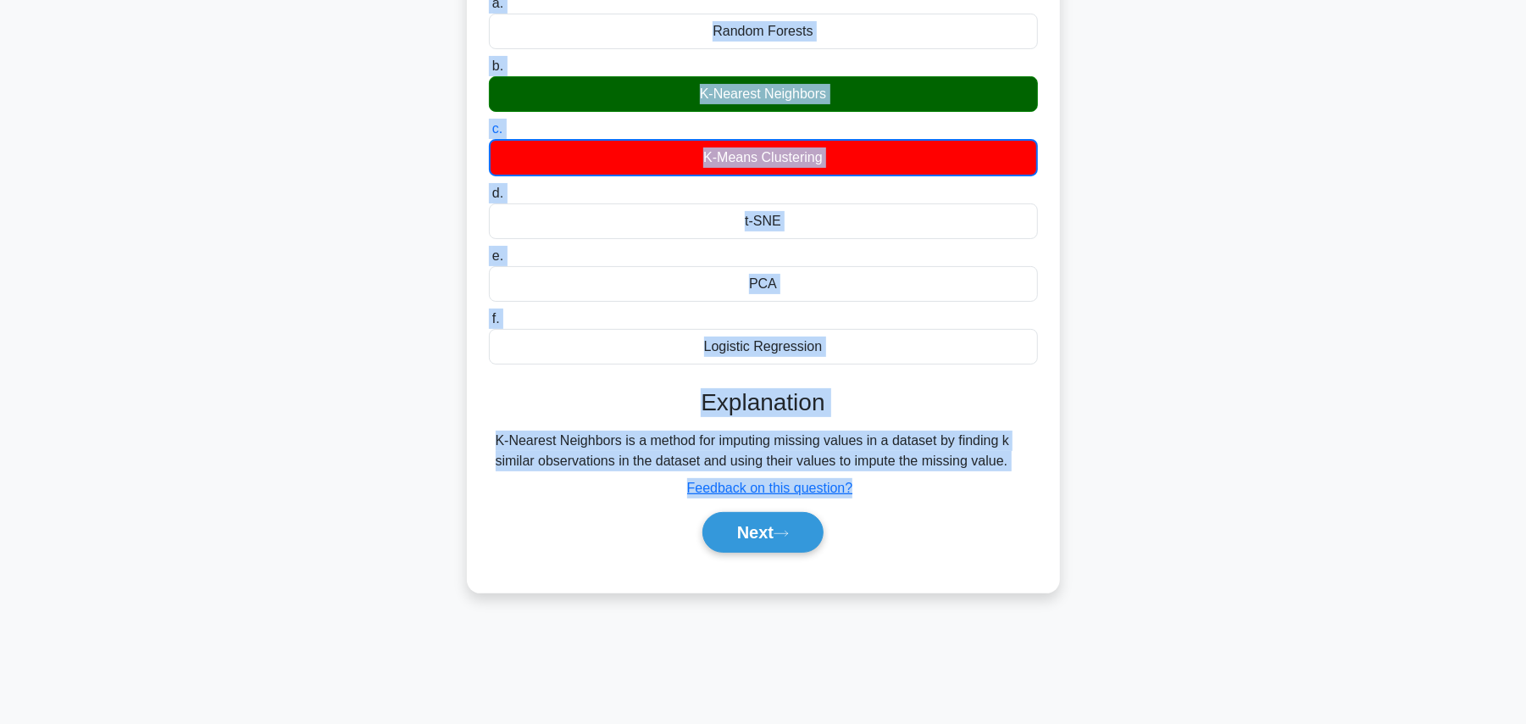
scroll to position [191, 0]
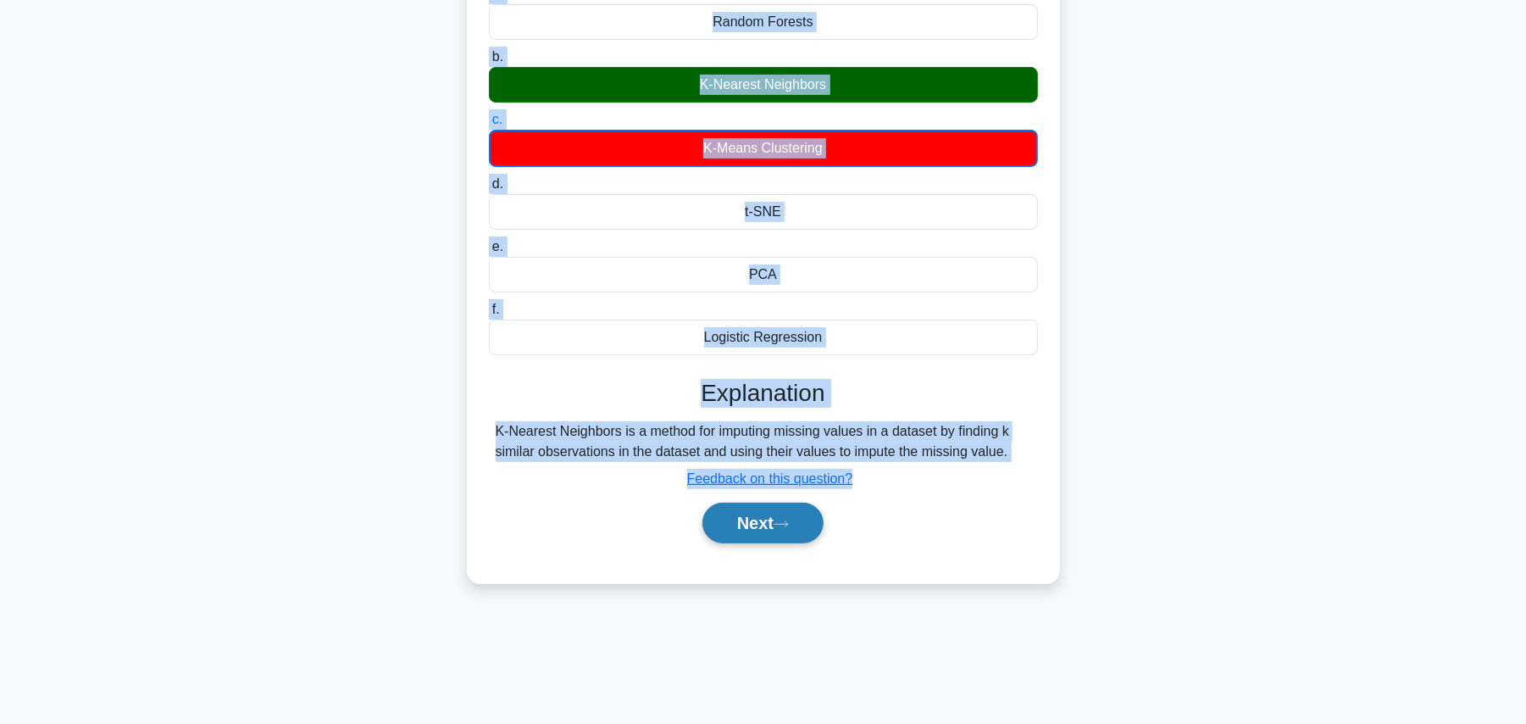
click at [801, 530] on button "Next" at bounding box center [762, 523] width 121 height 41
